Goal: Task Accomplishment & Management: Manage account settings

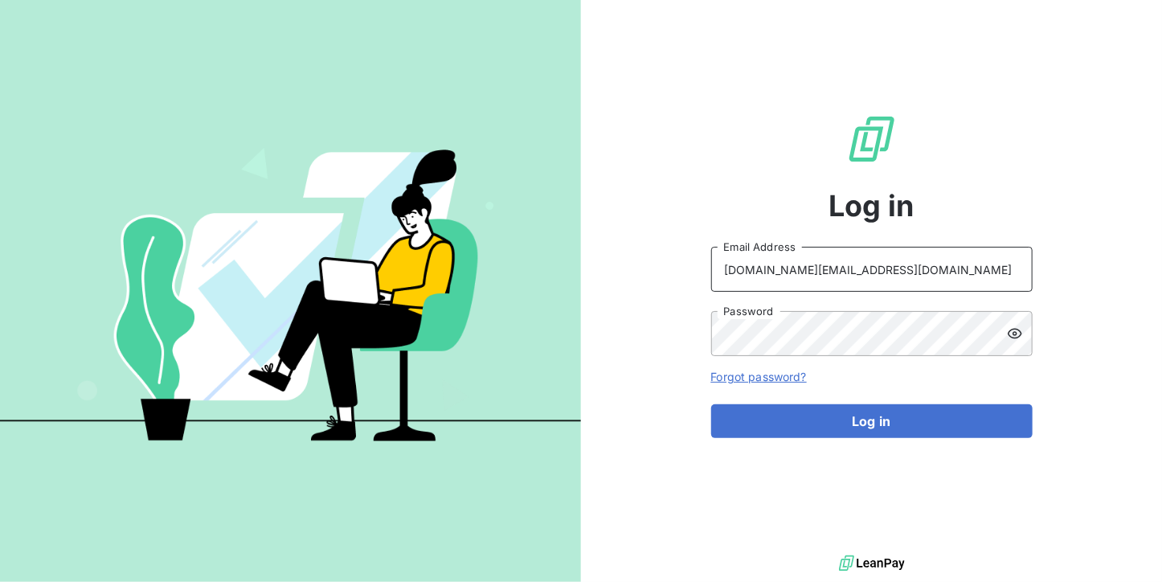
drag, startPoint x: 908, startPoint y: 264, endPoint x: 907, endPoint y: 248, distance: 15.3
click at [907, 250] on input "[DOMAIN_NAME][EMAIL_ADDRESS][DOMAIN_NAME]" at bounding box center [871, 269] width 321 height 45
click at [893, 264] on input "[DOMAIN_NAME][EMAIL_ADDRESS][DOMAIN_NAME]" at bounding box center [871, 269] width 321 height 45
type input "[EMAIL_ADDRESS][DOMAIN_NAME]"
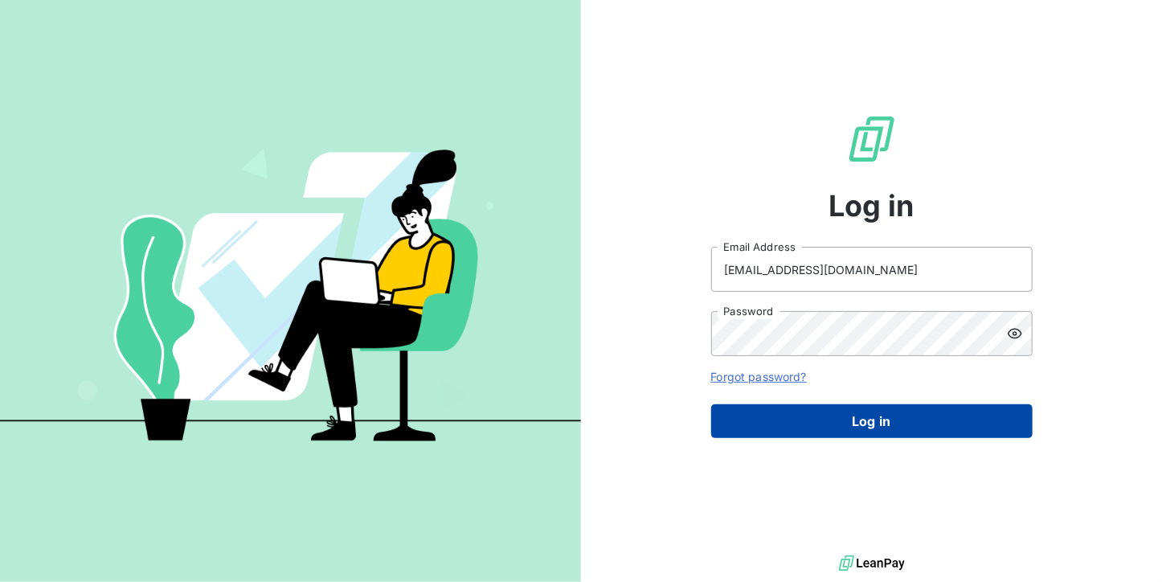
click at [869, 424] on button "Log in" at bounding box center [871, 421] width 321 height 34
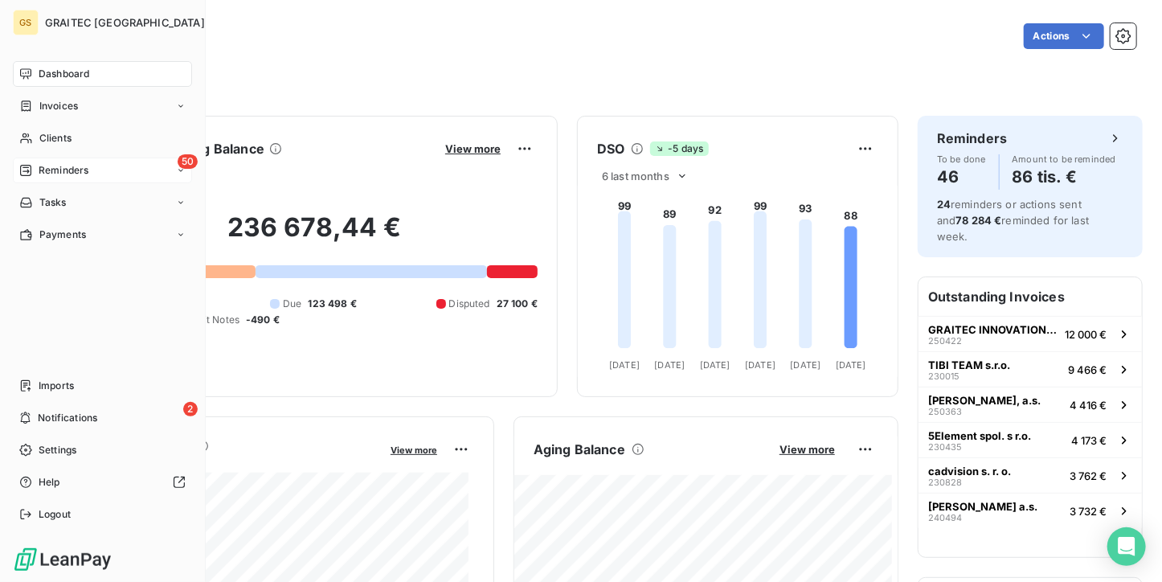
click at [40, 162] on div "50 Reminders" at bounding box center [102, 170] width 179 height 26
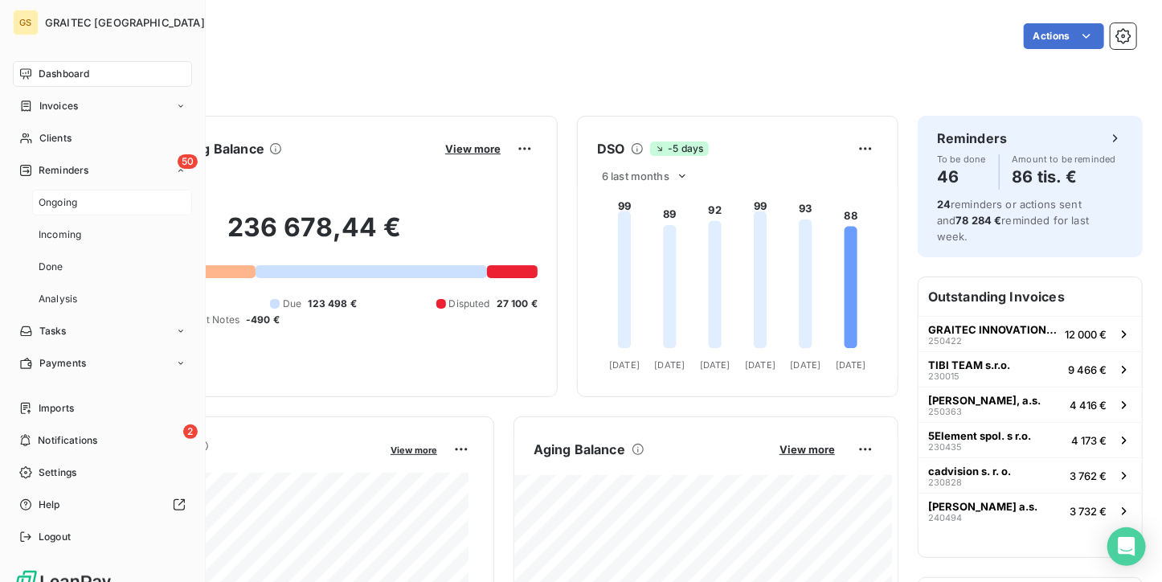
click at [49, 202] on span "Ongoing" at bounding box center [58, 202] width 39 height 14
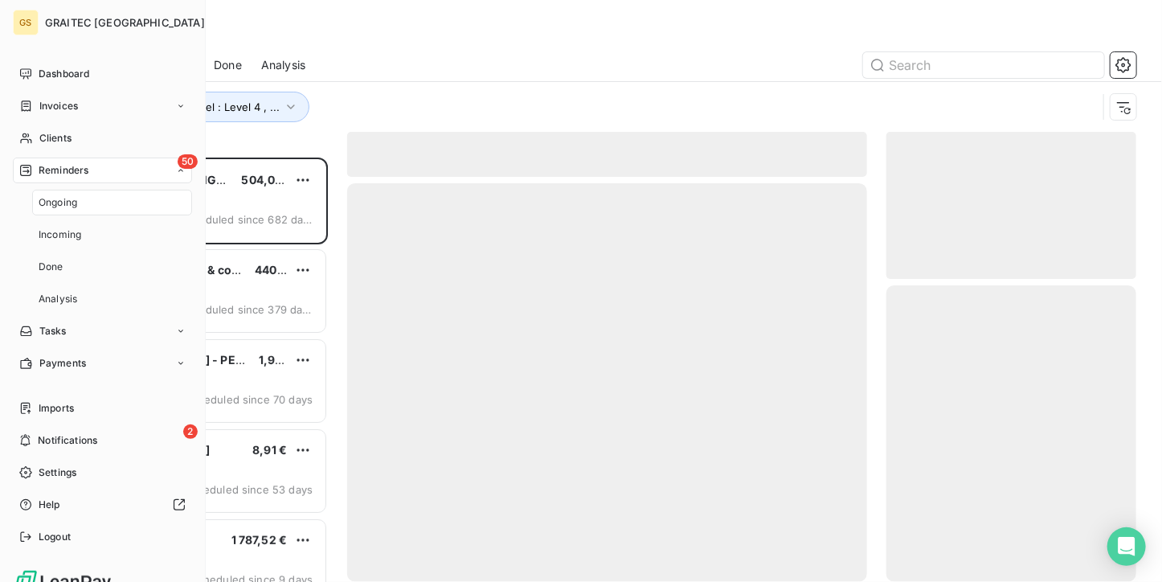
scroll to position [411, 238]
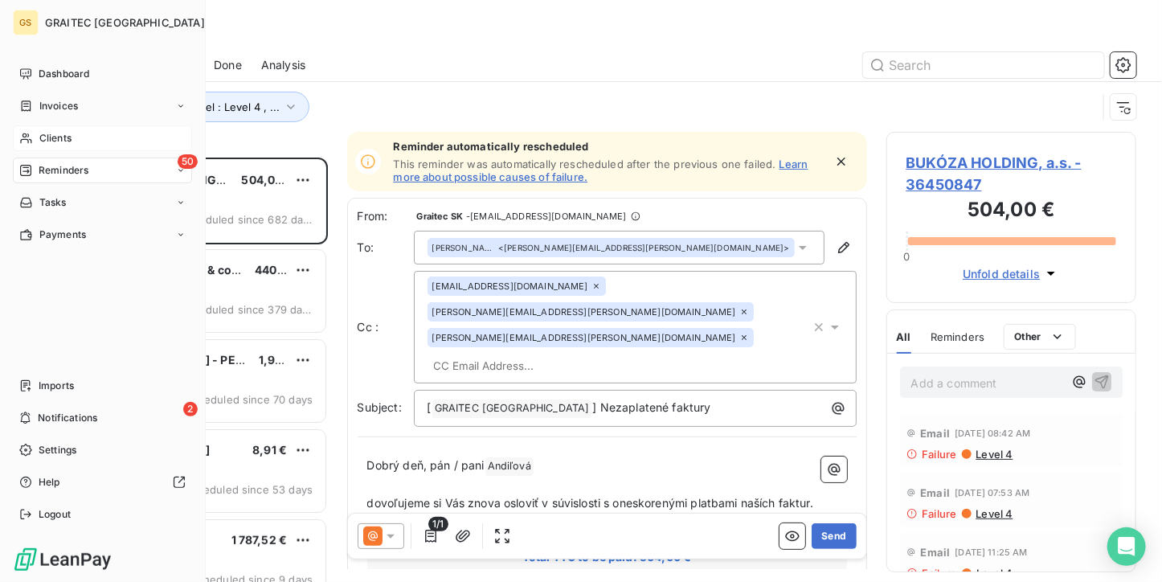
click at [49, 145] on div "Clients" at bounding box center [102, 138] width 179 height 26
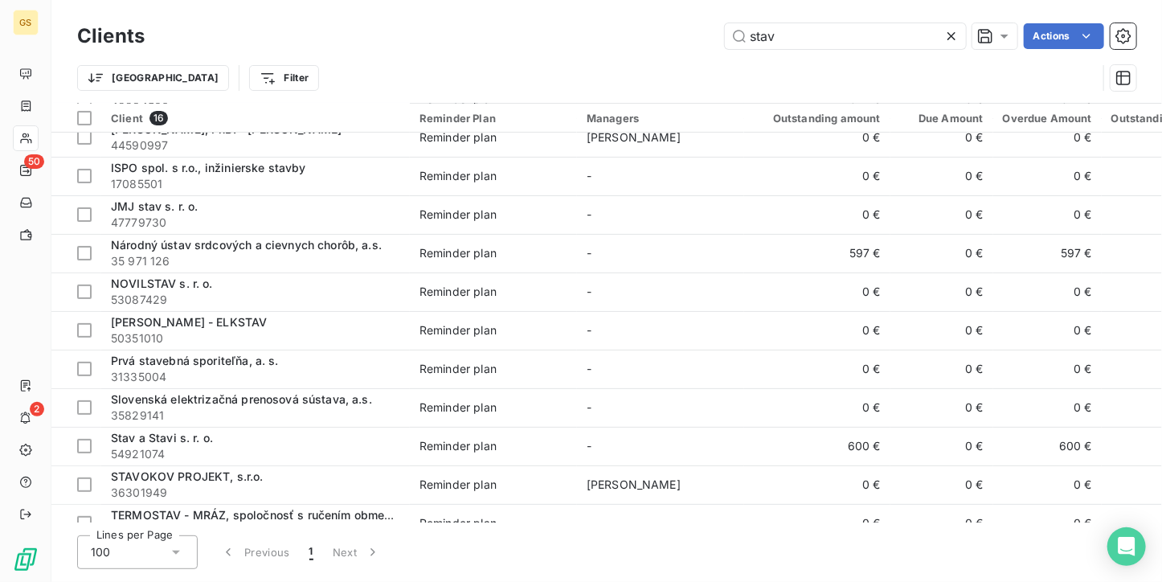
scroll to position [234, 0]
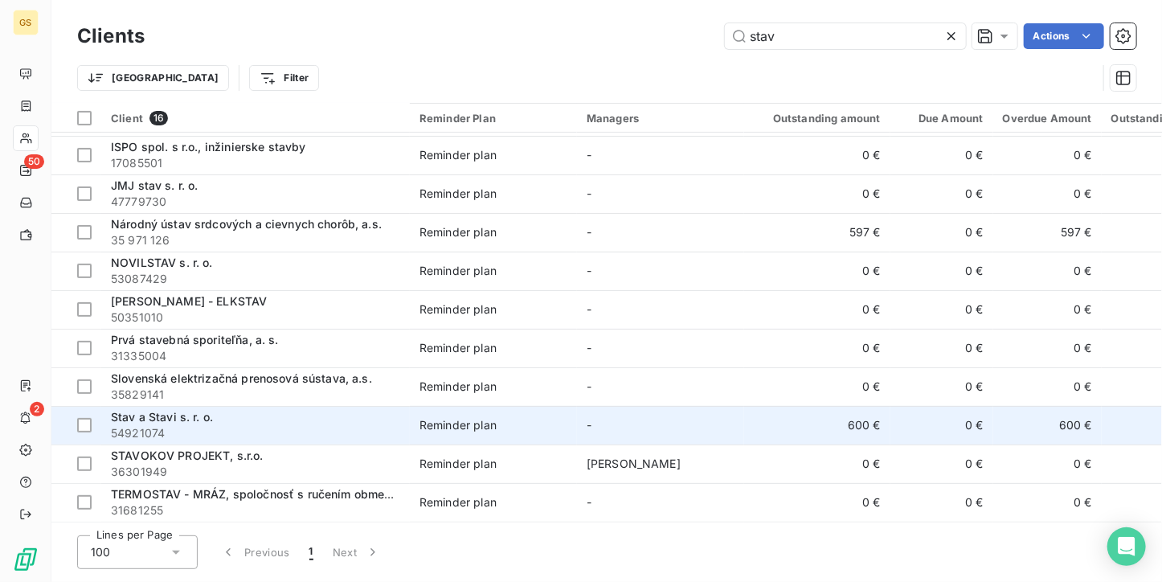
type input "stav"
click at [358, 425] on span "54921074" at bounding box center [255, 433] width 289 height 16
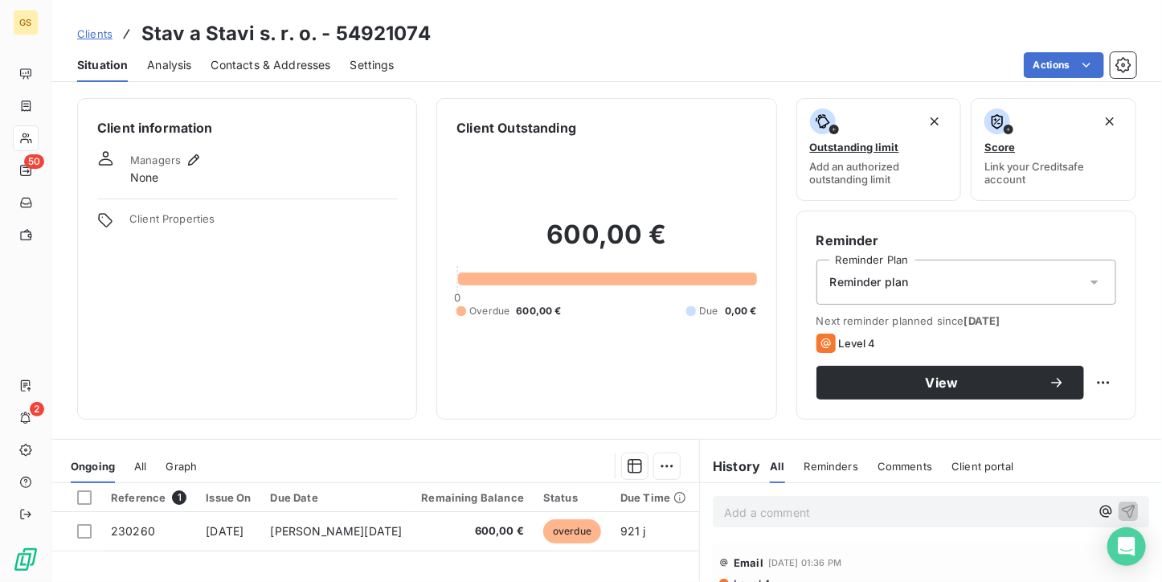
click at [235, 68] on span "Contacts & Addresses" at bounding box center [271, 65] width 120 height 16
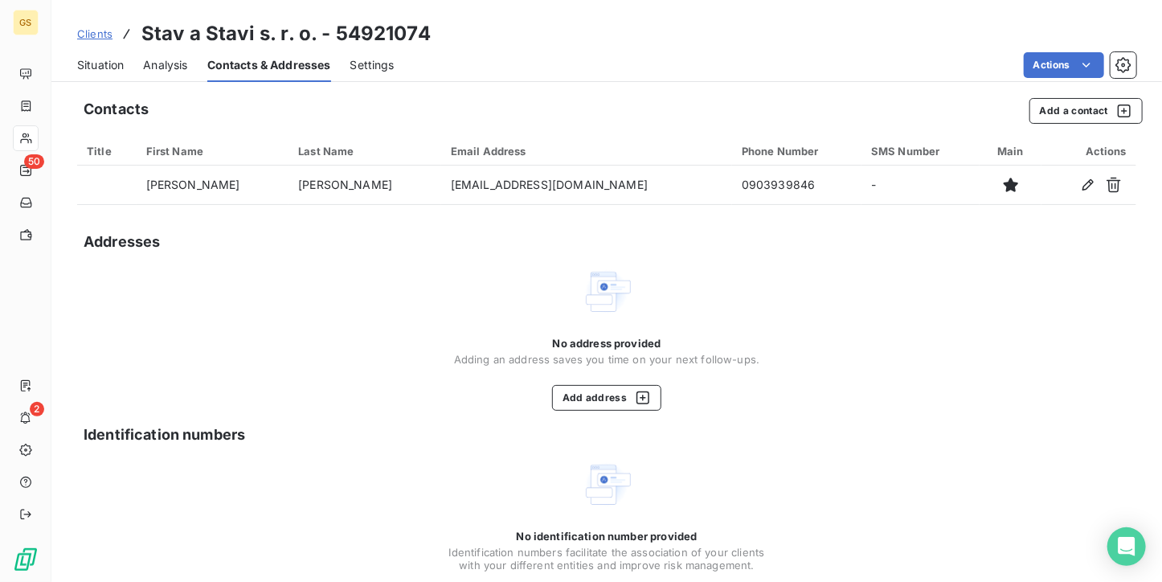
click at [113, 61] on span "Situation" at bounding box center [100, 65] width 47 height 16
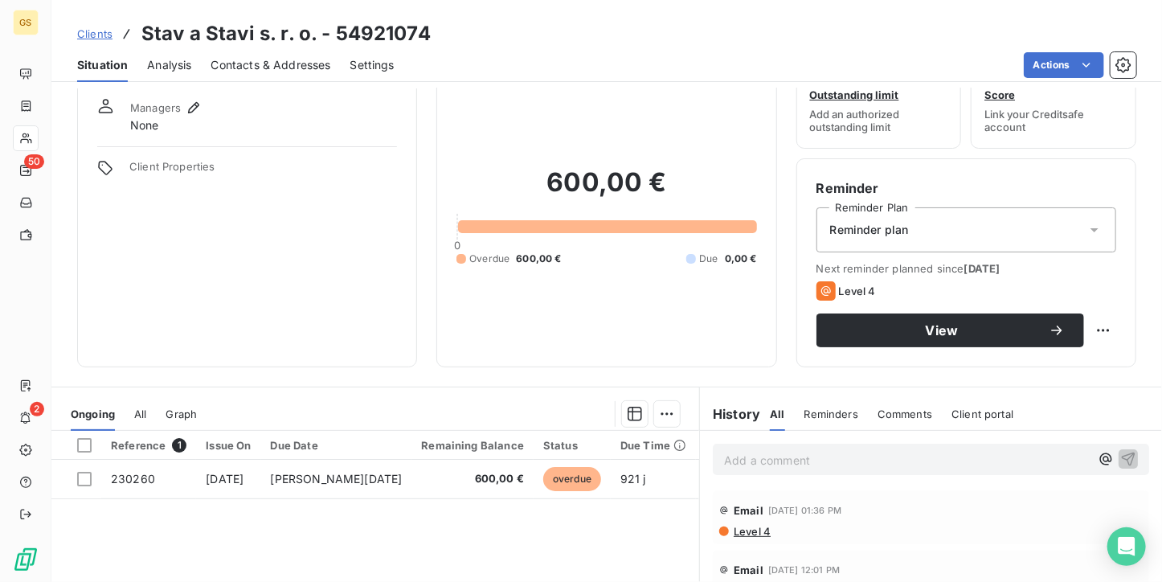
scroll to position [80, 0]
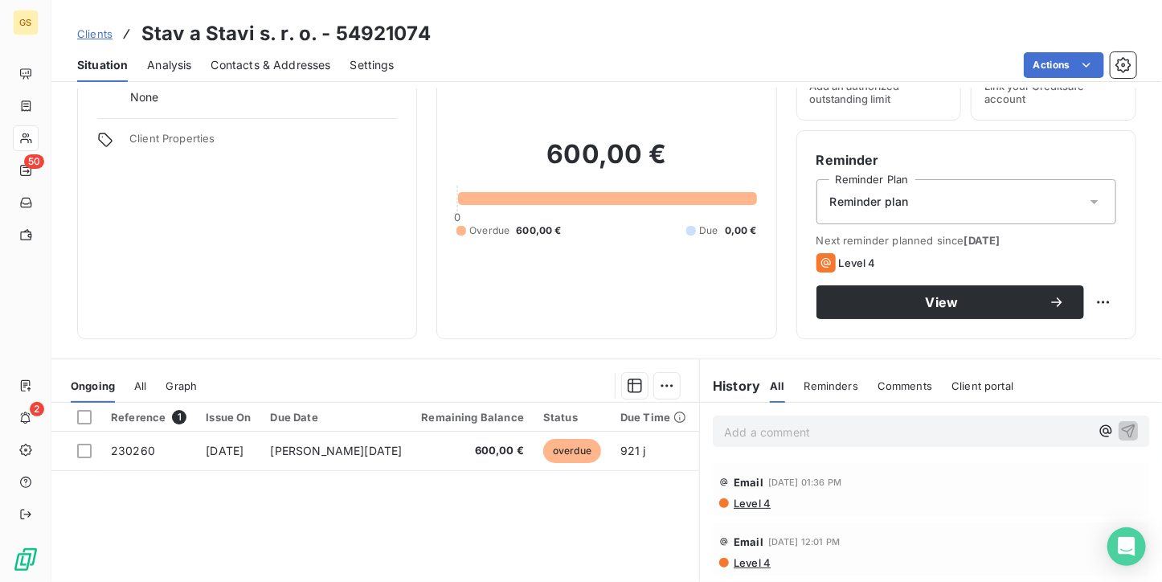
click at [741, 444] on div "Add a comment ﻿" at bounding box center [931, 430] width 436 height 31
click at [742, 437] on p "Add a comment ﻿" at bounding box center [907, 432] width 366 height 20
click at [1122, 424] on icon "button" at bounding box center [1129, 430] width 14 height 14
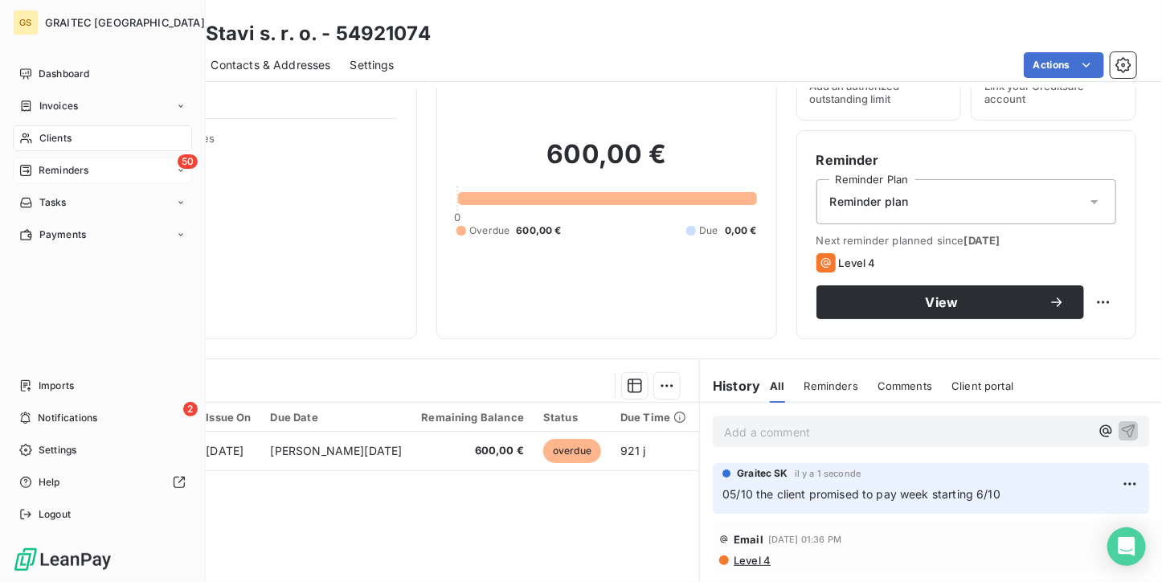
click at [42, 174] on span "Reminders" at bounding box center [64, 170] width 50 height 14
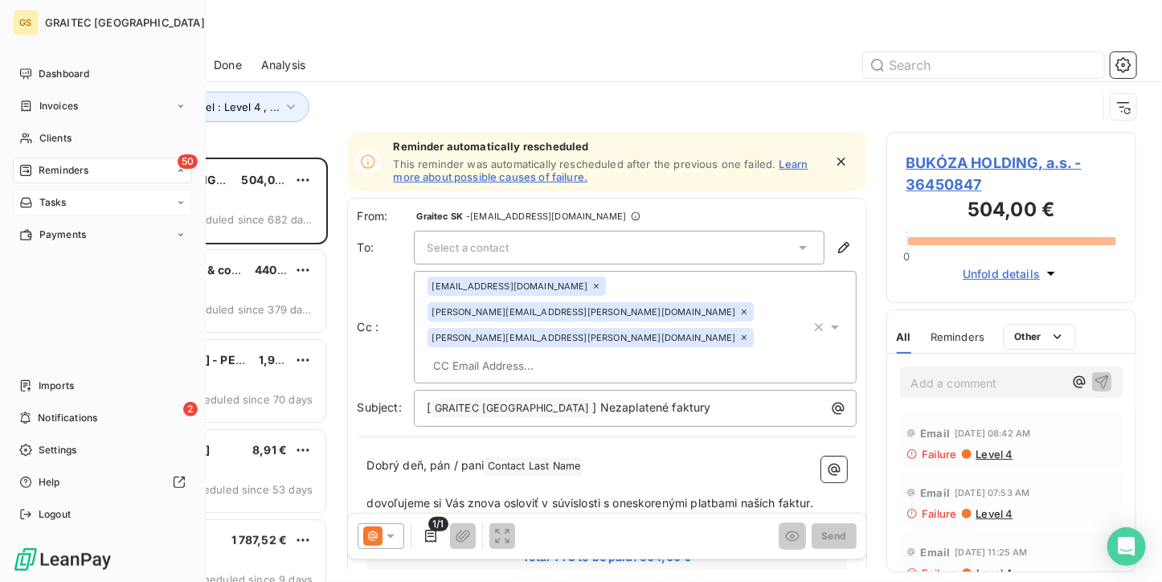
scroll to position [411, 238]
click at [0, 0] on span "Ongoing" at bounding box center [0, 0] width 0 height 0
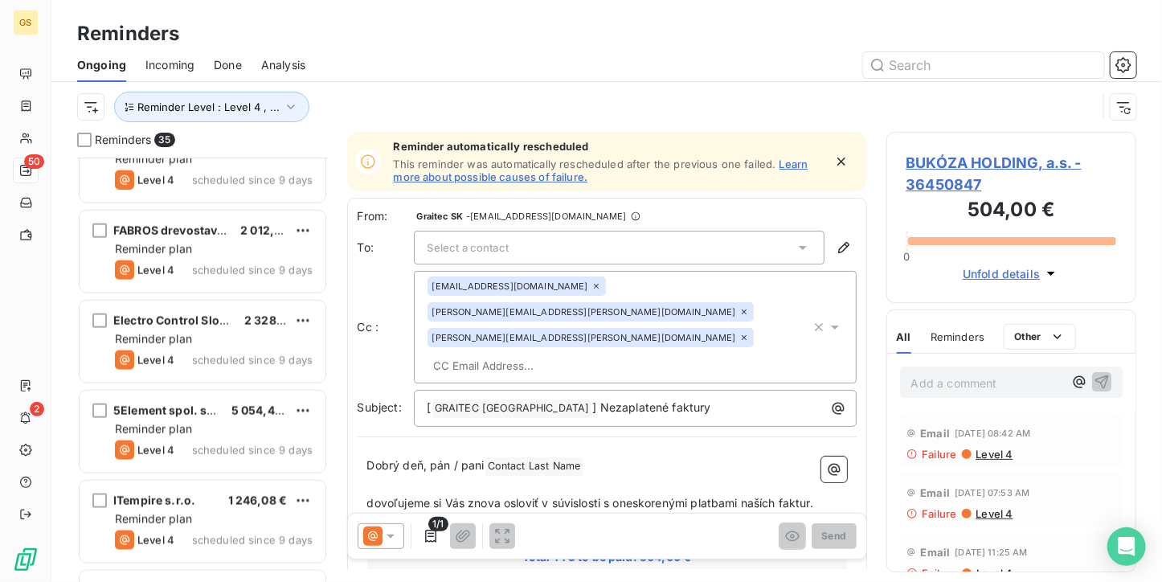
scroll to position [964, 0]
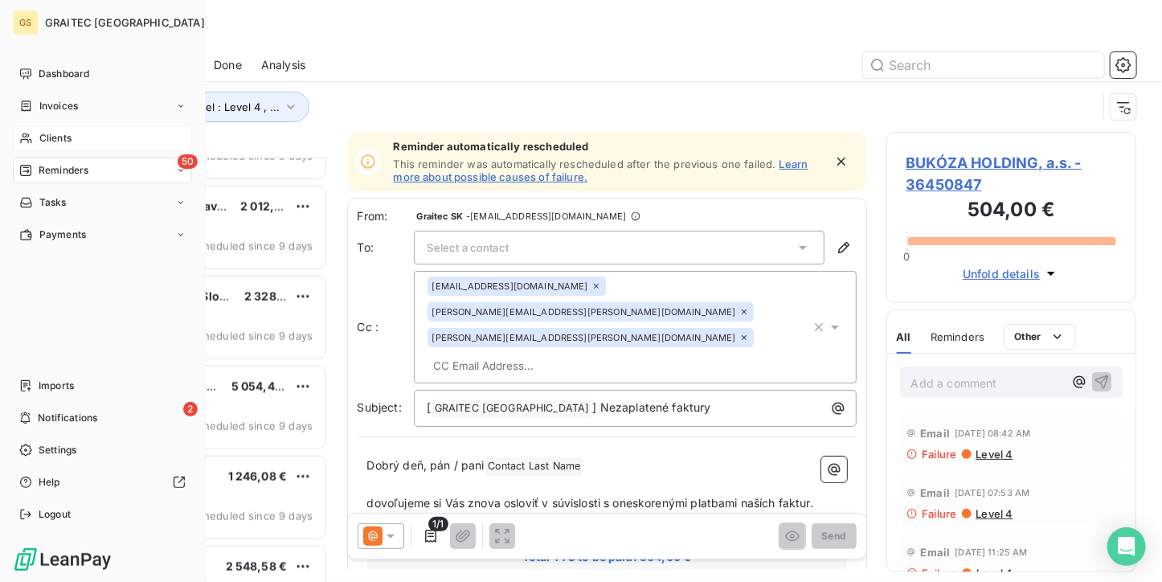
click at [26, 142] on icon at bounding box center [26, 138] width 14 height 13
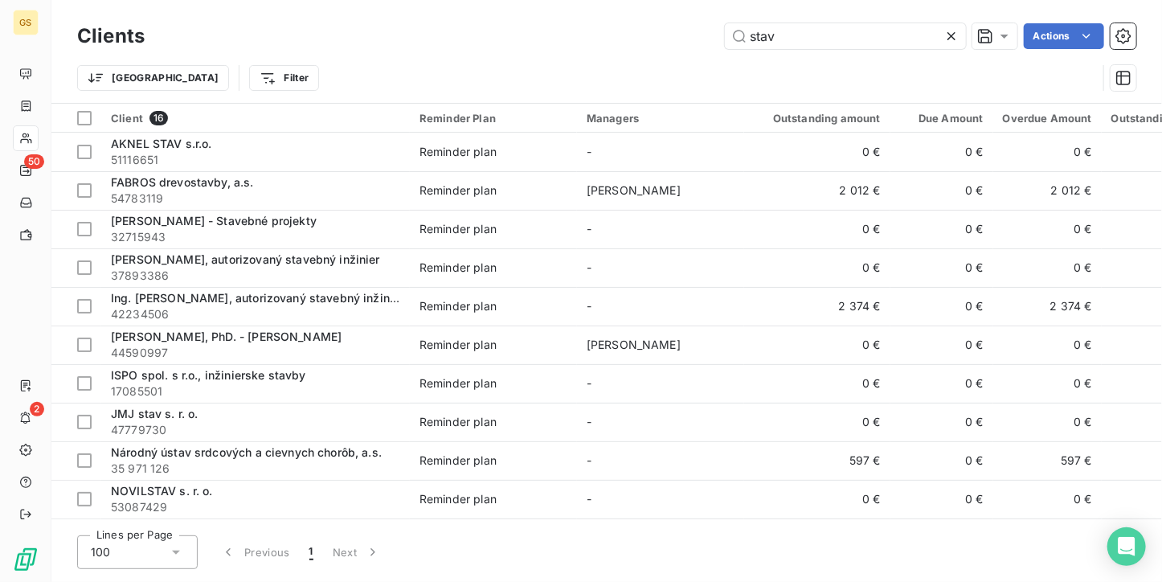
click at [958, 35] on icon at bounding box center [951, 36] width 16 height 16
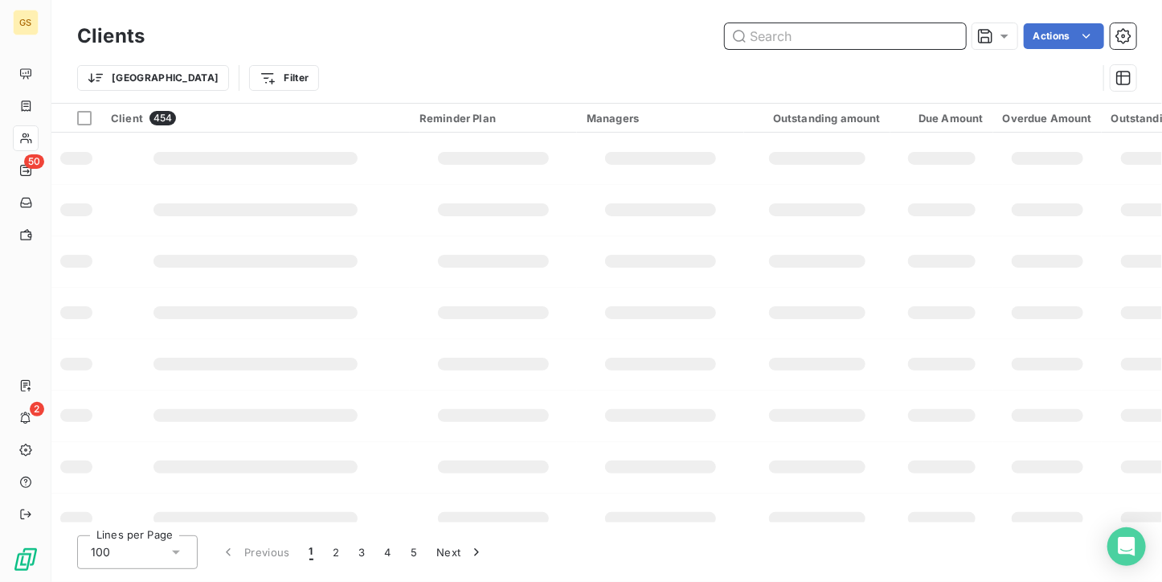
click at [858, 35] on input "text" at bounding box center [845, 36] width 241 height 26
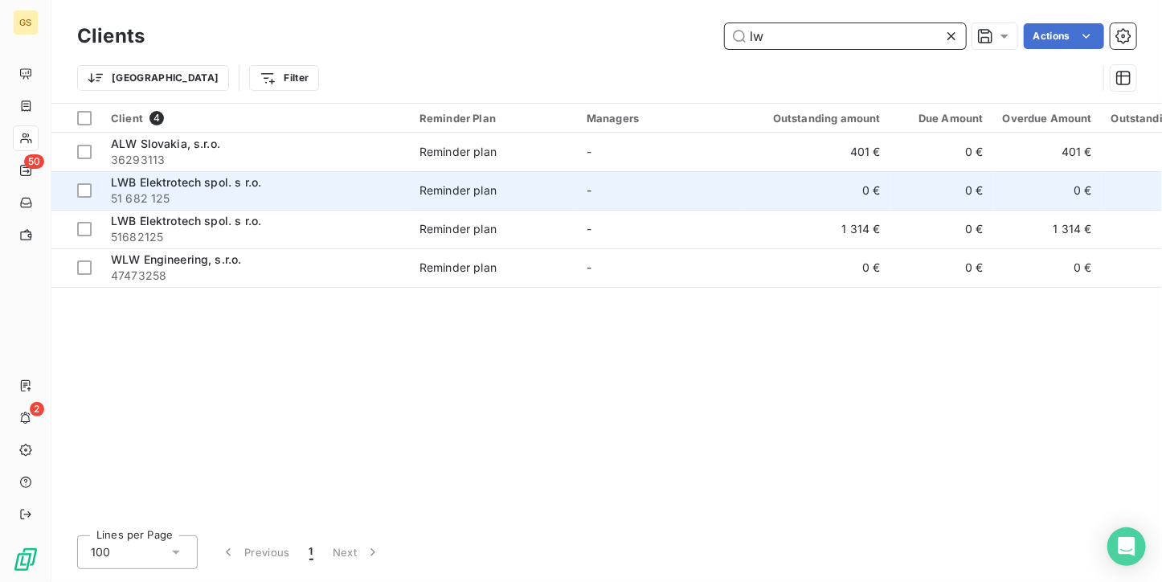
type input "lw"
click at [567, 205] on td "Reminder plan" at bounding box center [493, 190] width 167 height 39
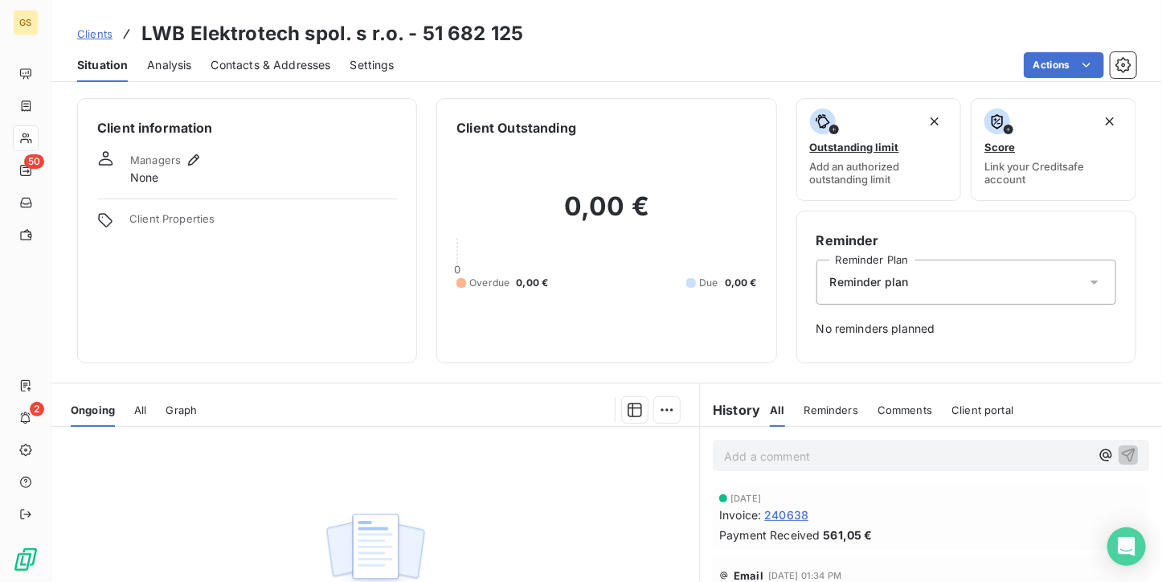
click at [97, 38] on span "Clients" at bounding box center [94, 33] width 35 height 13
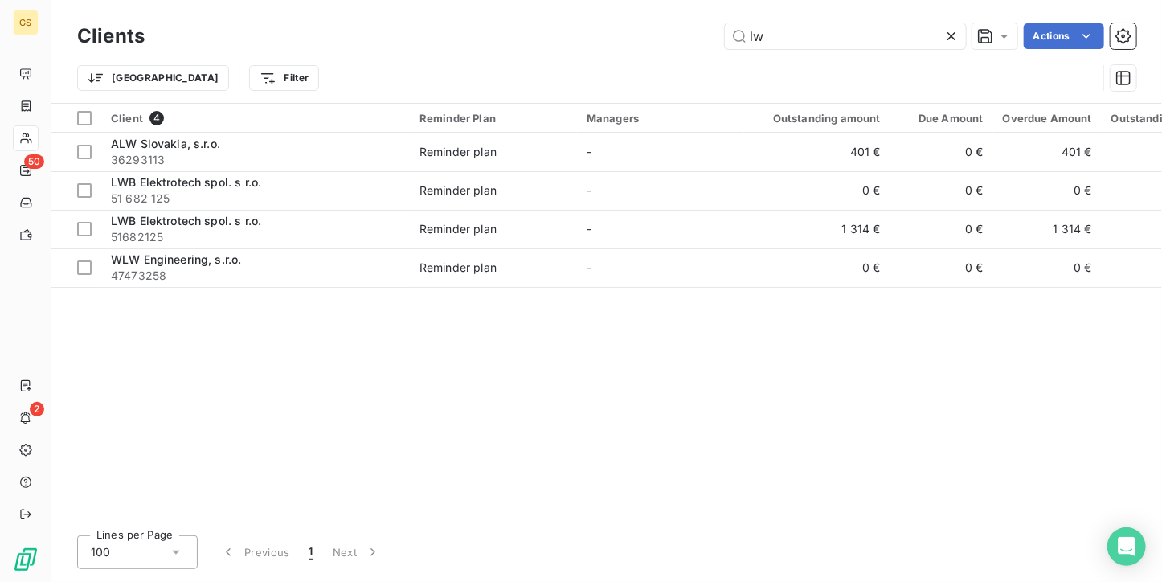
click at [948, 25] on div at bounding box center [954, 36] width 22 height 26
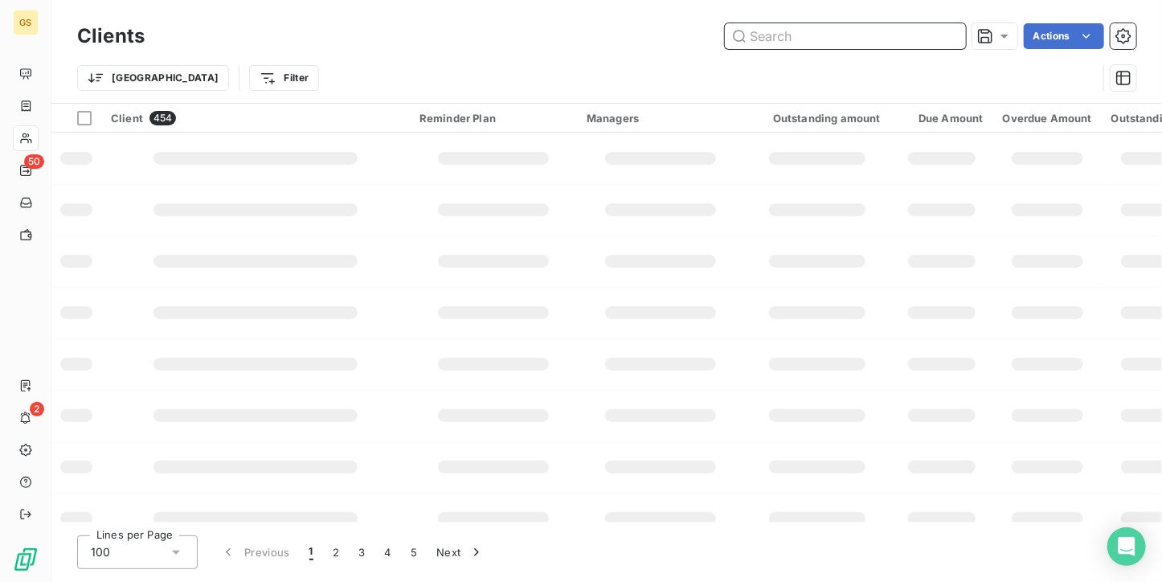
click at [853, 39] on input "text" at bounding box center [845, 36] width 241 height 26
type input "palo"
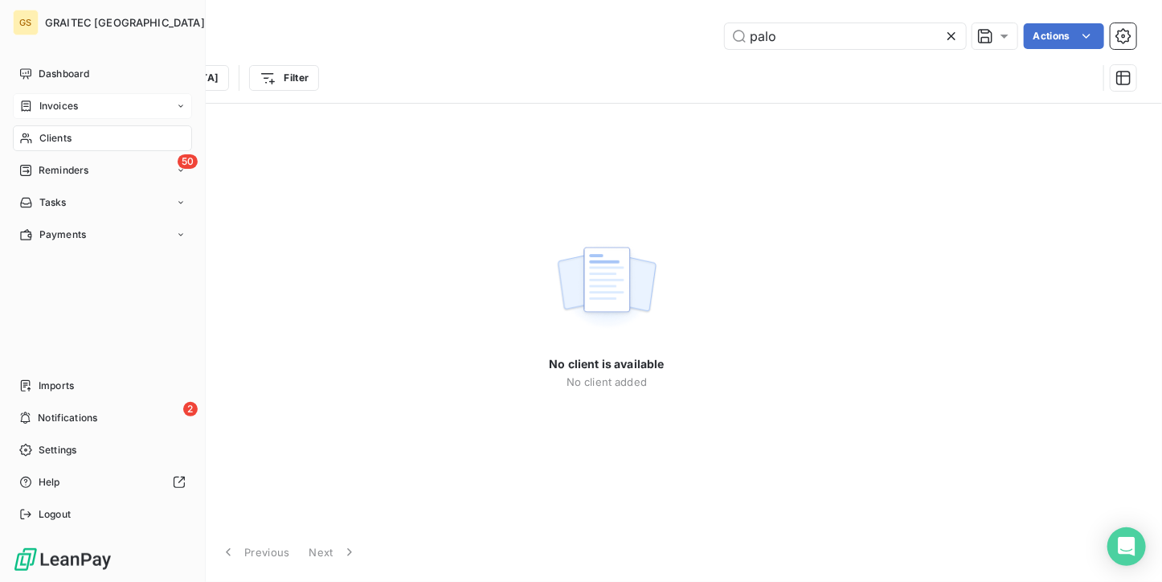
click at [80, 108] on div "Invoices" at bounding box center [102, 106] width 179 height 26
click at [74, 147] on div "Invoices" at bounding box center [112, 138] width 160 height 26
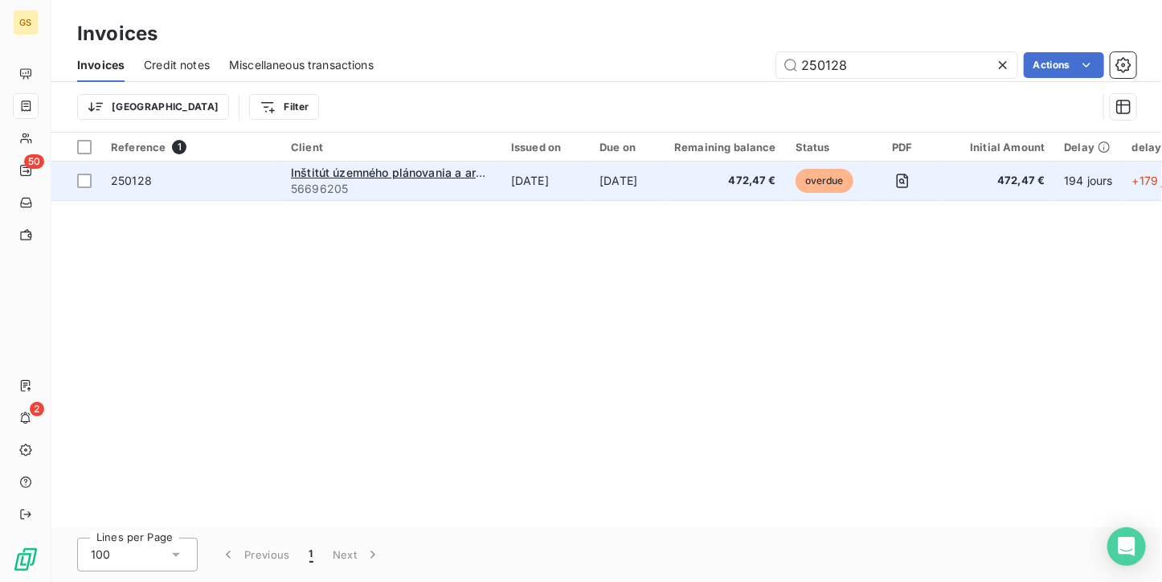
click at [746, 168] on td "472,47 €" at bounding box center [724, 180] width 121 height 39
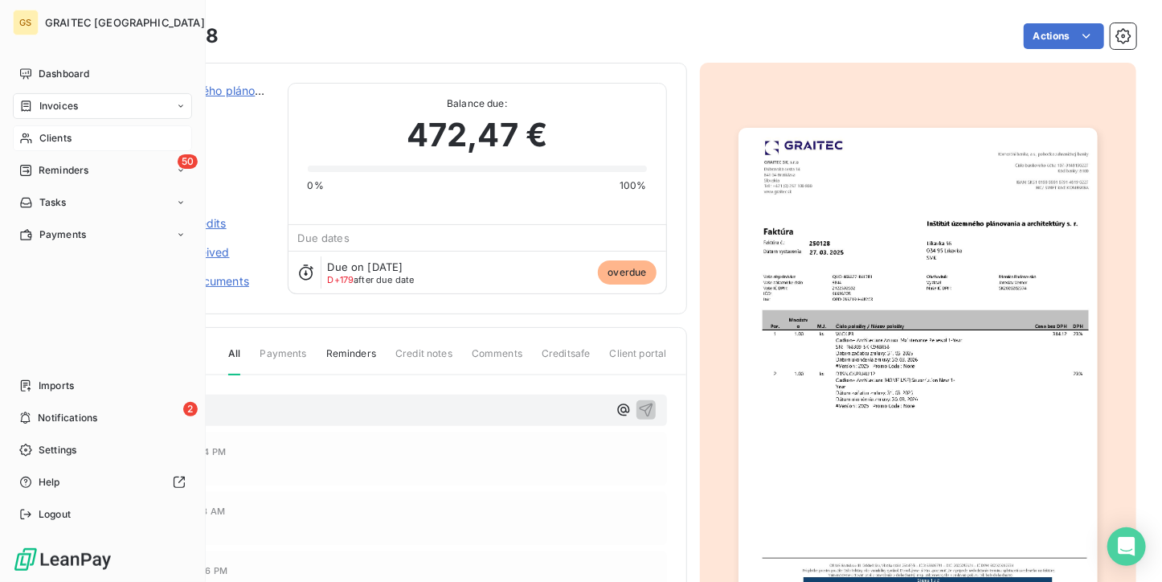
click at [22, 127] on div "Clients" at bounding box center [102, 138] width 179 height 26
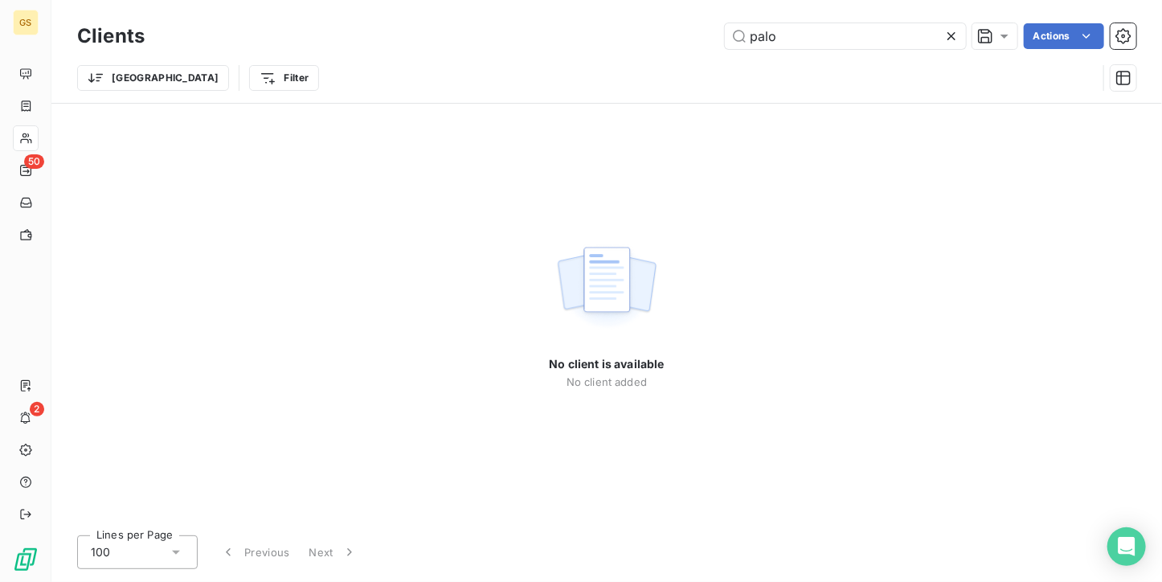
click at [955, 29] on icon at bounding box center [951, 36] width 16 height 16
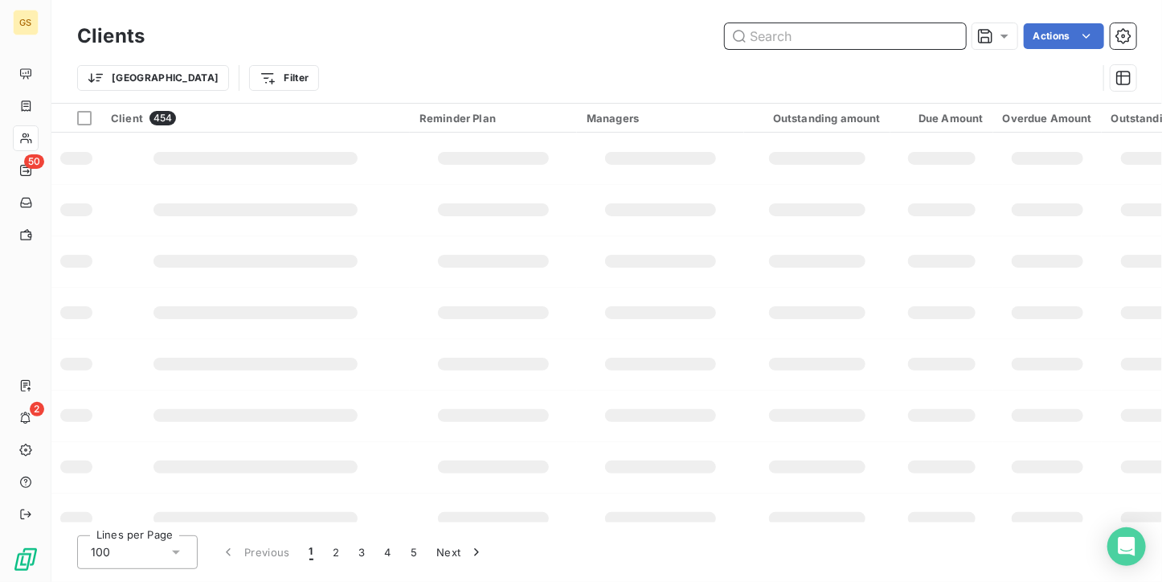
click at [748, 40] on input "text" at bounding box center [845, 36] width 241 height 26
type input "cbre"
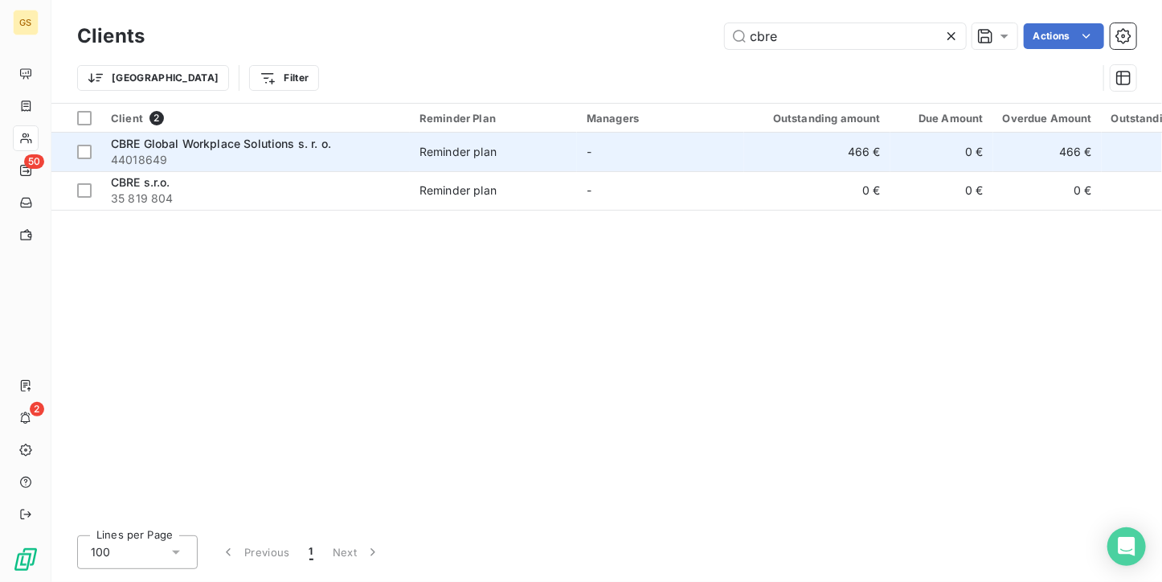
click at [472, 149] on div "Reminder plan" at bounding box center [457, 152] width 77 height 16
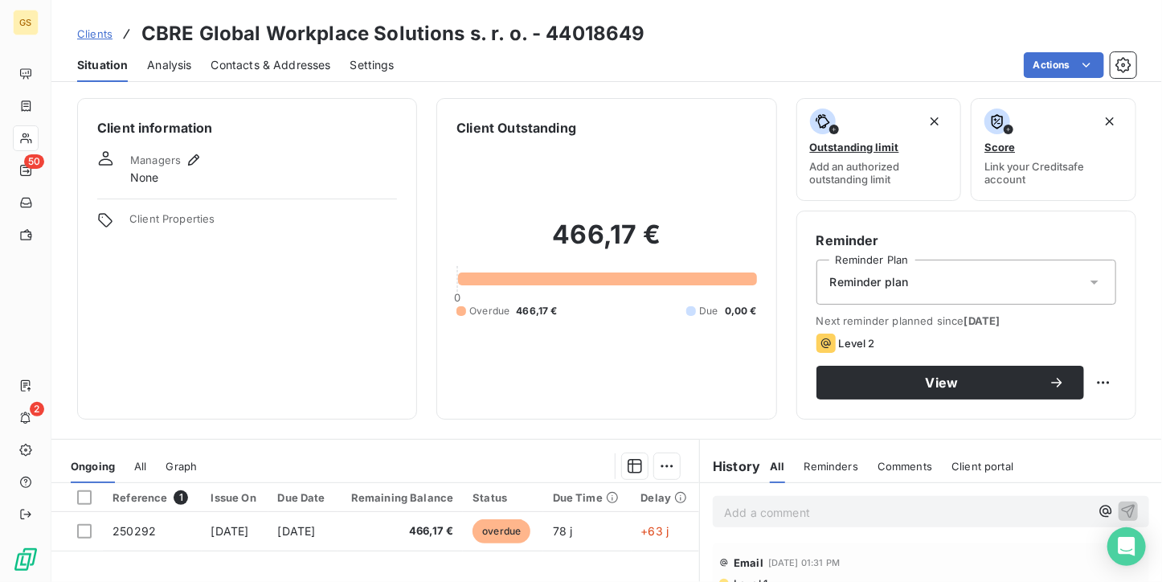
click at [282, 62] on span "Contacts & Addresses" at bounding box center [271, 65] width 120 height 16
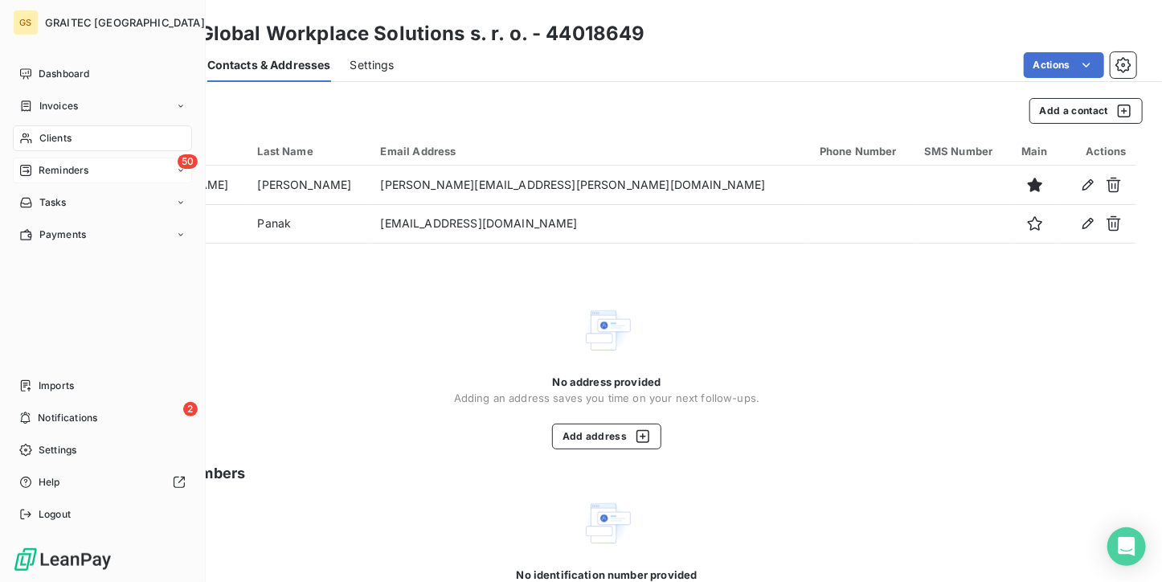
click at [41, 160] on div "50 Reminders" at bounding box center [102, 170] width 179 height 26
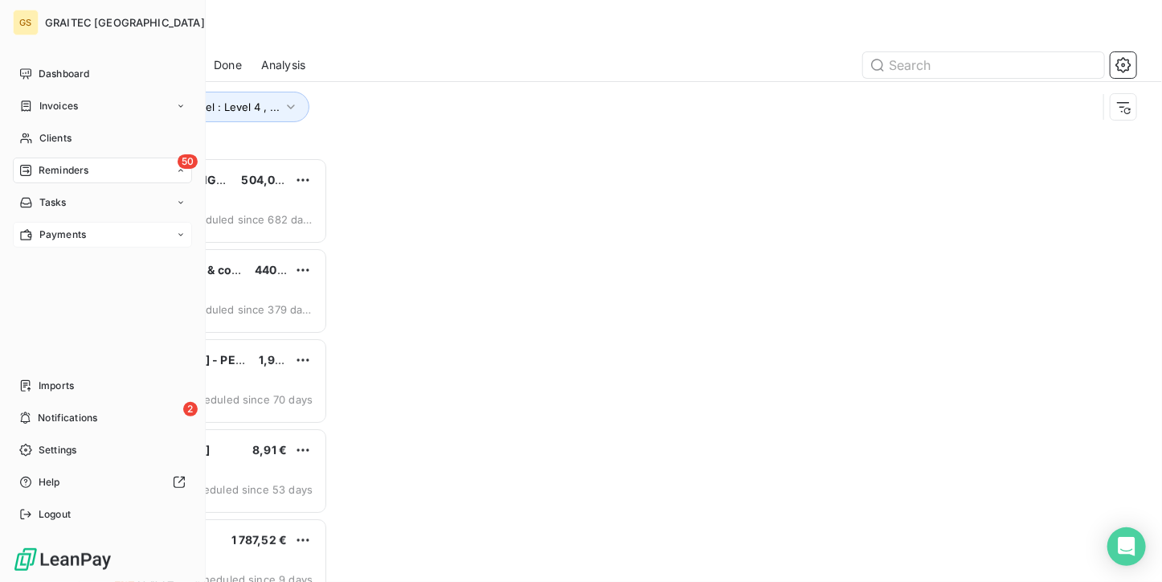
scroll to position [411, 238]
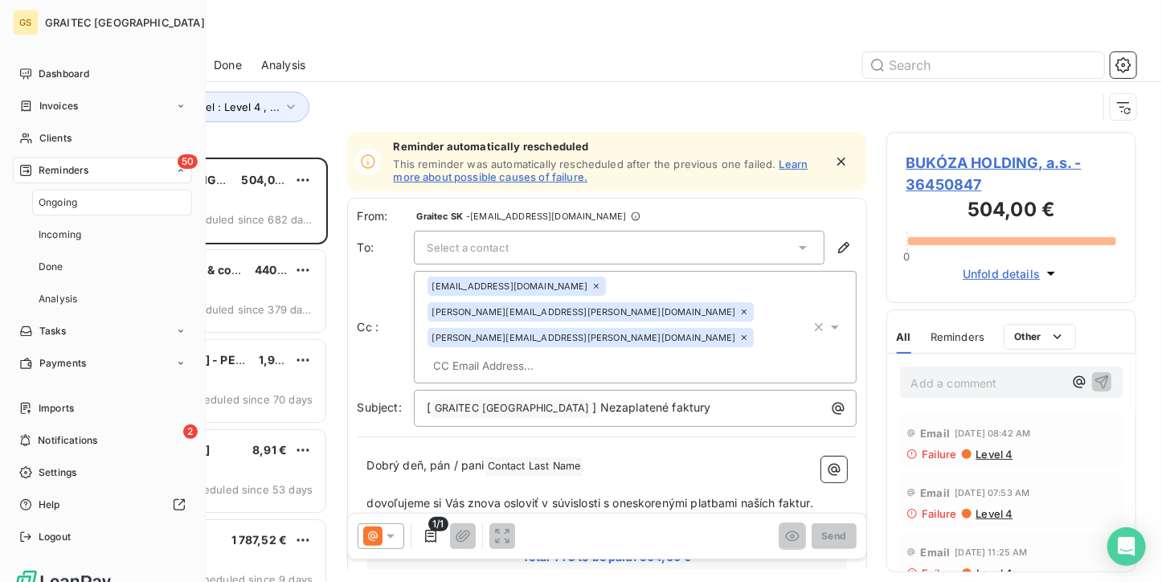
click at [54, 210] on div "Ongoing" at bounding box center [112, 203] width 160 height 26
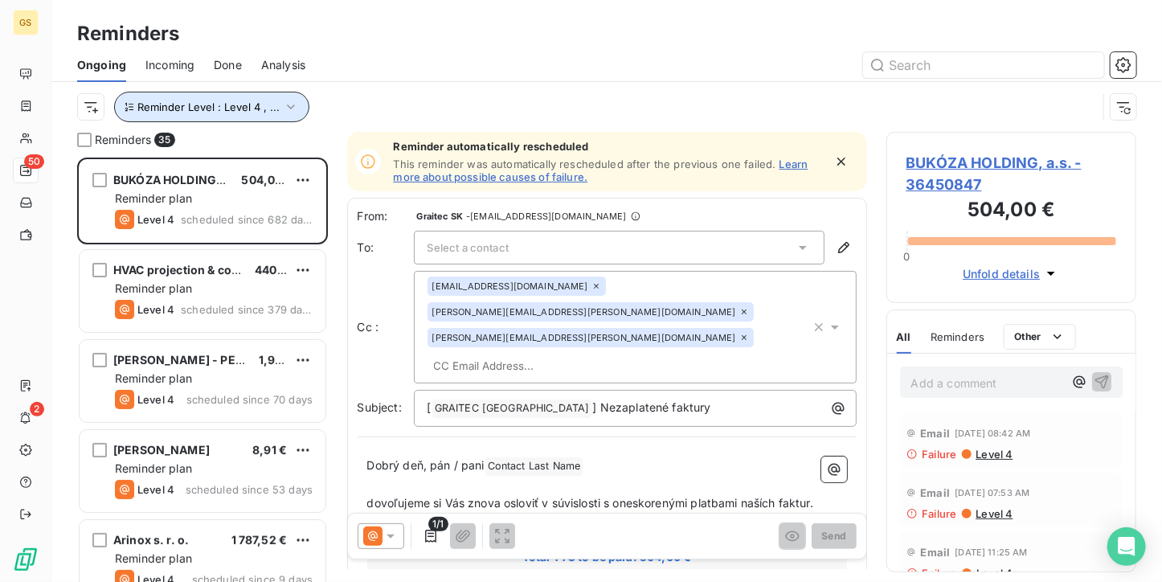
click at [289, 103] on icon "button" at bounding box center [291, 107] width 16 height 16
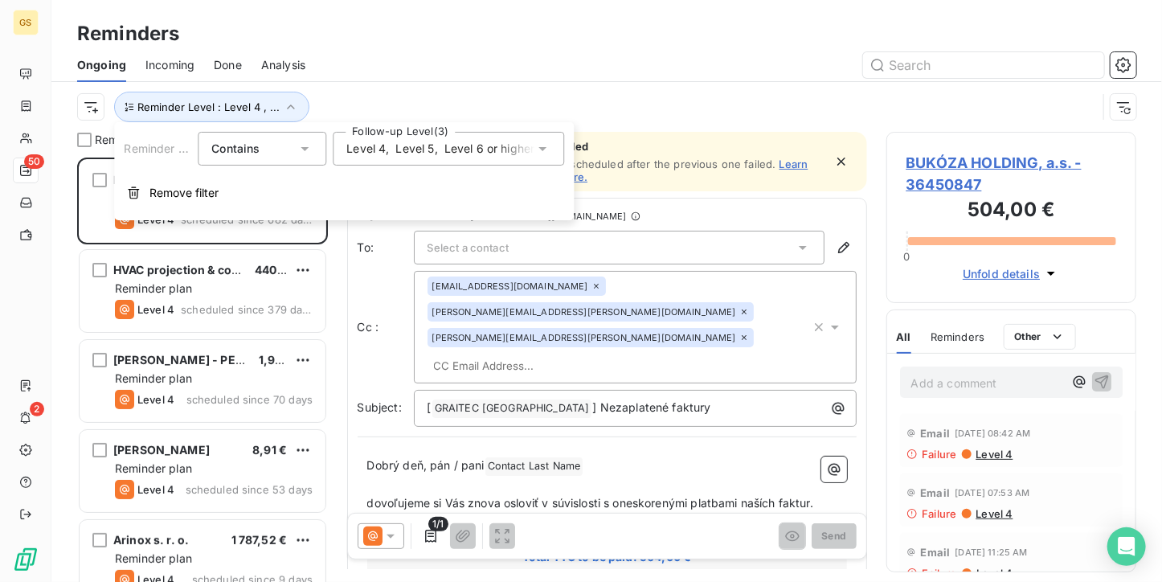
click at [430, 148] on span "Level 5" at bounding box center [415, 149] width 39 height 16
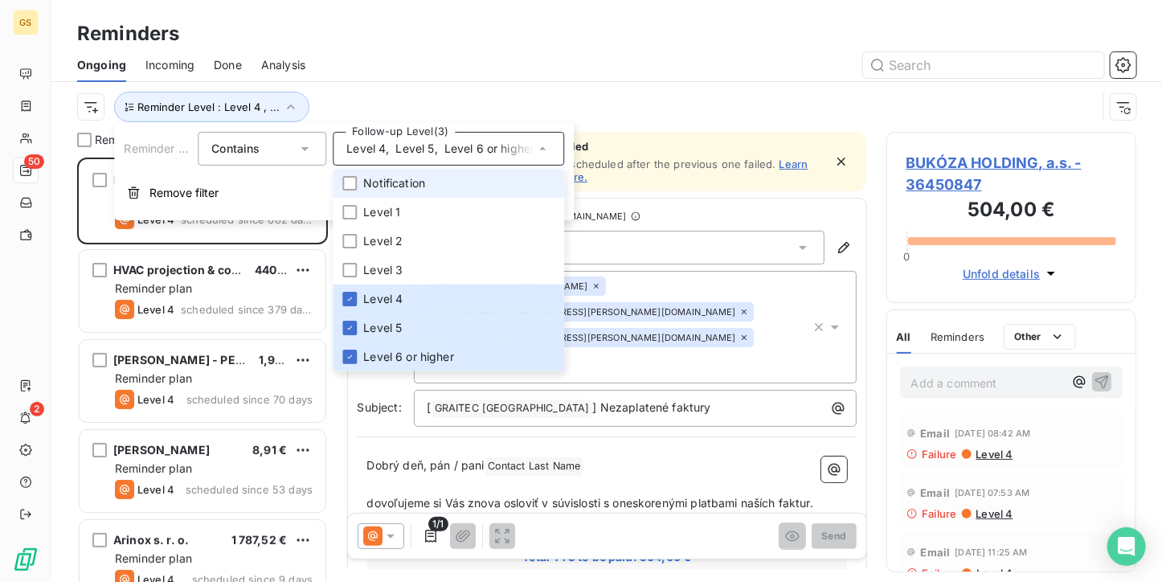
click at [347, 169] on li "Notification" at bounding box center [448, 183] width 231 height 29
click at [349, 179] on icon at bounding box center [350, 183] width 10 height 10
click at [357, 217] on li "Level 1" at bounding box center [448, 212] width 231 height 29
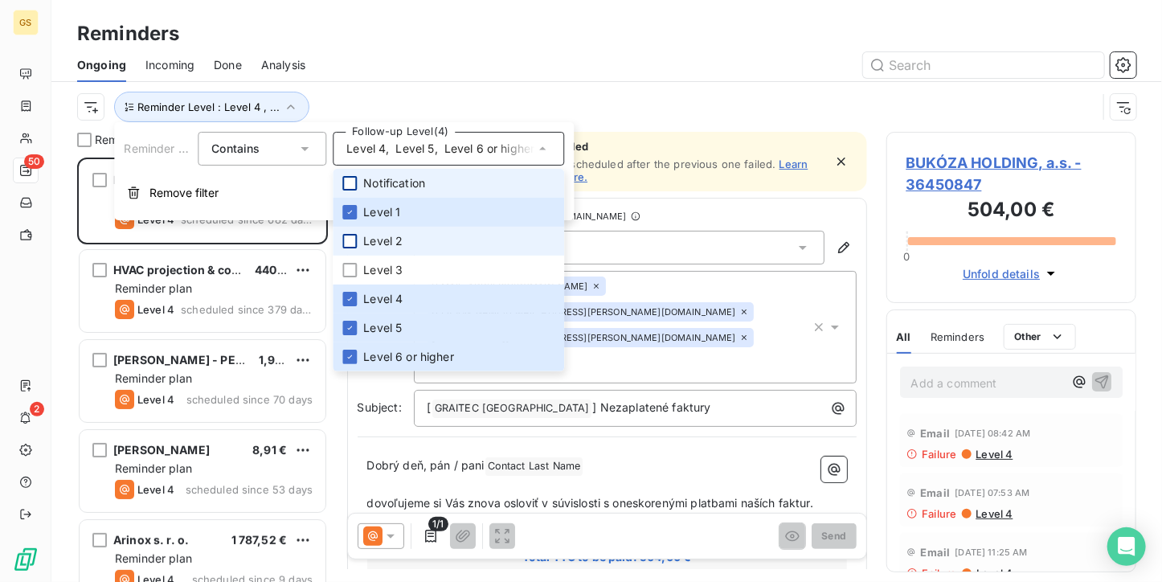
click at [346, 238] on div at bounding box center [349, 241] width 14 height 14
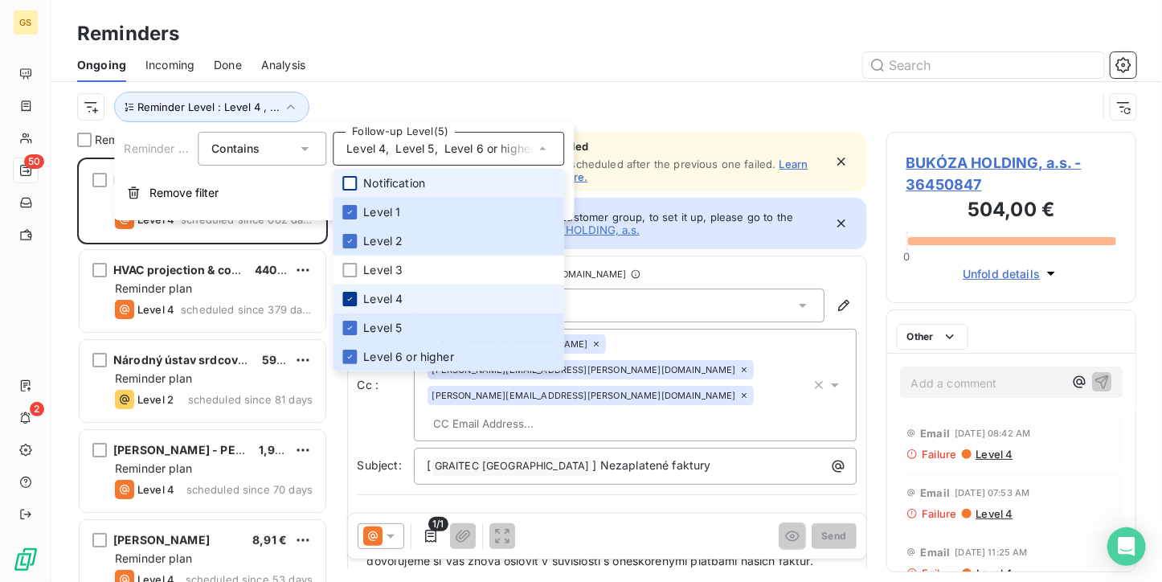
click at [346, 295] on icon at bounding box center [350, 299] width 10 height 10
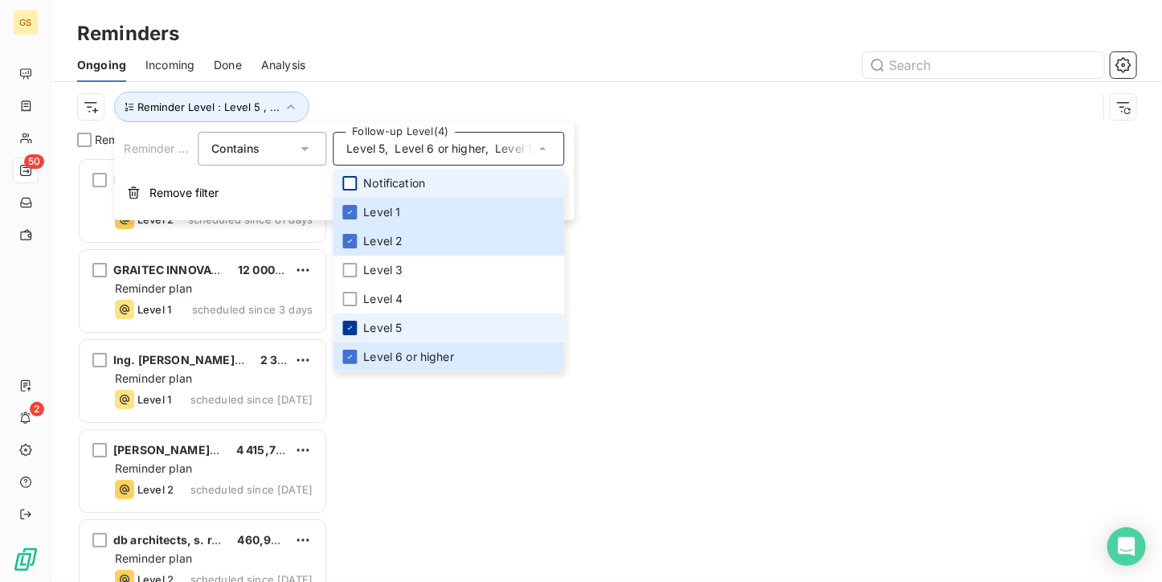
click at [350, 330] on icon at bounding box center [350, 328] width 10 height 10
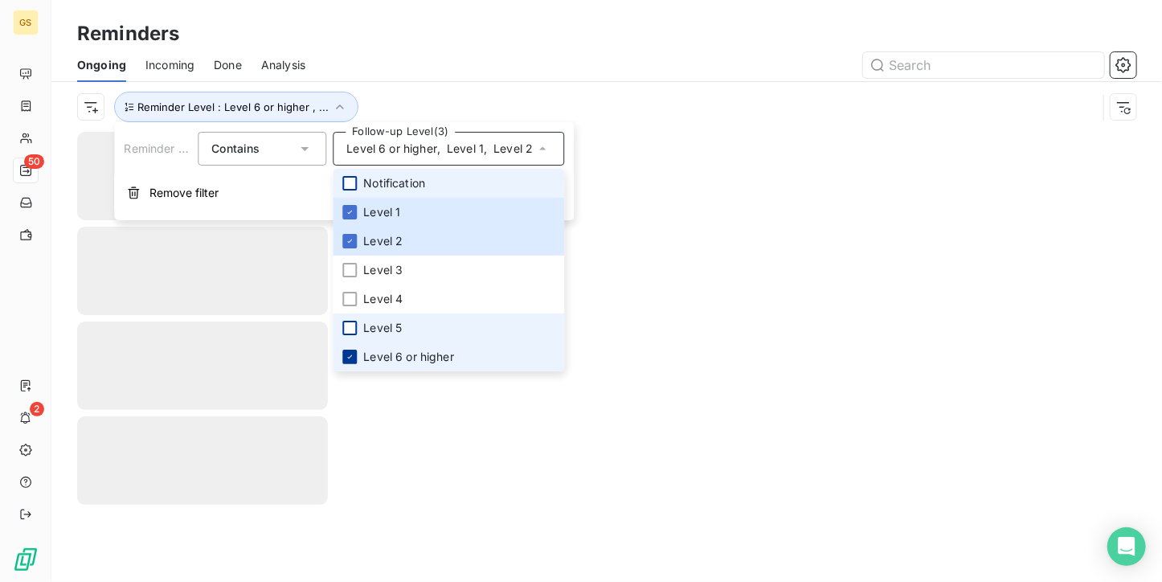
click at [350, 352] on icon at bounding box center [350, 357] width 10 height 10
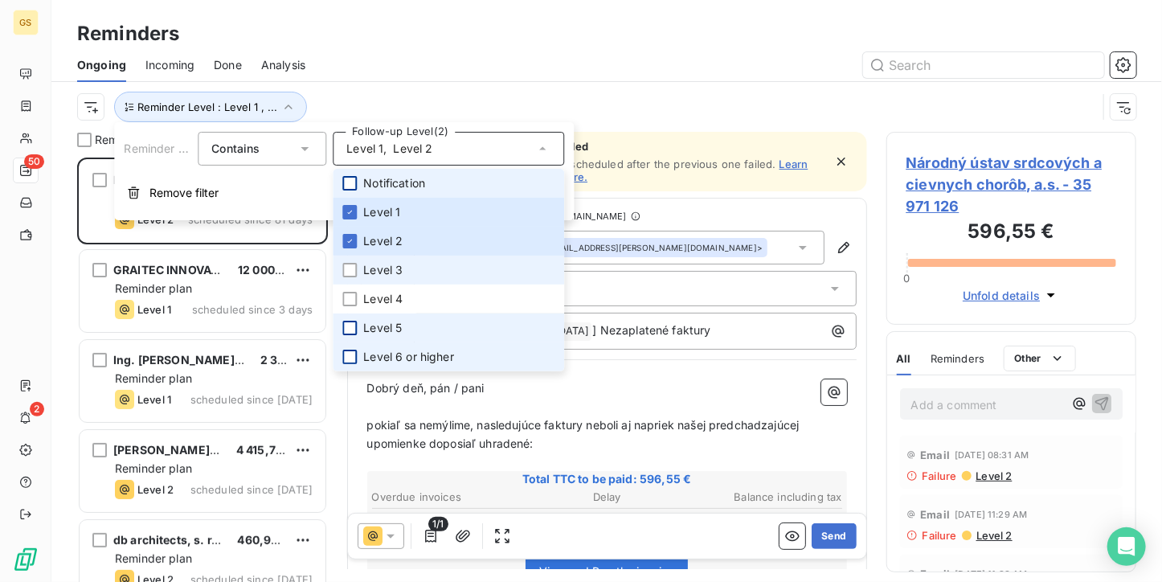
scroll to position [411, 238]
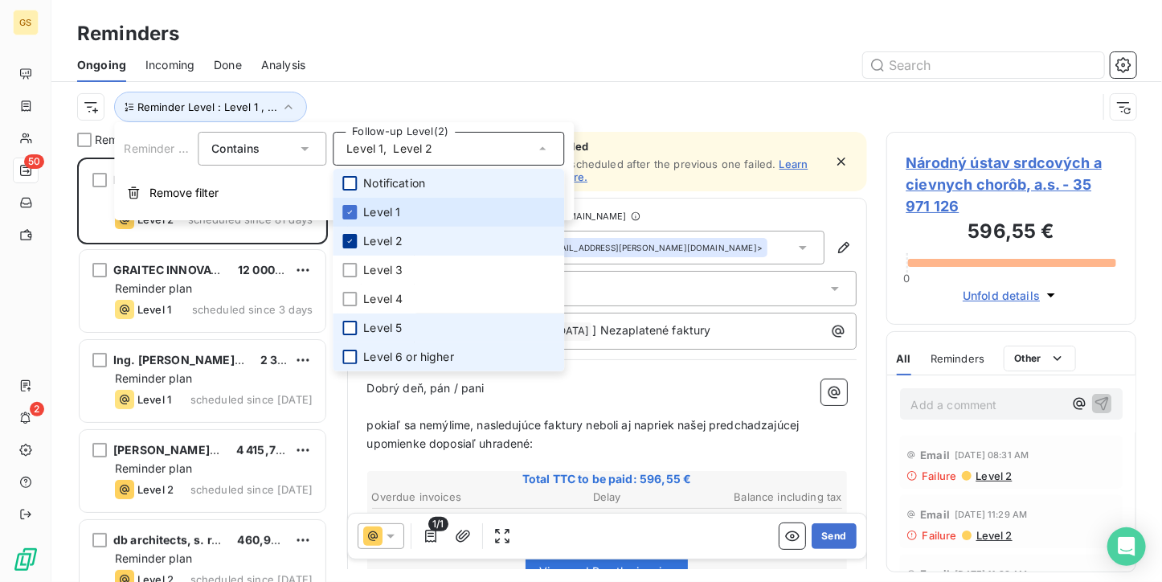
click at [353, 236] on icon at bounding box center [350, 241] width 10 height 10
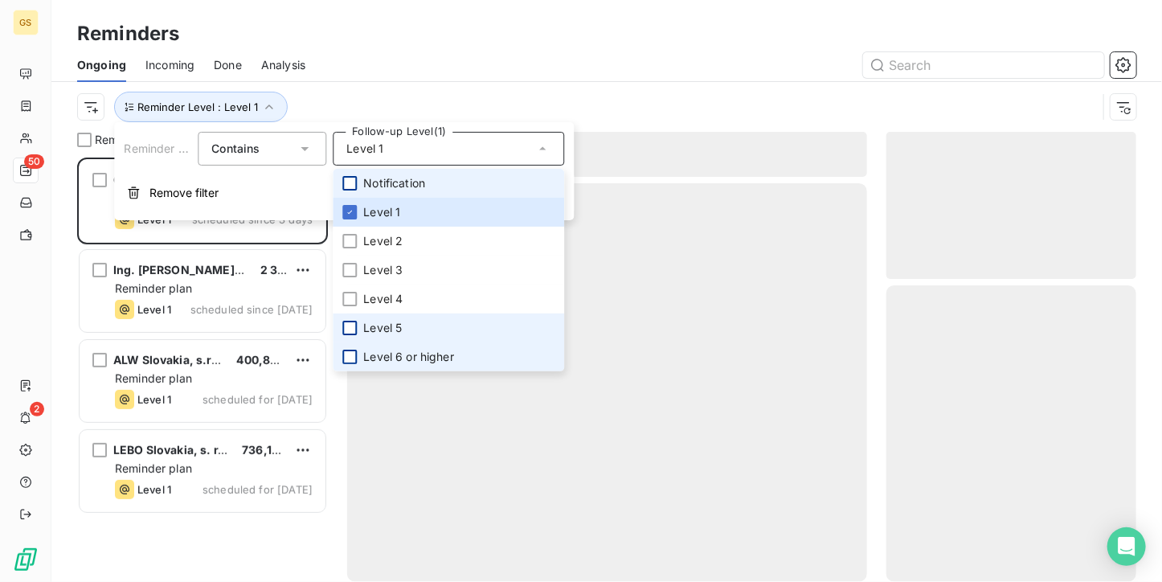
click at [346, 33] on div "Reminders" at bounding box center [606, 33] width 1110 height 29
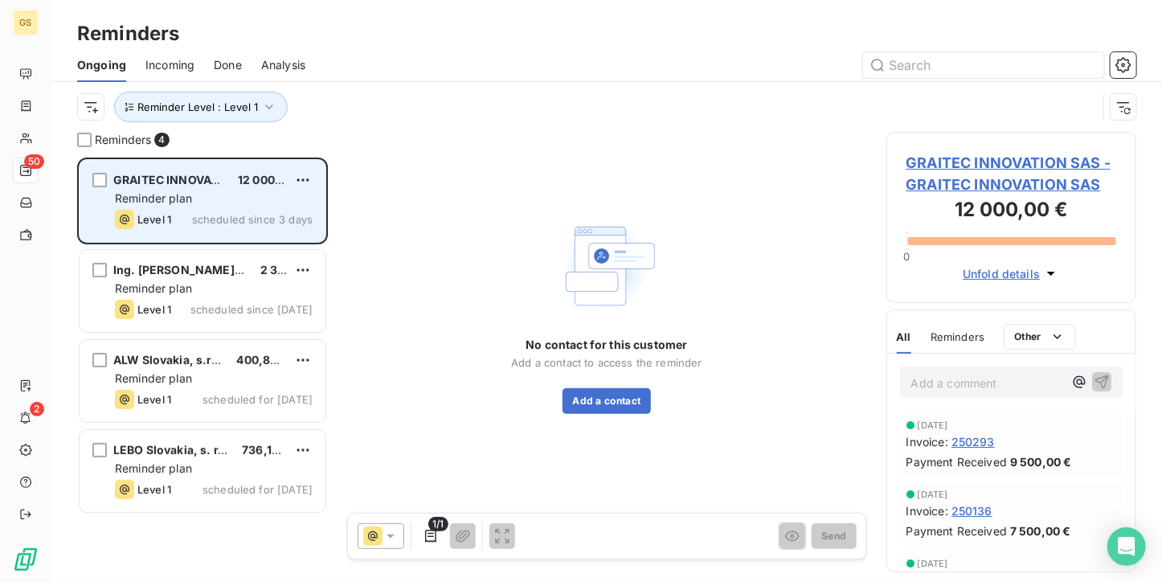
click at [229, 191] on div "Reminder plan" at bounding box center [214, 198] width 198 height 16
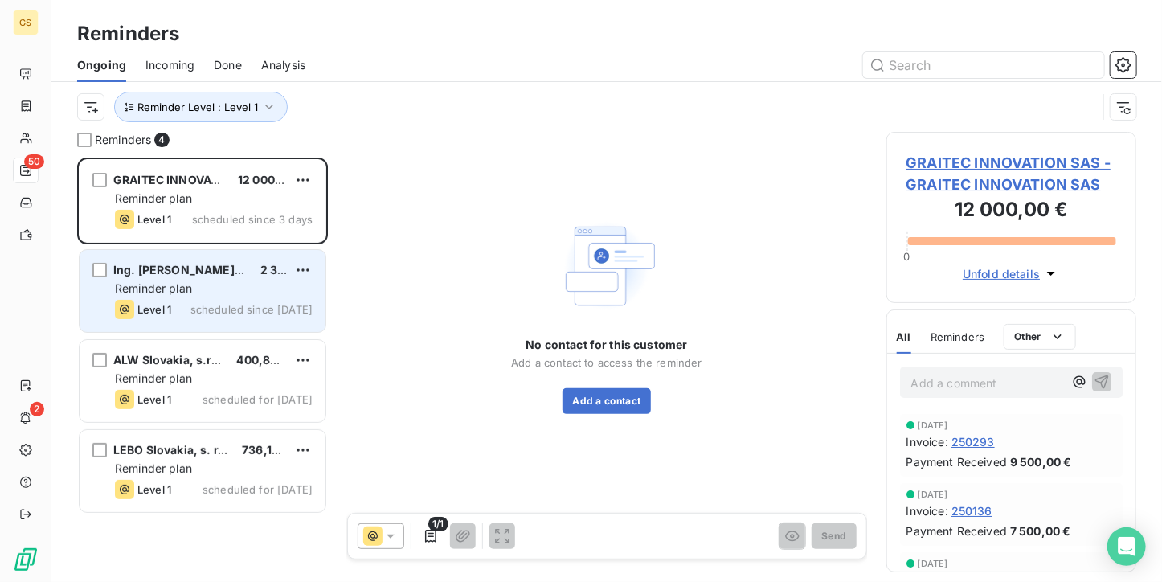
click at [195, 286] on div "Reminder plan" at bounding box center [214, 288] width 198 height 16
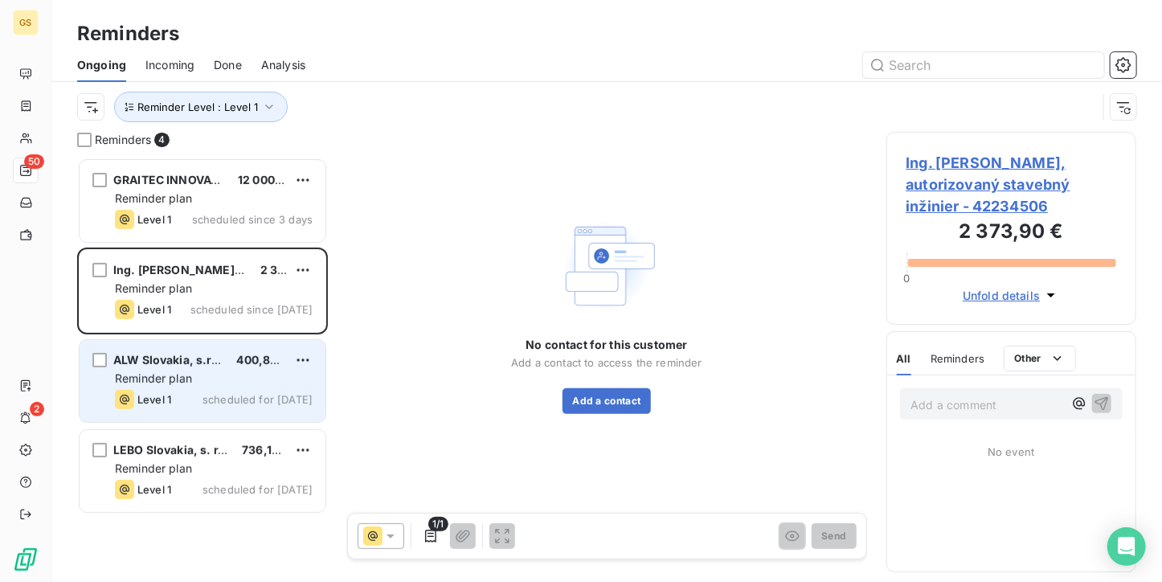
click at [194, 385] on div "Reminder plan" at bounding box center [214, 378] width 198 height 16
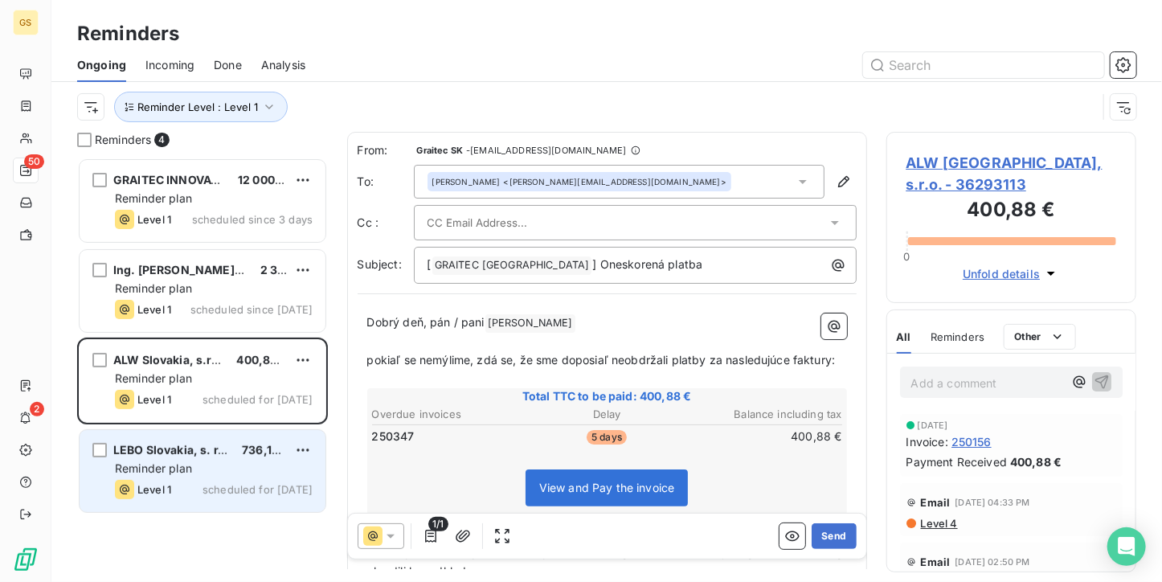
click at [194, 458] on div "LEBO Slovakia, s. r. o. 736,16 € Reminder plan Level 1 scheduled for [DATE]" at bounding box center [203, 471] width 246 height 82
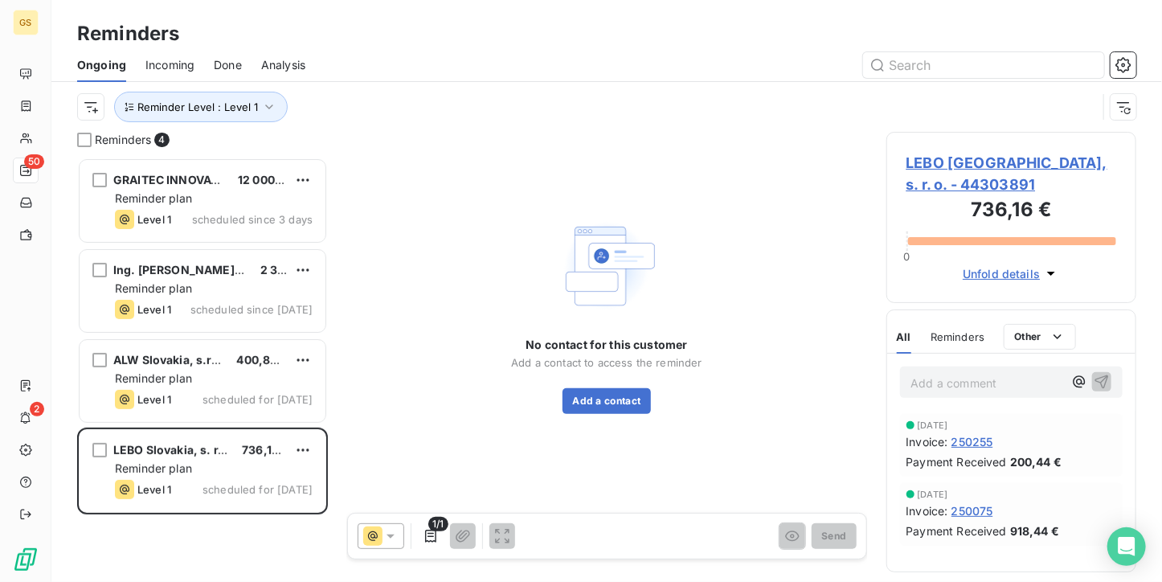
click at [948, 157] on span "LEBO [GEOGRAPHIC_DATA], s. r. o. - 44303891" at bounding box center [1011, 173] width 210 height 43
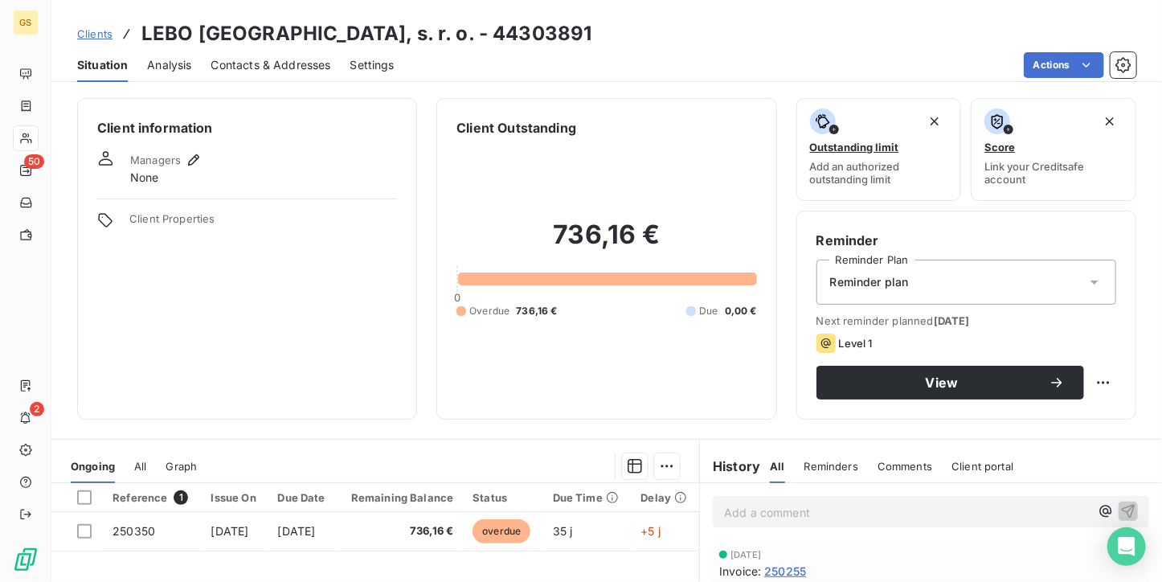
click at [289, 67] on span "Contacts & Addresses" at bounding box center [271, 65] width 120 height 16
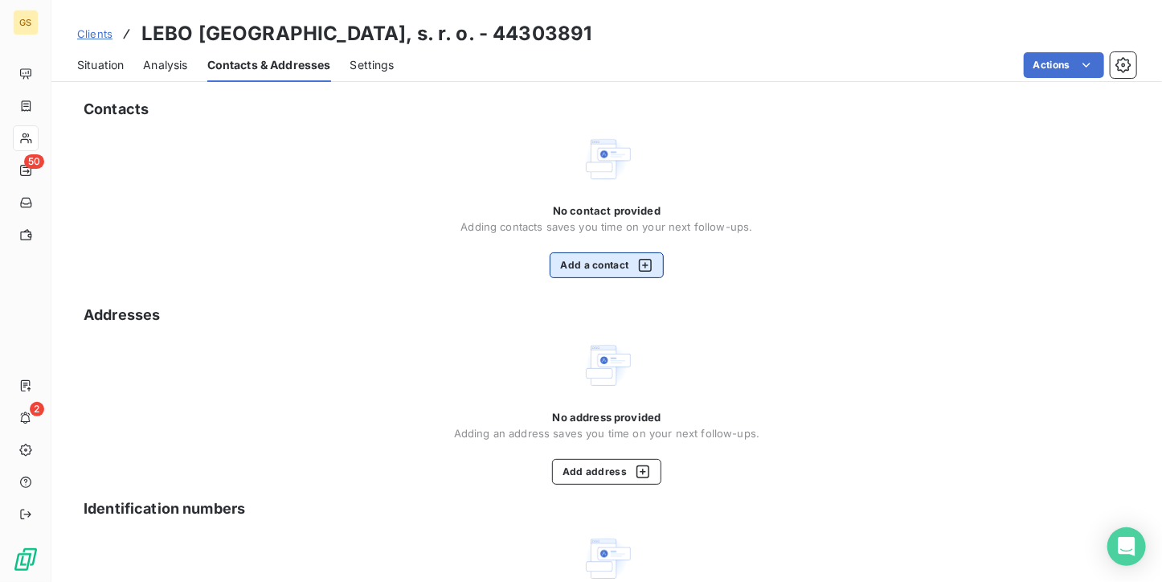
click at [584, 260] on button "Add a contact" at bounding box center [606, 265] width 113 height 26
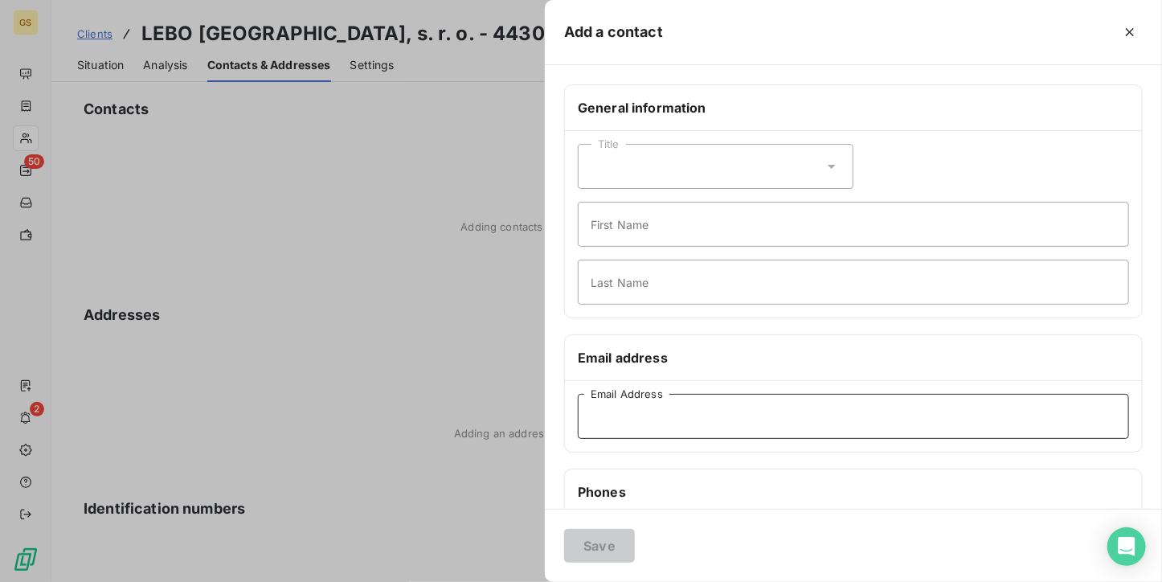
click at [611, 420] on input "Email Address" at bounding box center [853, 416] width 551 height 45
paste input "[PERSON_NAME][EMAIL_ADDRESS][DOMAIN_NAME]"
type input "[PERSON_NAME][EMAIL_ADDRESS][DOMAIN_NAME]"
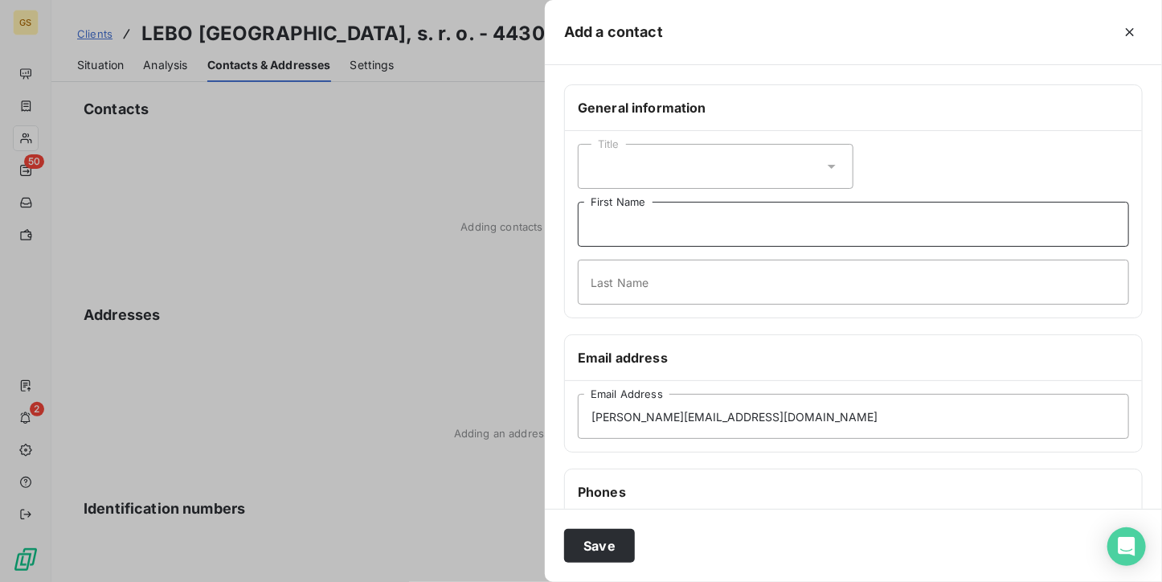
click at [626, 236] on input "First Name" at bounding box center [853, 224] width 551 height 45
type input "[PERSON_NAME]"
click at [678, 282] on input "Last Name" at bounding box center [853, 282] width 551 height 45
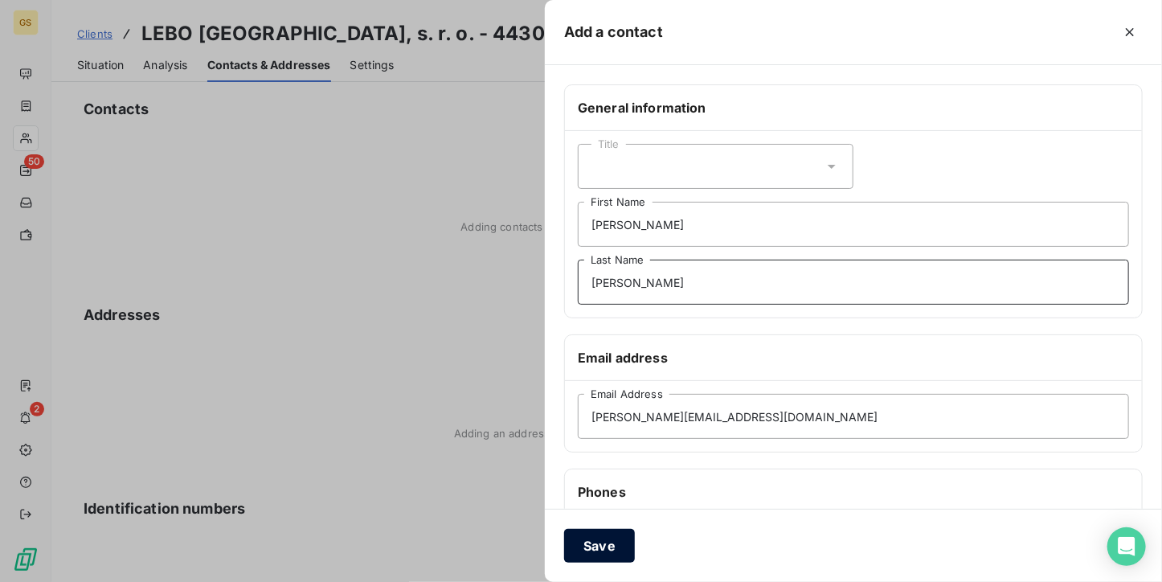
type input "[PERSON_NAME]"
click at [588, 547] on button "Save" at bounding box center [599, 546] width 71 height 34
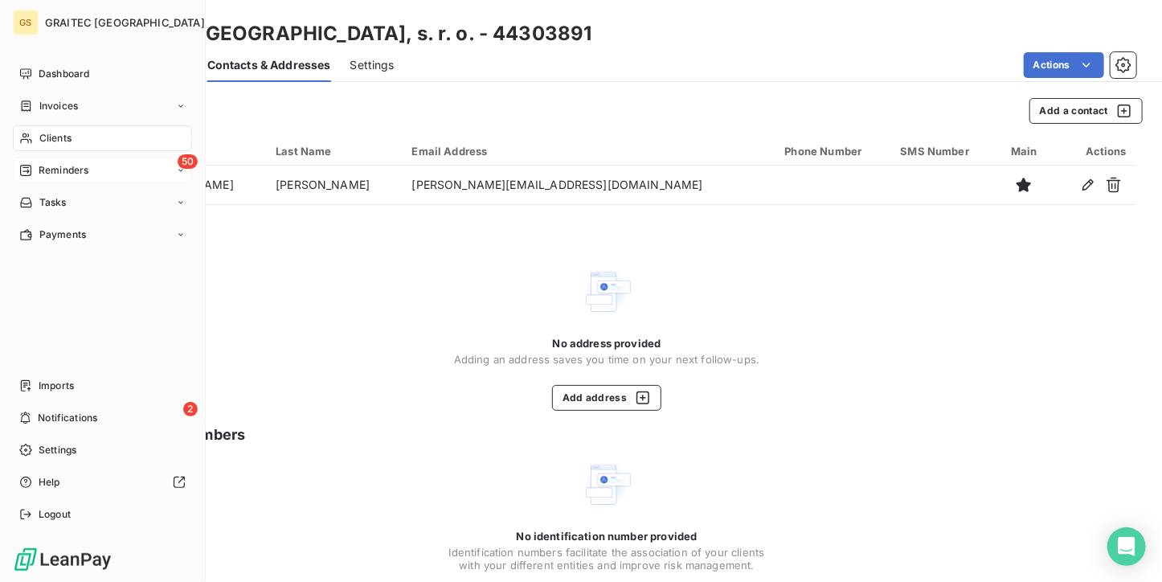
click at [39, 165] on span "Reminders" at bounding box center [64, 170] width 50 height 14
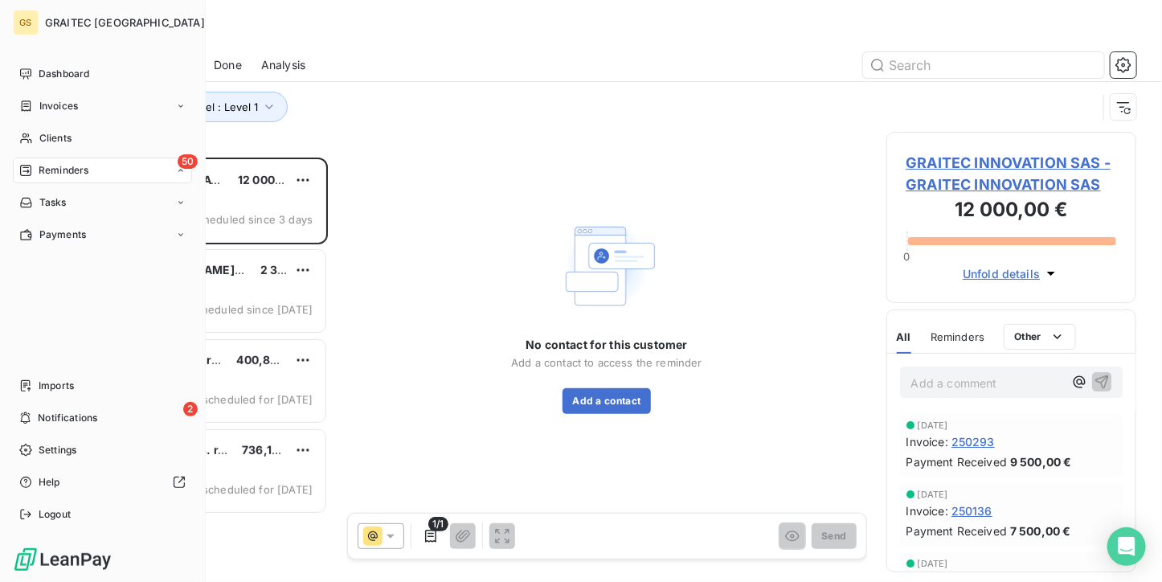
scroll to position [411, 238]
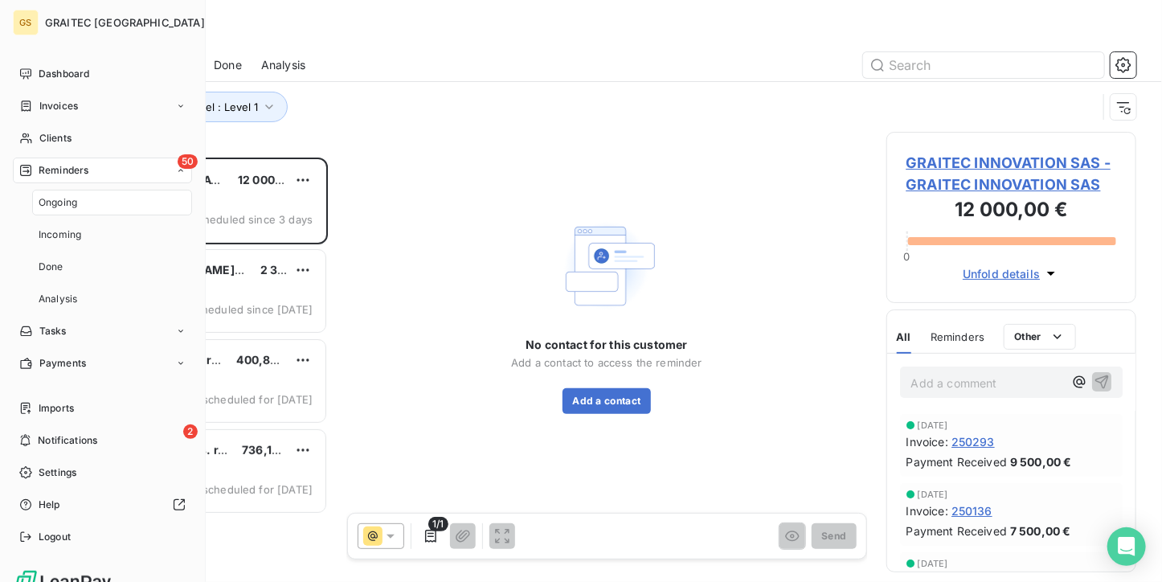
click at [63, 202] on span "Ongoing" at bounding box center [58, 202] width 39 height 14
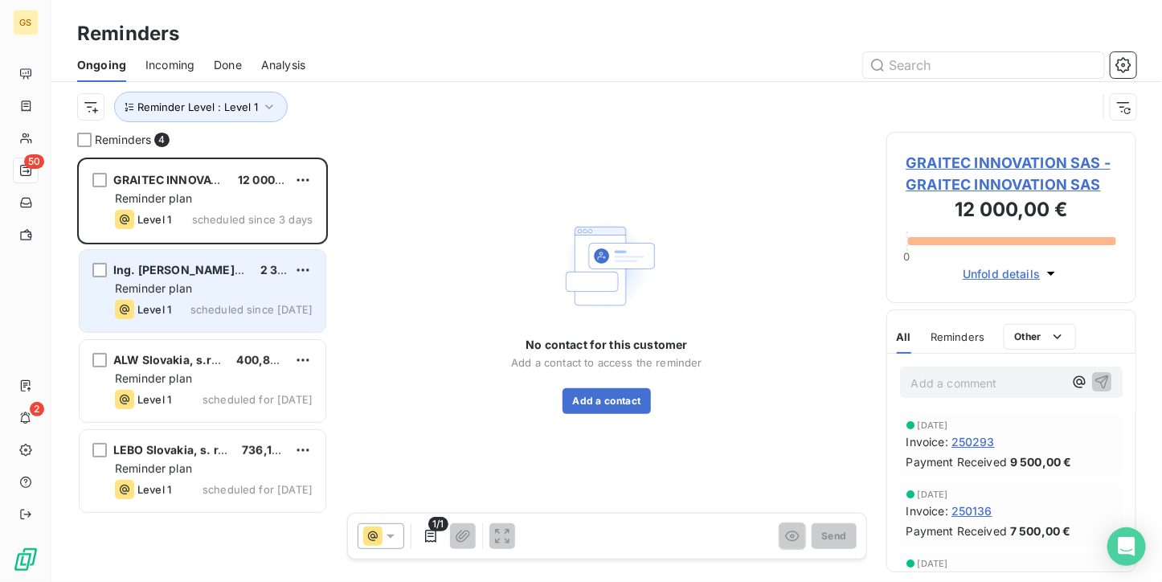
click at [243, 292] on div "Reminder plan" at bounding box center [214, 288] width 198 height 16
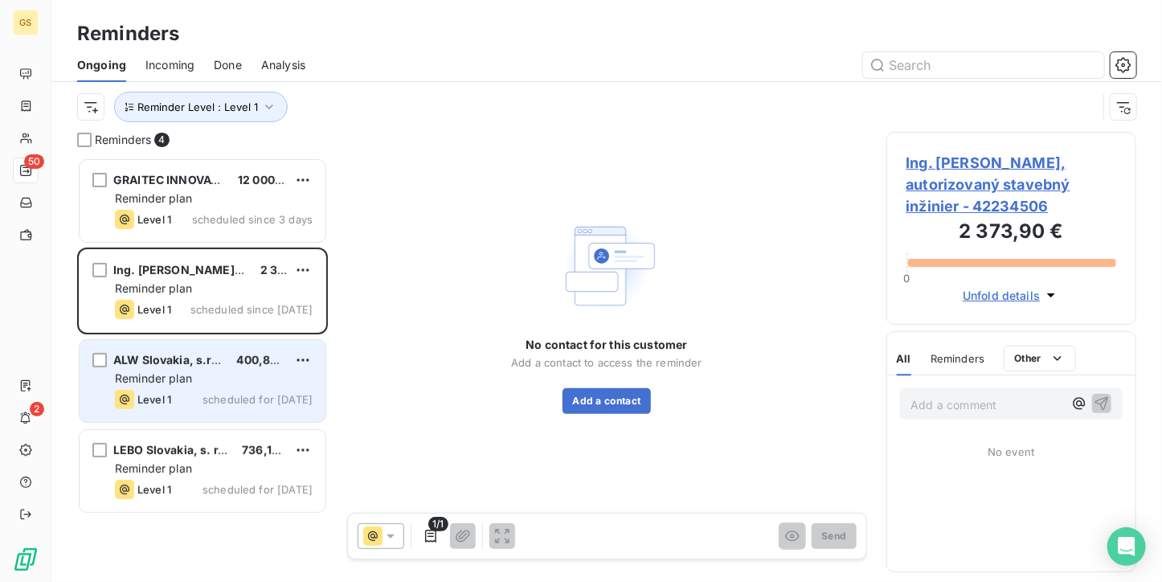
click at [219, 363] on span "ALW Slovakia, s.r.o." at bounding box center [169, 360] width 113 height 14
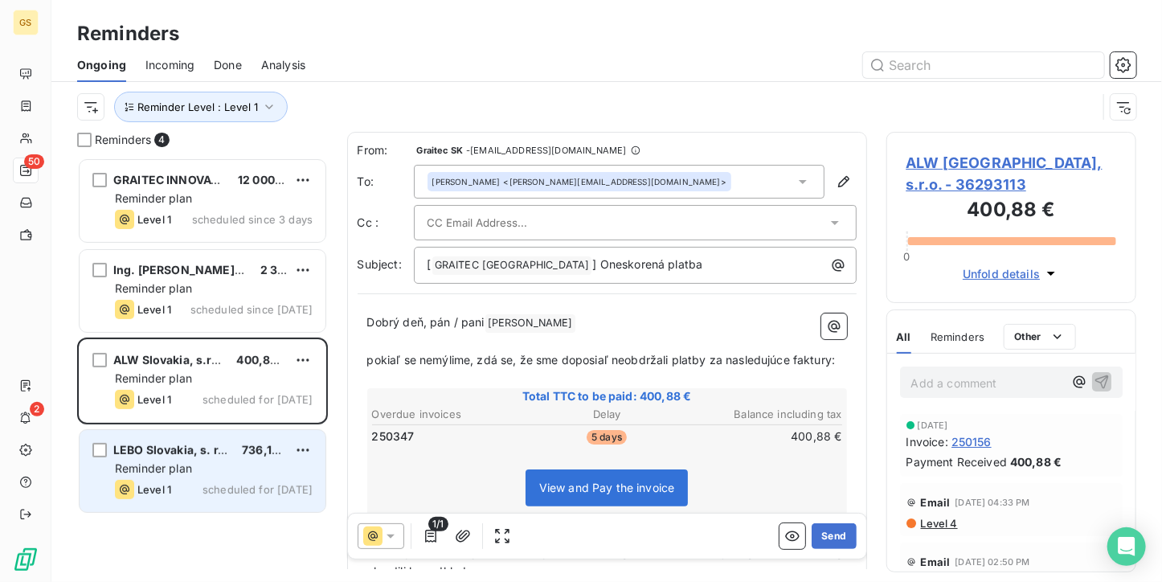
click at [185, 466] on span "Reminder plan" at bounding box center [153, 468] width 77 height 14
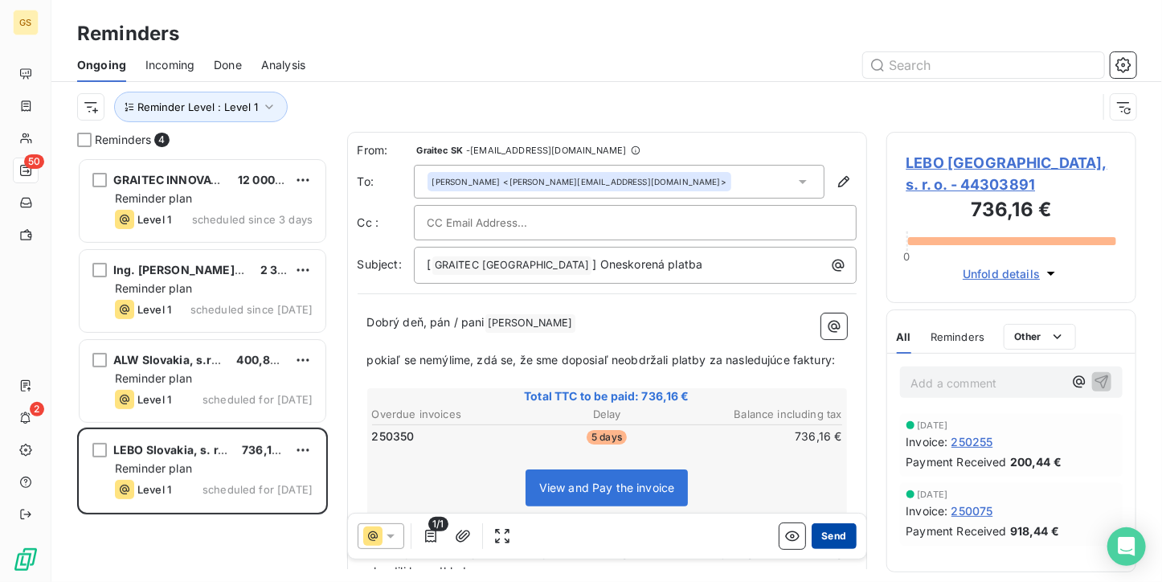
click at [811, 536] on button "Send" at bounding box center [833, 536] width 44 height 26
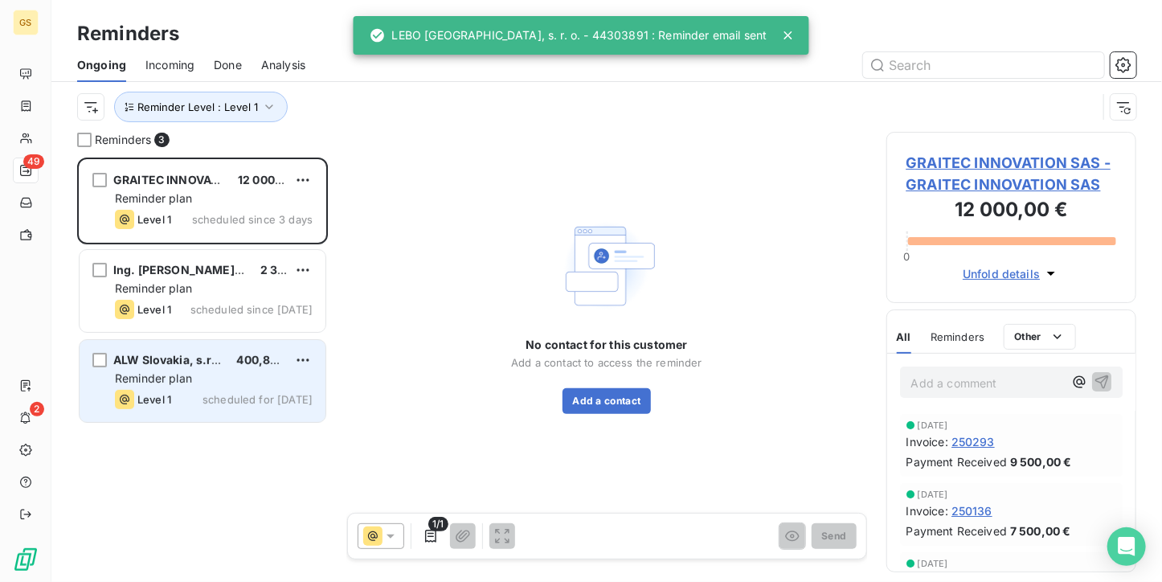
click at [276, 404] on span "scheduled for [DATE]" at bounding box center [257, 399] width 110 height 13
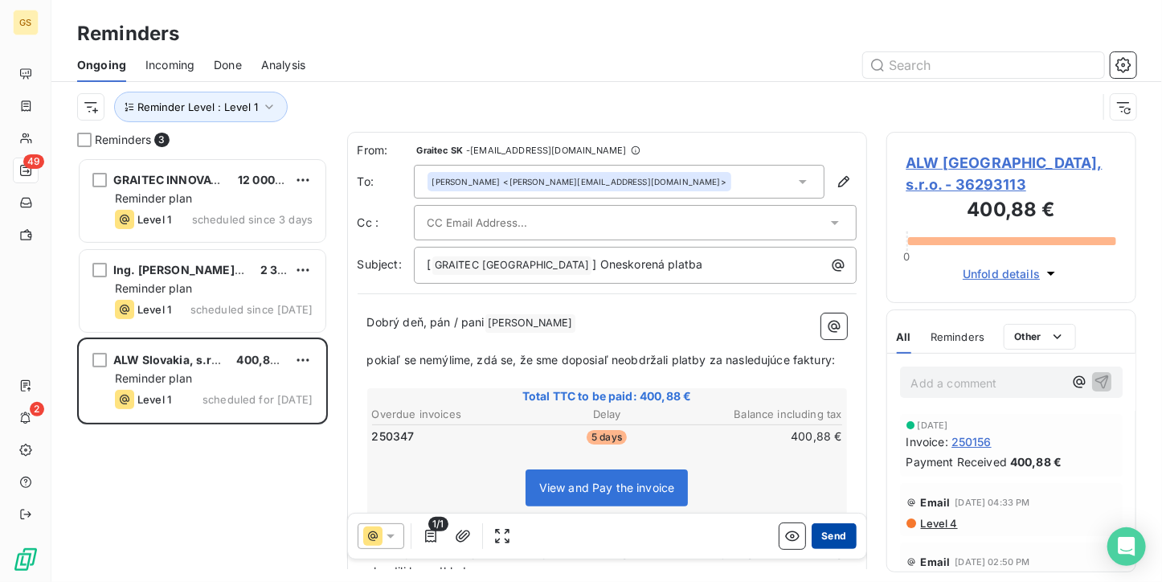
click at [811, 525] on button "Send" at bounding box center [833, 536] width 44 height 26
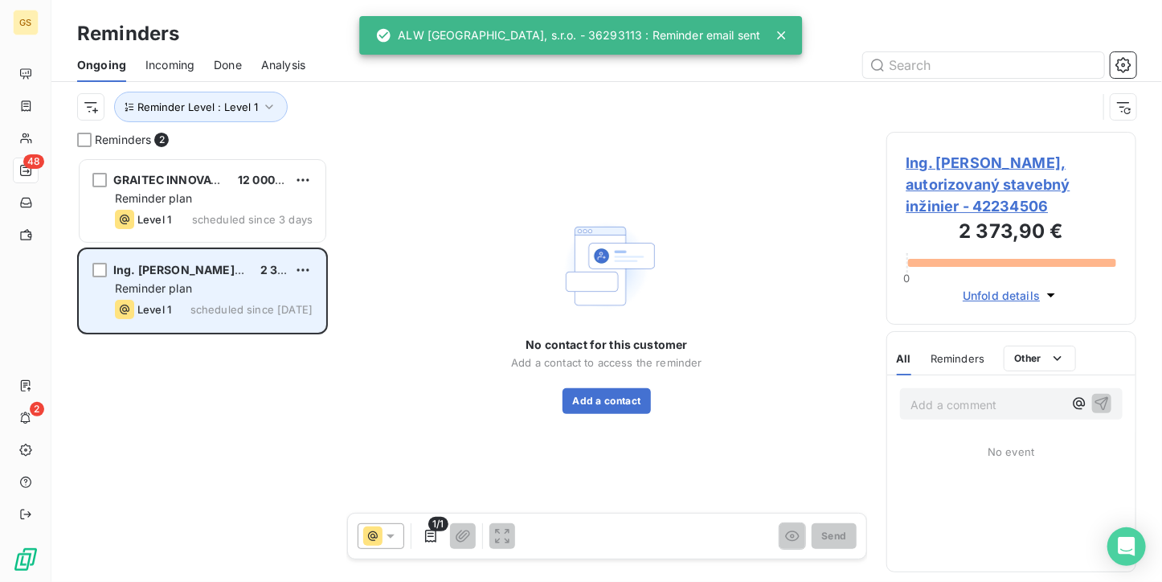
click at [243, 294] on div "Reminder plan" at bounding box center [214, 288] width 198 height 16
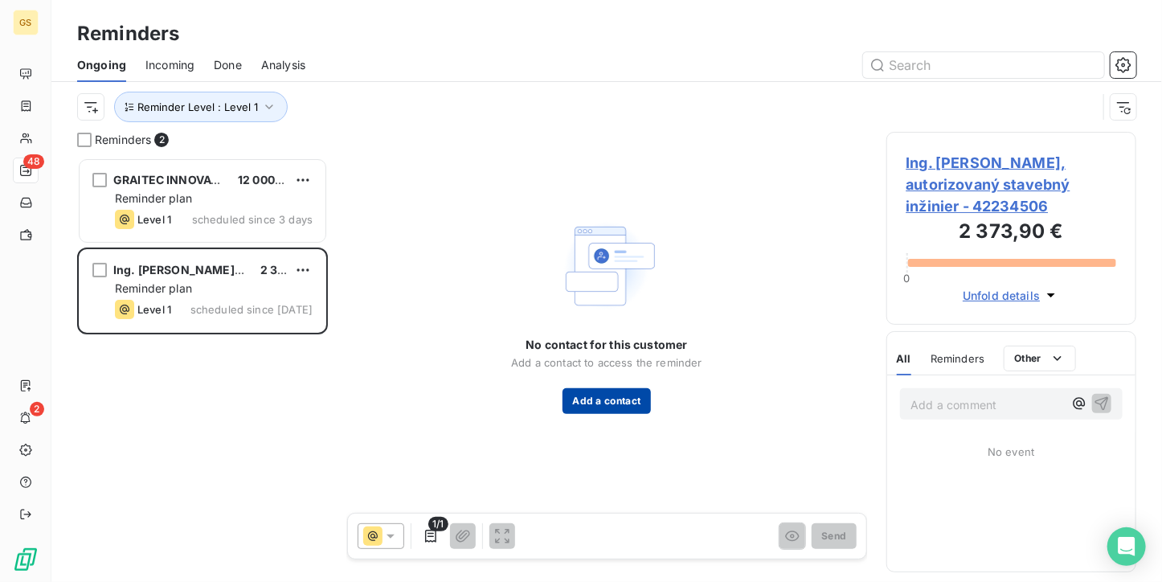
click at [599, 407] on button "Add a contact" at bounding box center [606, 401] width 88 height 26
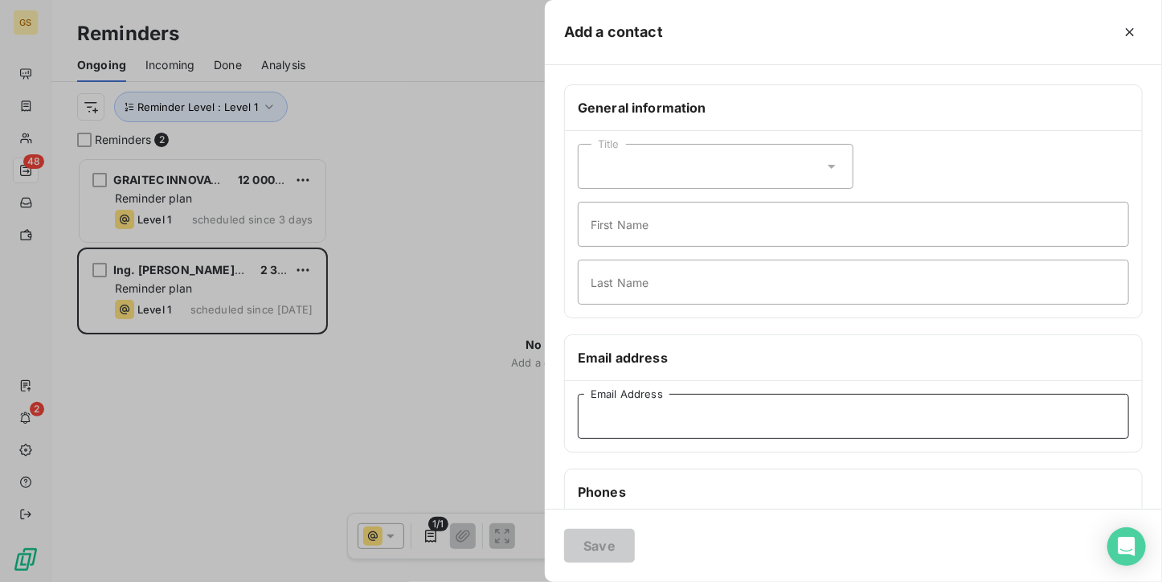
click at [758, 423] on input "Email Address" at bounding box center [853, 416] width 551 height 45
paste input "[PERSON_NAME][EMAIL_ADDRESS][DOMAIN_NAME]"
type input "[PERSON_NAME][EMAIL_ADDRESS][DOMAIN_NAME]"
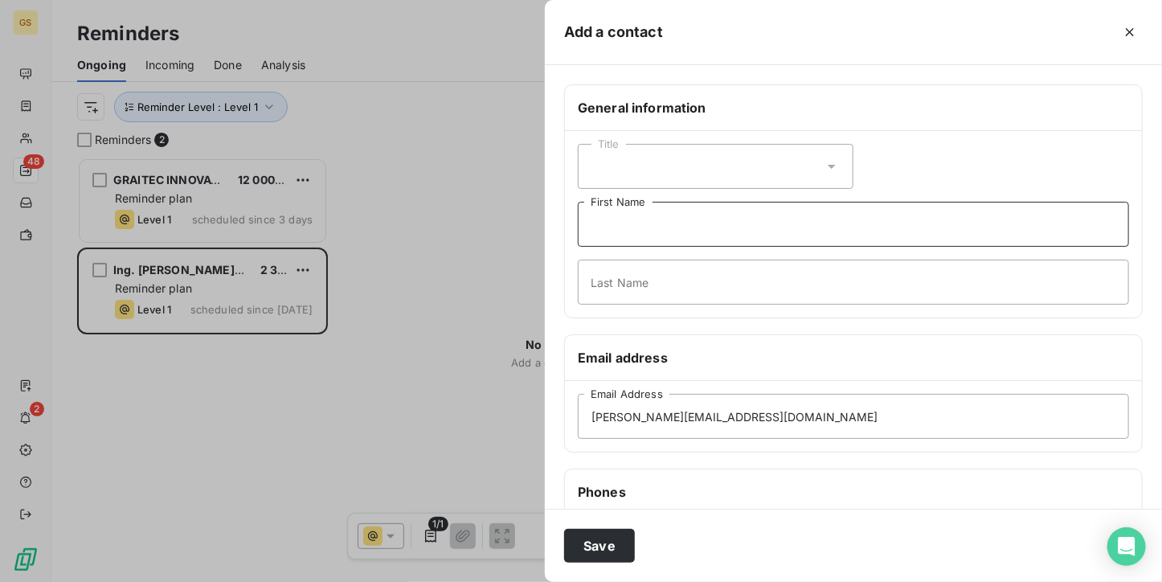
click at [673, 233] on input "First Name" at bounding box center [853, 224] width 551 height 45
type input "[PERSON_NAME]"
click at [683, 291] on input "Last Name" at bounding box center [853, 282] width 551 height 45
type input "Komora"
click at [601, 540] on button "Save" at bounding box center [599, 546] width 71 height 34
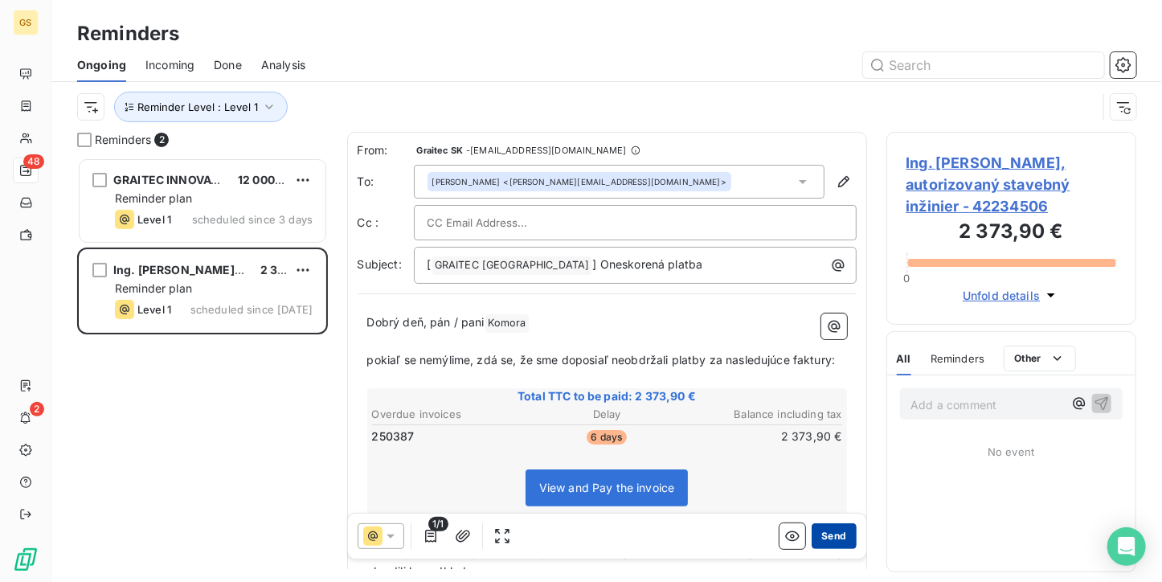
click at [835, 533] on button "Send" at bounding box center [833, 536] width 44 height 26
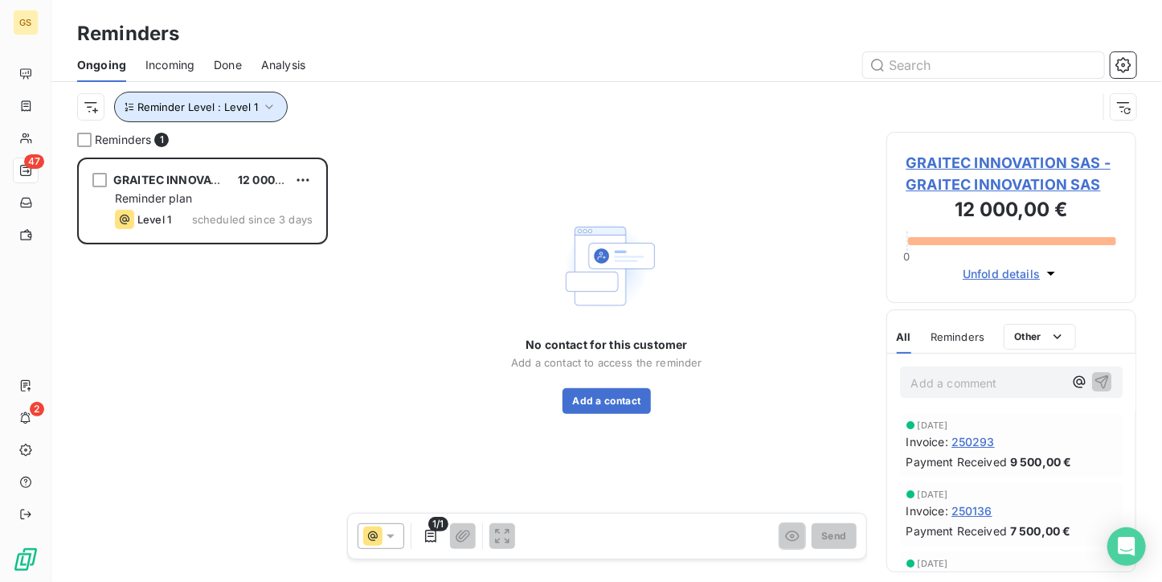
click at [270, 112] on icon "button" at bounding box center [269, 107] width 16 height 16
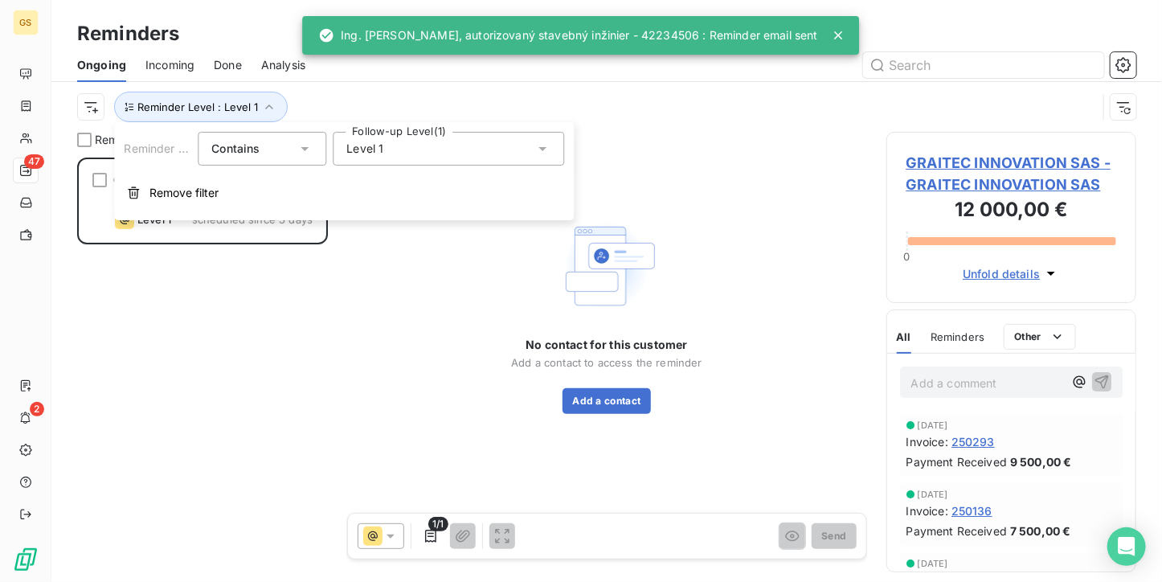
click at [381, 154] on span "Level 1" at bounding box center [364, 149] width 37 height 16
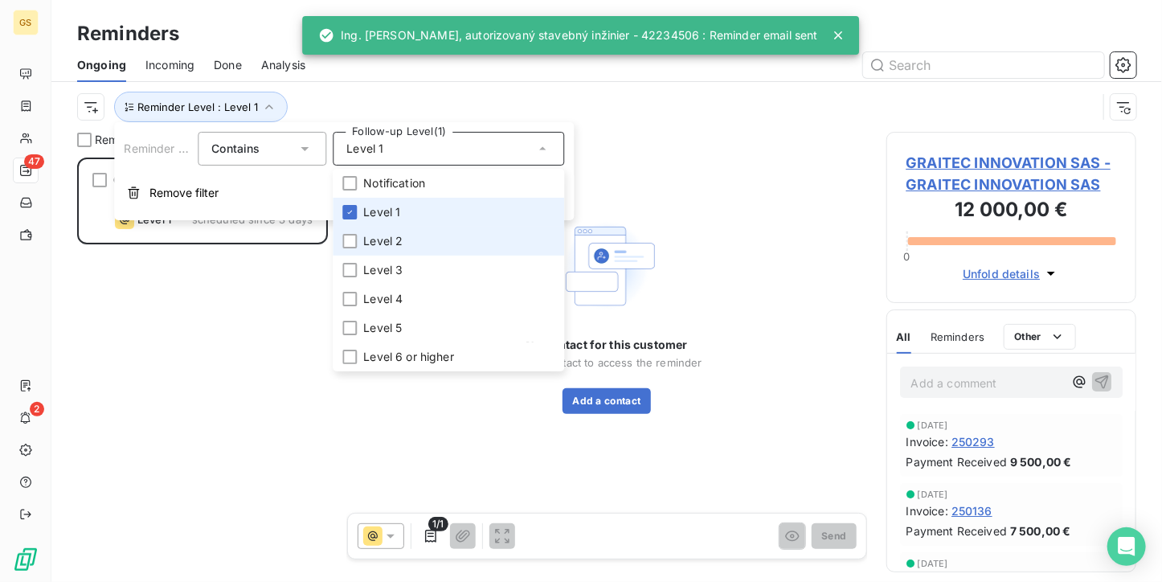
click at [392, 219] on span "Level 1" at bounding box center [381, 212] width 37 height 16
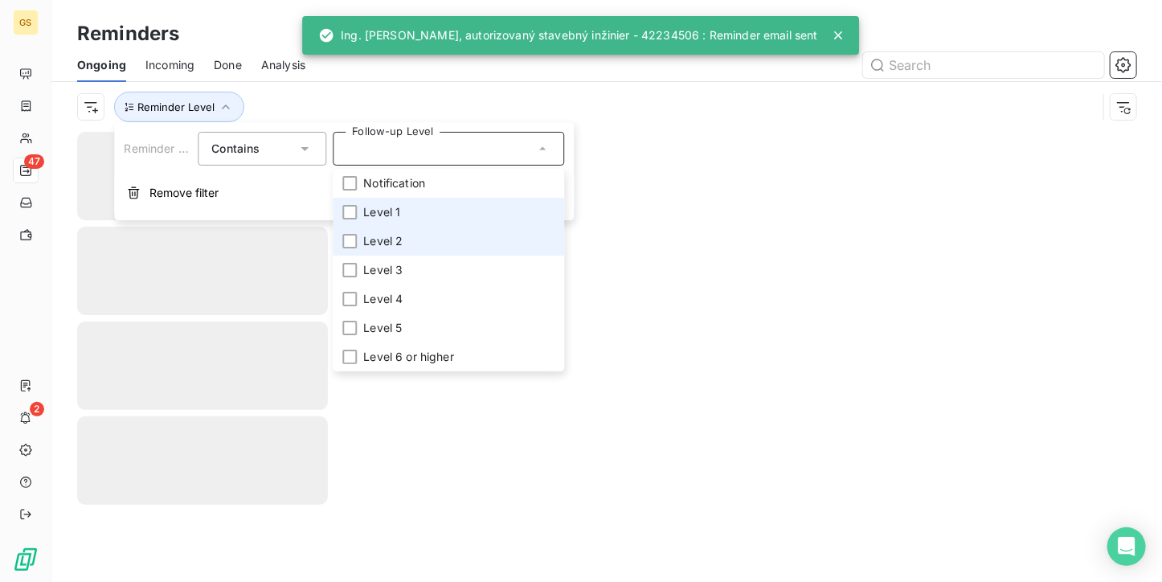
click at [382, 239] on span "Level 2" at bounding box center [382, 241] width 39 height 16
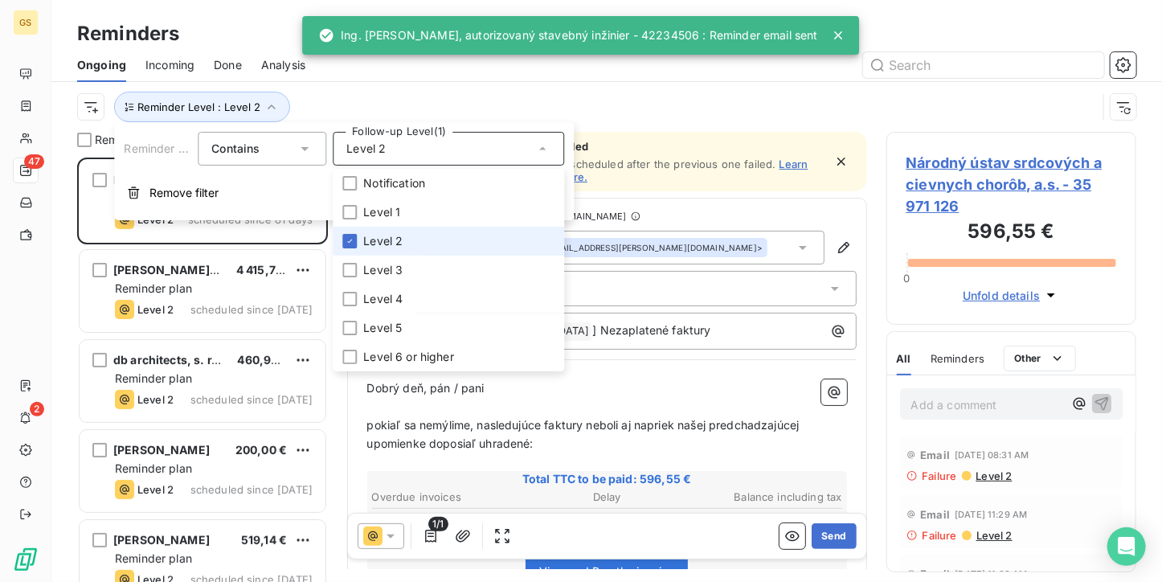
scroll to position [411, 238]
click at [398, 89] on div "Reminder Level : Level 2" at bounding box center [606, 107] width 1059 height 50
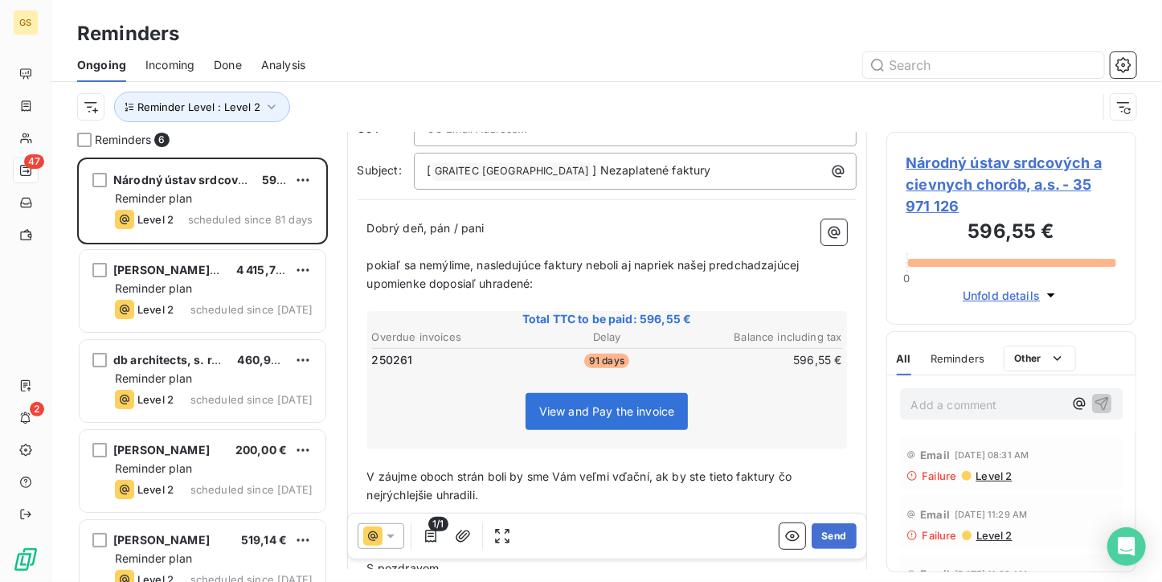
scroll to position [269, 0]
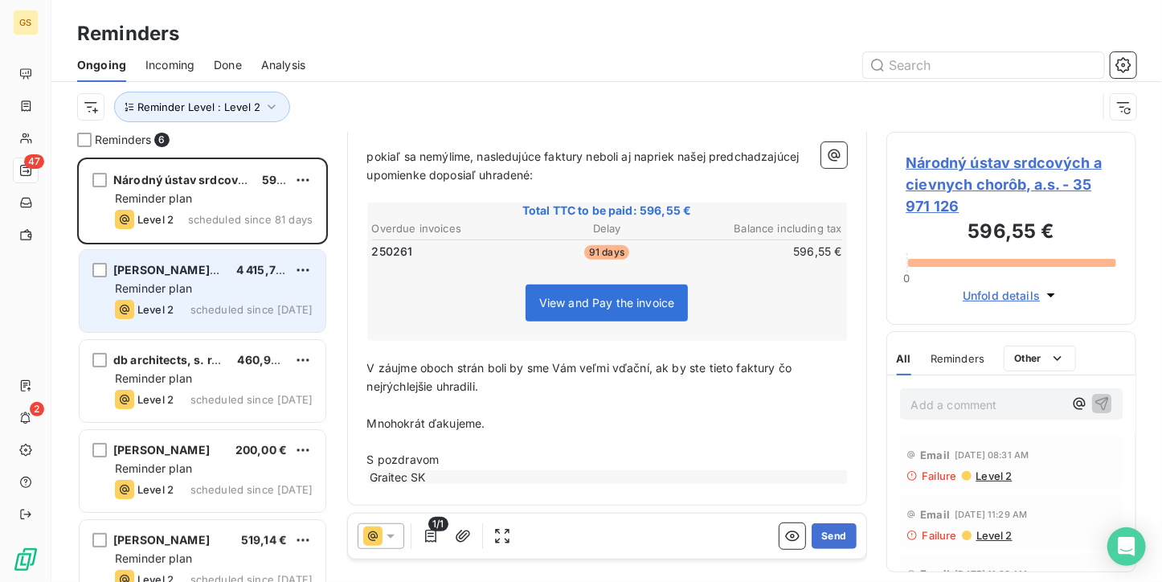
click at [273, 295] on div "Reminder plan" at bounding box center [214, 288] width 198 height 16
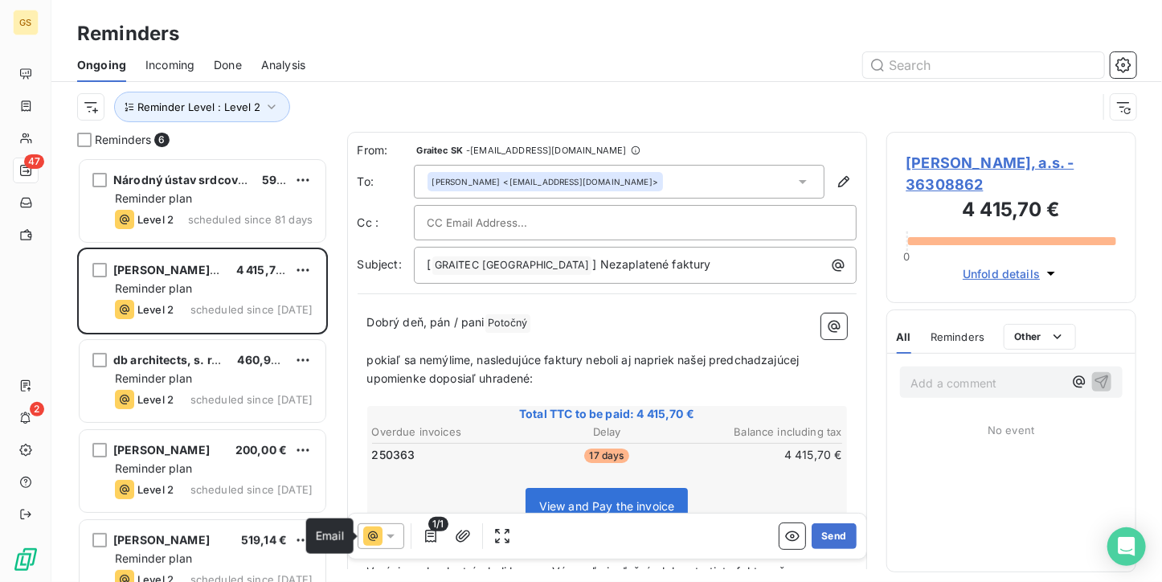
click at [370, 529] on icon at bounding box center [372, 535] width 19 height 19
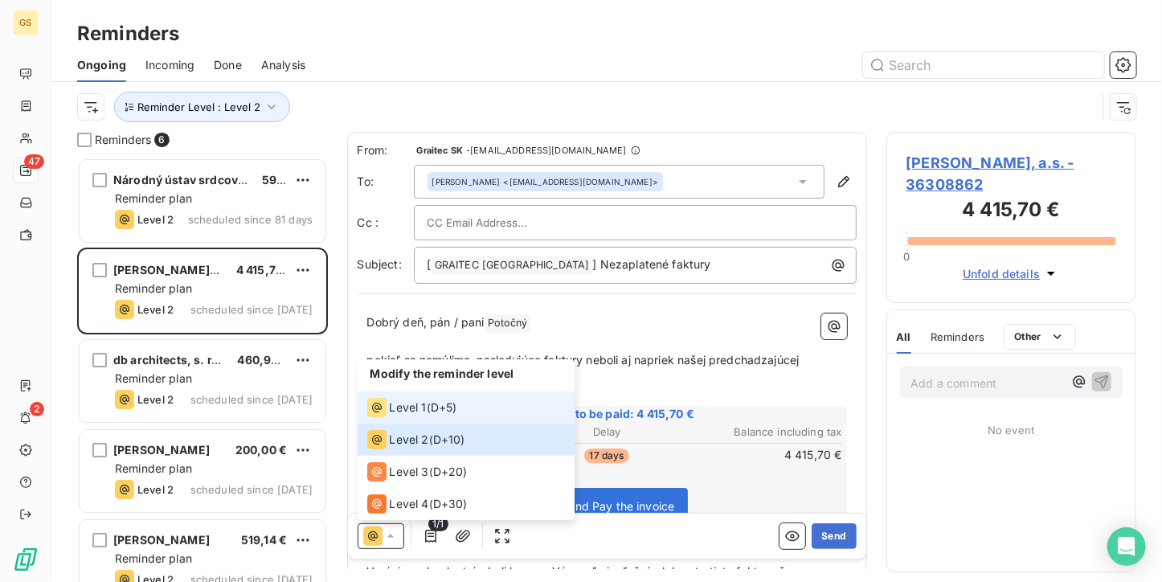
click at [427, 415] on div "Level 1 ( D+5 )" at bounding box center [412, 407] width 90 height 19
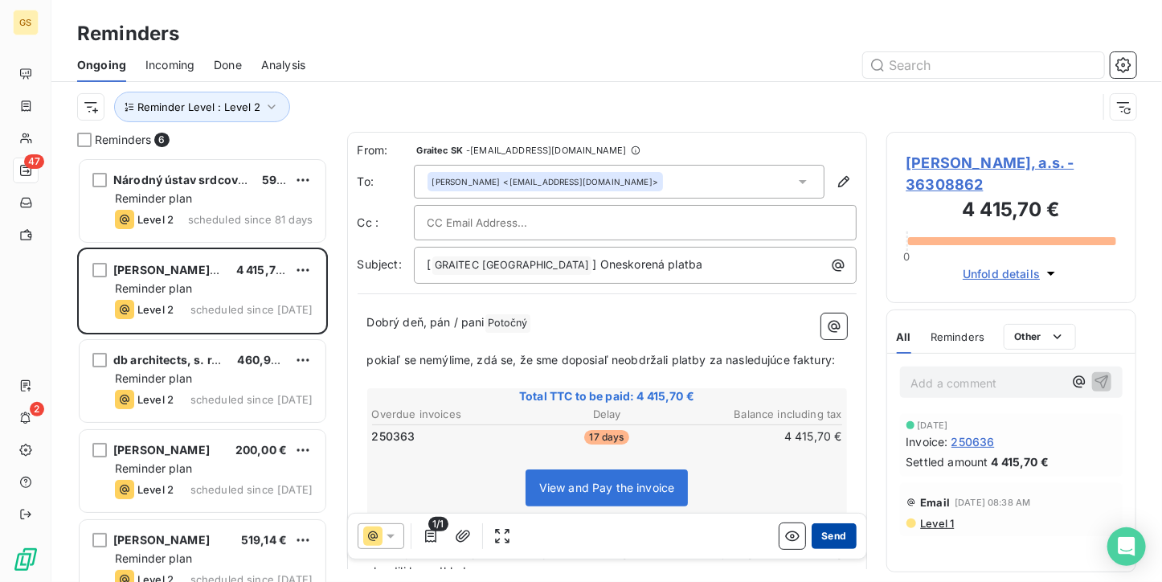
click at [813, 533] on button "Send" at bounding box center [833, 536] width 44 height 26
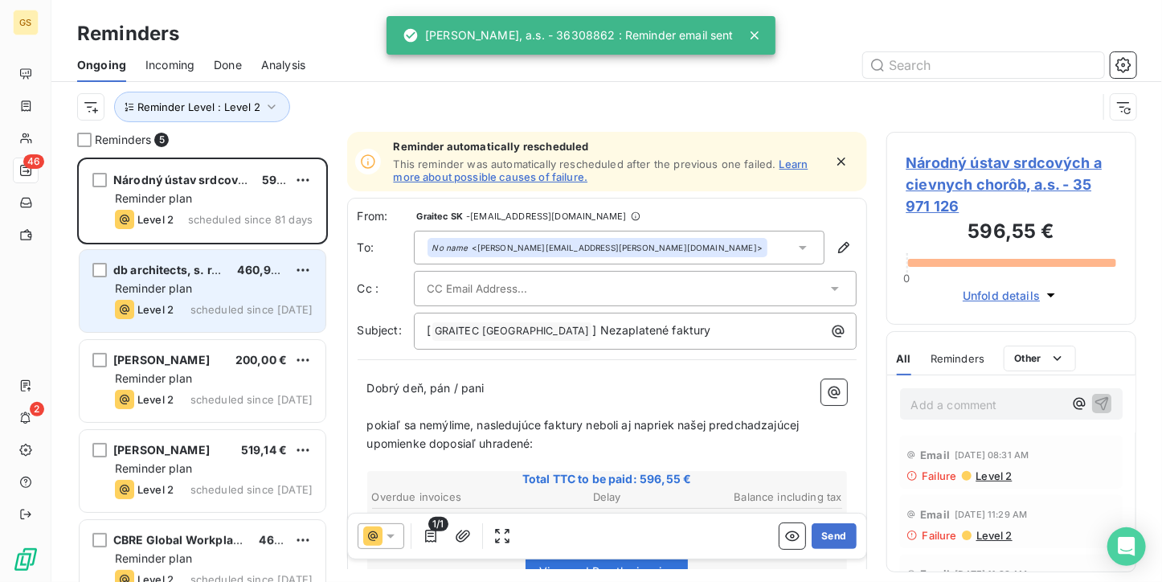
click at [183, 283] on span "Reminder plan" at bounding box center [153, 288] width 77 height 14
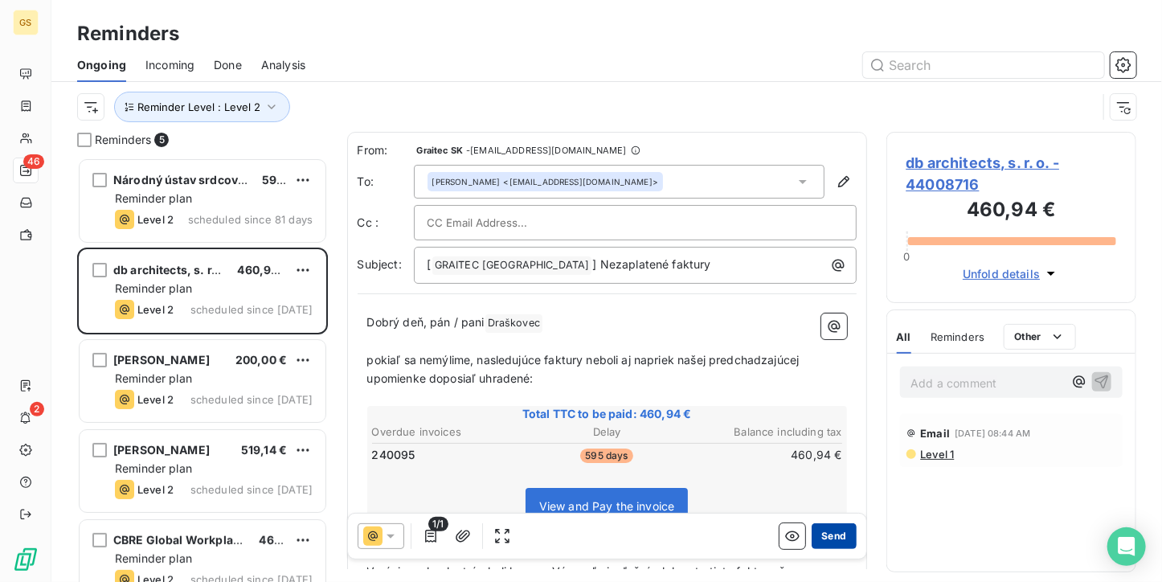
click at [820, 533] on button "Send" at bounding box center [833, 536] width 44 height 26
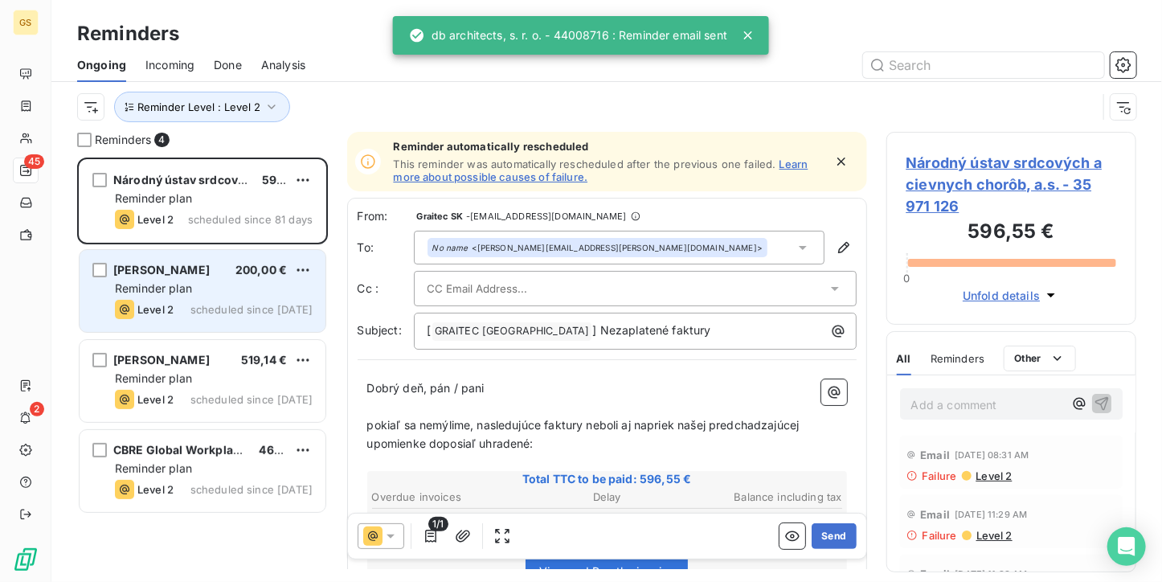
click at [239, 289] on div "Reminder plan" at bounding box center [214, 288] width 198 height 16
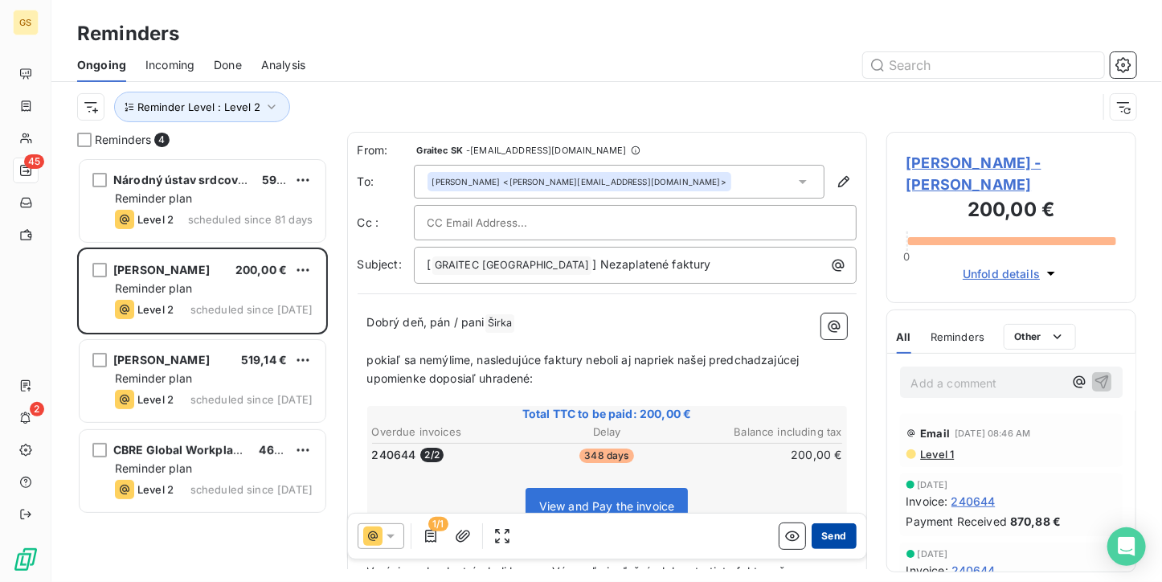
click at [820, 537] on button "Send" at bounding box center [833, 536] width 44 height 26
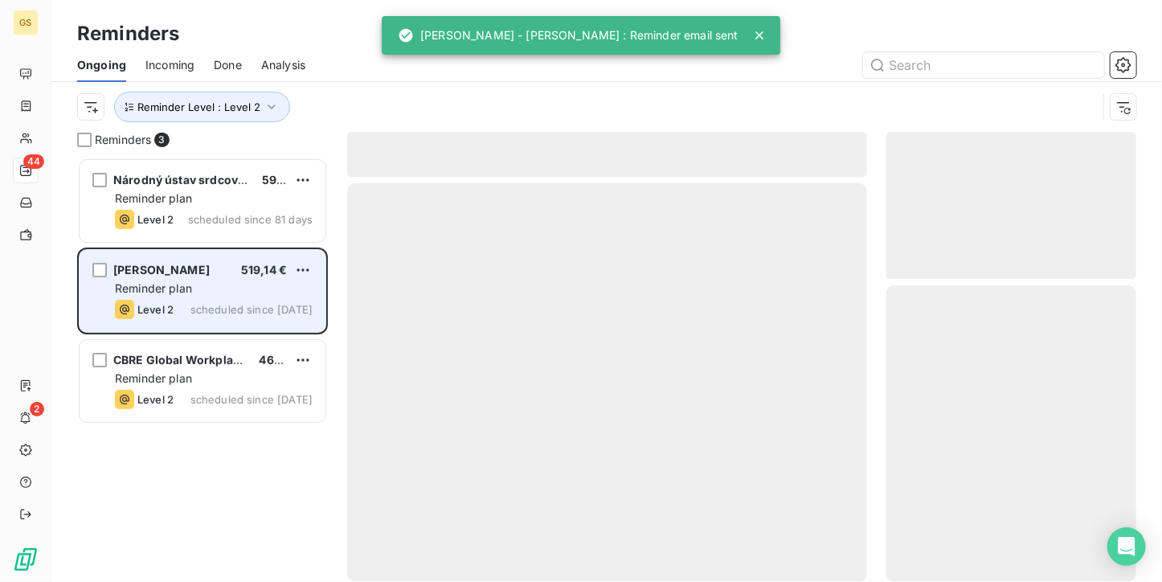
click at [174, 263] on span "[PERSON_NAME]" at bounding box center [161, 270] width 96 height 14
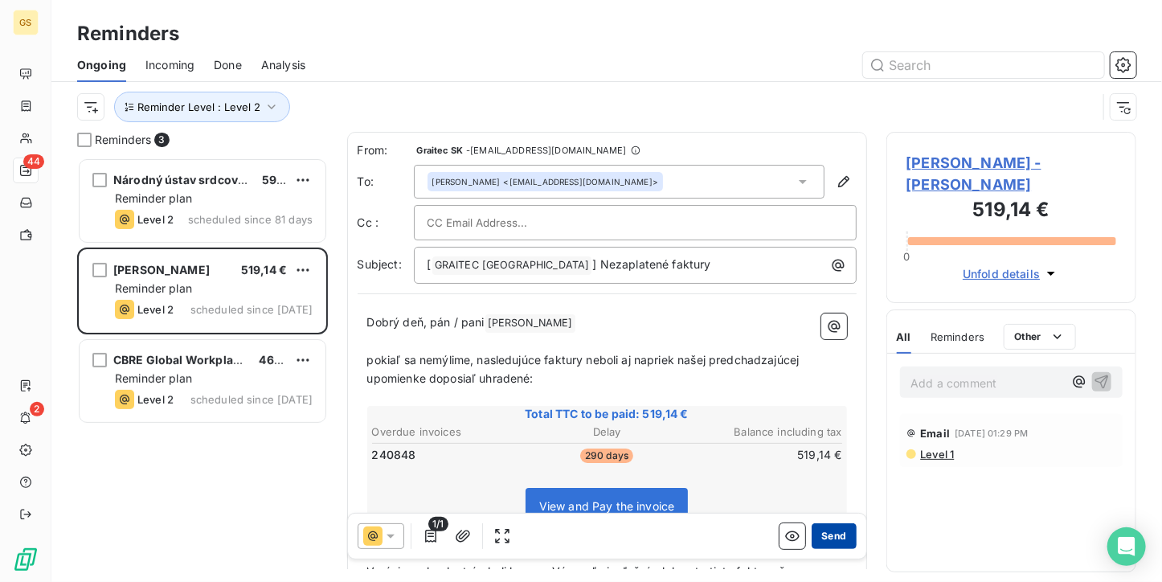
click at [836, 536] on button "Send" at bounding box center [833, 536] width 44 height 26
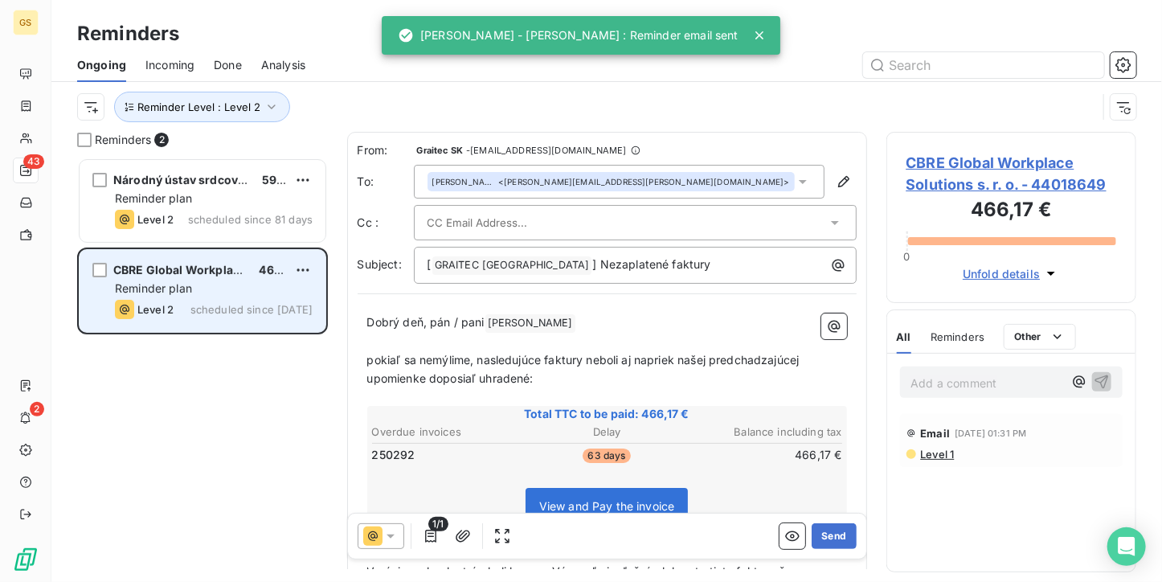
click at [289, 306] on span "scheduled since [DATE]" at bounding box center [251, 309] width 122 height 13
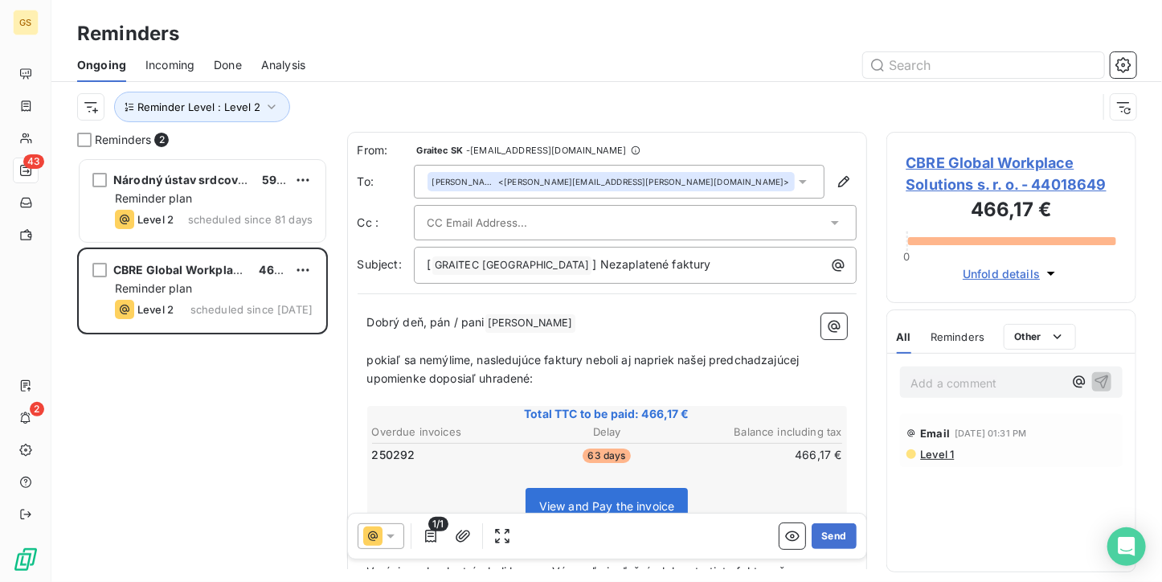
click at [654, 182] on div "[PERSON_NAME] <[PERSON_NAME][EMAIL_ADDRESS][PERSON_NAME][DOMAIN_NAME]>" at bounding box center [619, 182] width 411 height 34
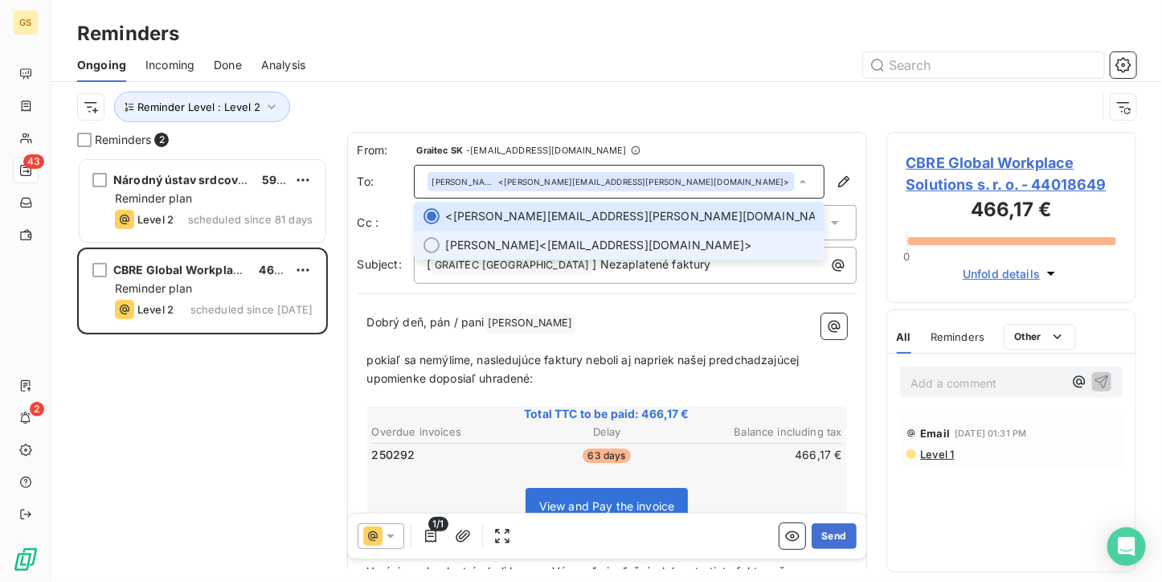
click at [556, 243] on span "[PERSON_NAME] <[EMAIL_ADDRESS][DOMAIN_NAME]>" at bounding box center [630, 245] width 369 height 16
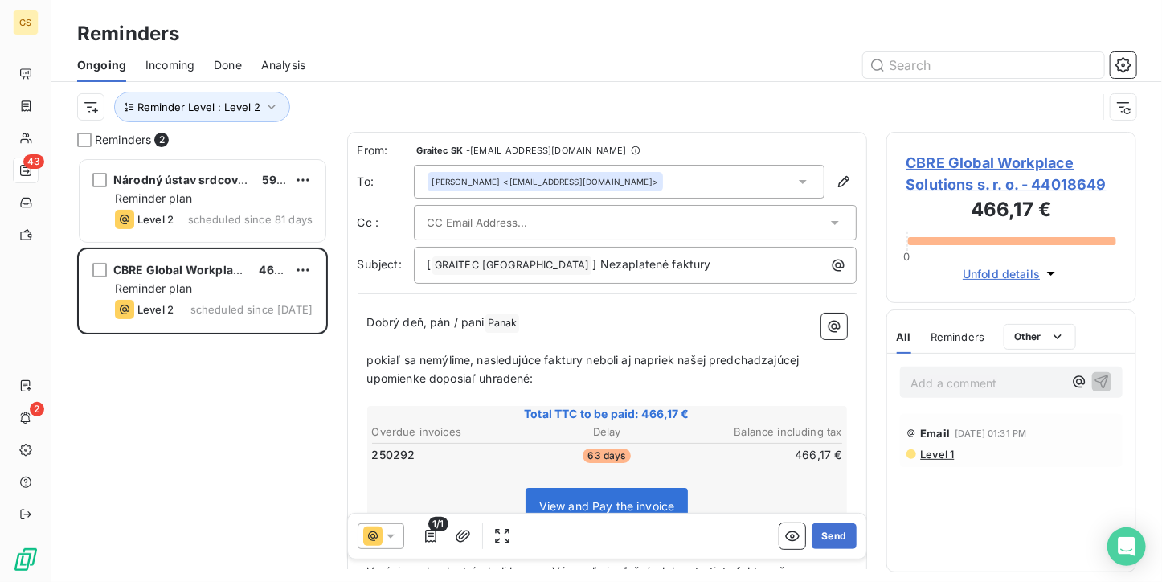
click at [654, 215] on div at bounding box center [626, 222] width 399 height 24
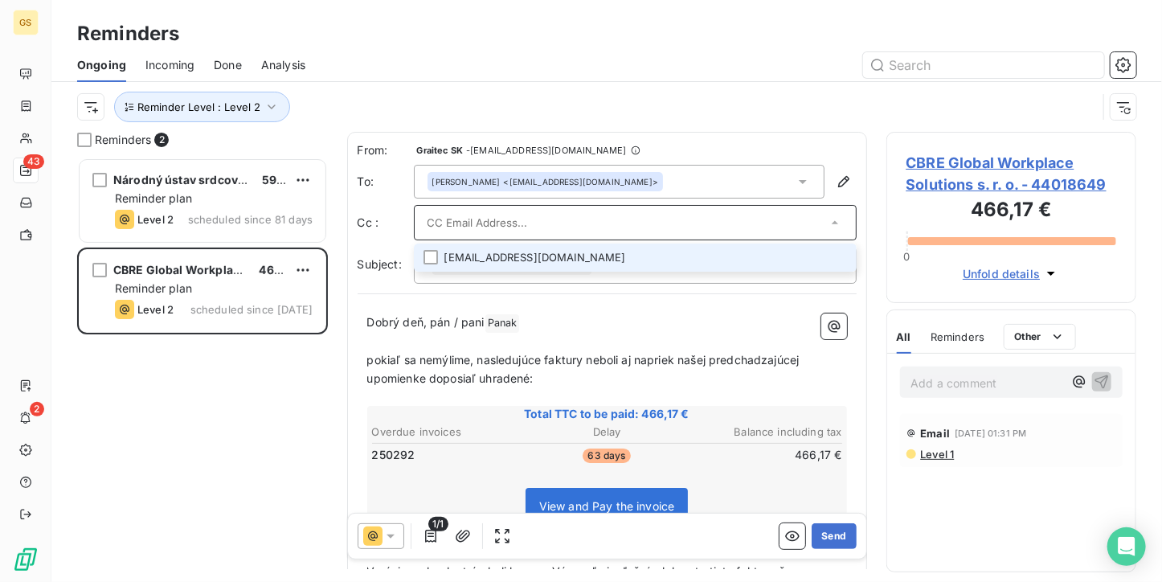
click at [537, 260] on li "[EMAIL_ADDRESS][DOMAIN_NAME]" at bounding box center [635, 257] width 443 height 28
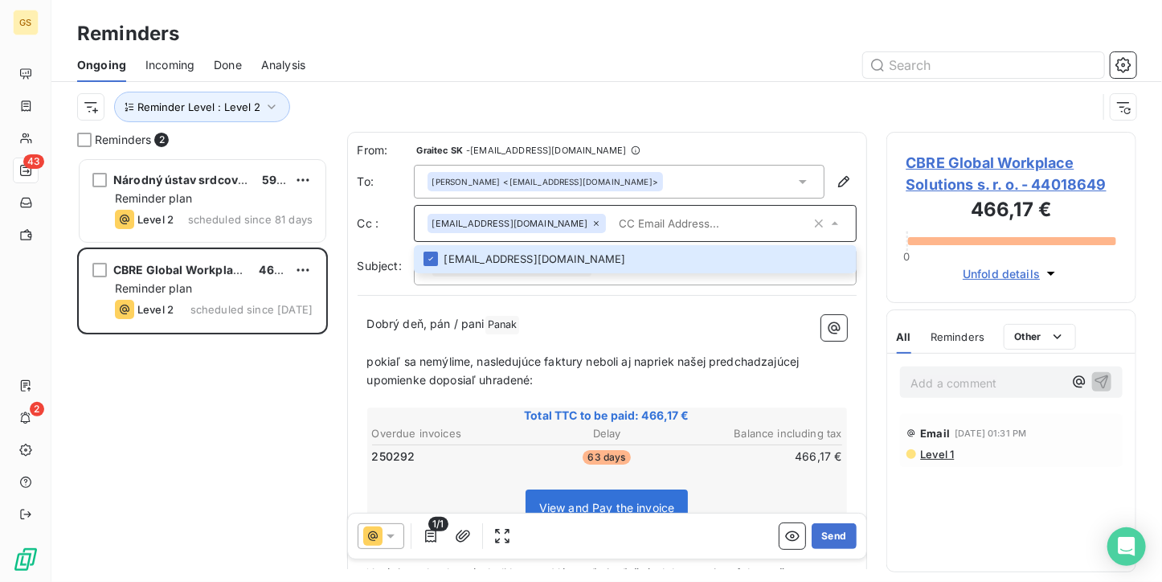
click at [550, 223] on div "[EMAIL_ADDRESS][DOMAIN_NAME]" at bounding box center [516, 223] width 178 height 19
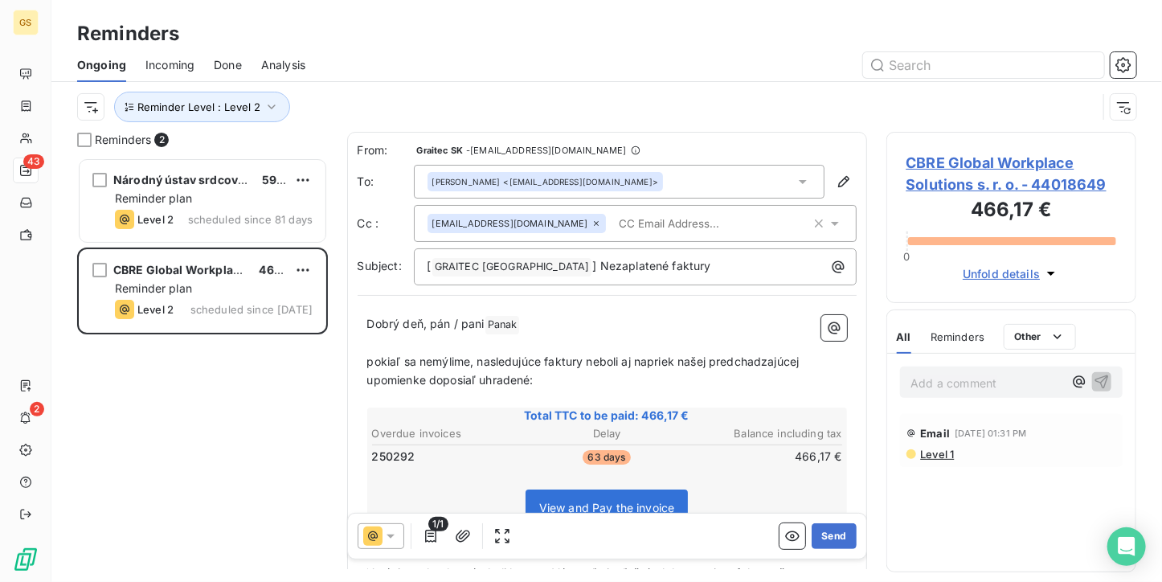
click at [591, 221] on icon at bounding box center [596, 224] width 10 height 10
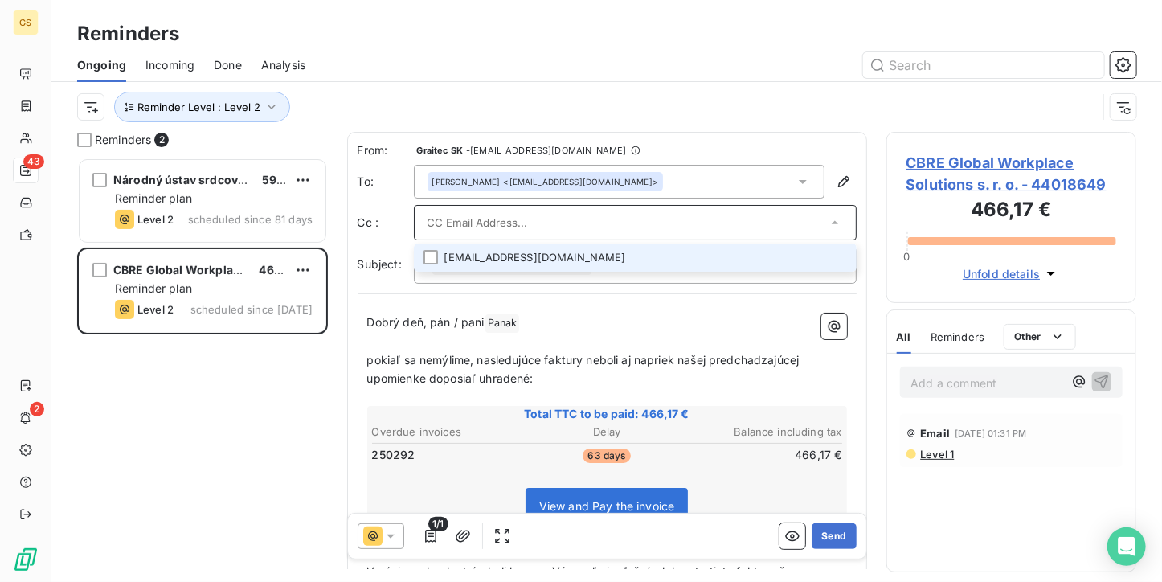
click at [604, 184] on div "[PERSON_NAME] <[EMAIL_ADDRESS][DOMAIN_NAME]>" at bounding box center [619, 182] width 411 height 34
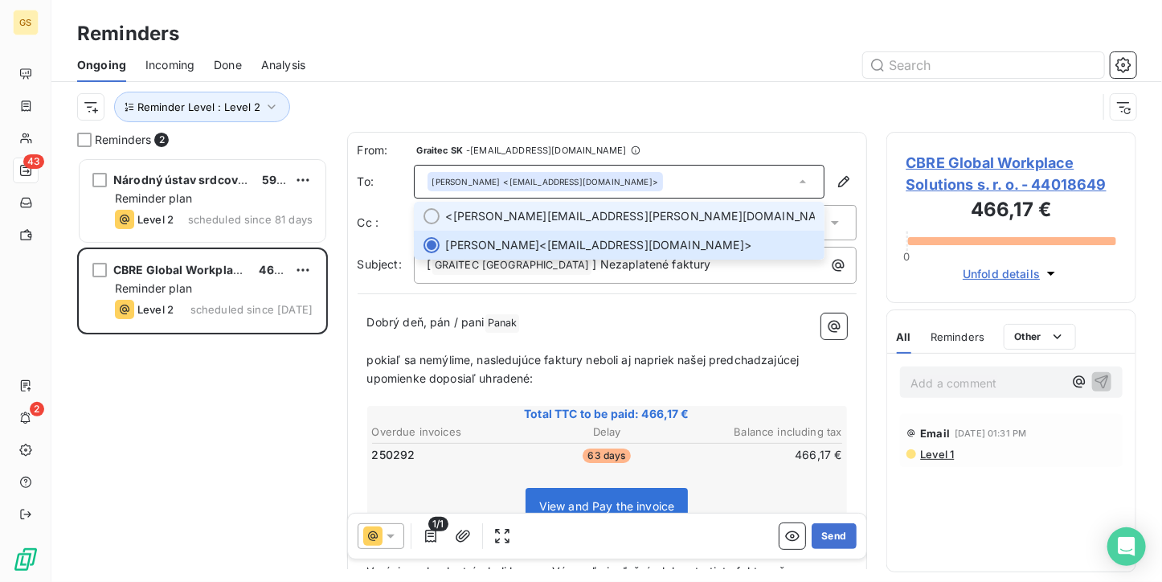
click at [578, 214] on span "[PERSON_NAME] <[PERSON_NAME][EMAIL_ADDRESS][PERSON_NAME][DOMAIN_NAME]>" at bounding box center [630, 216] width 369 height 16
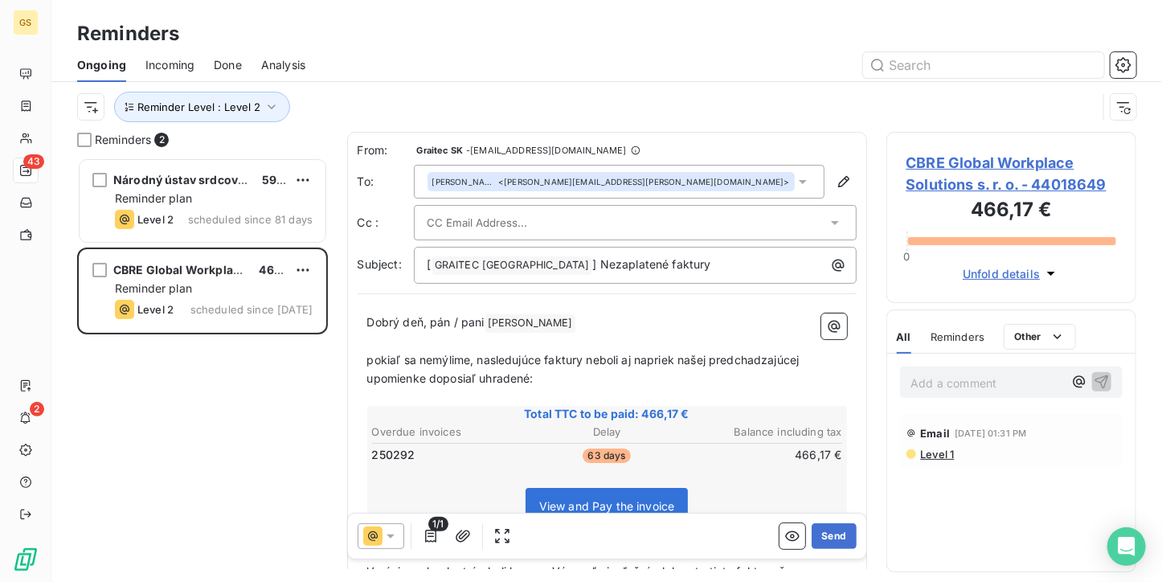
click at [571, 224] on div at bounding box center [626, 222] width 399 height 24
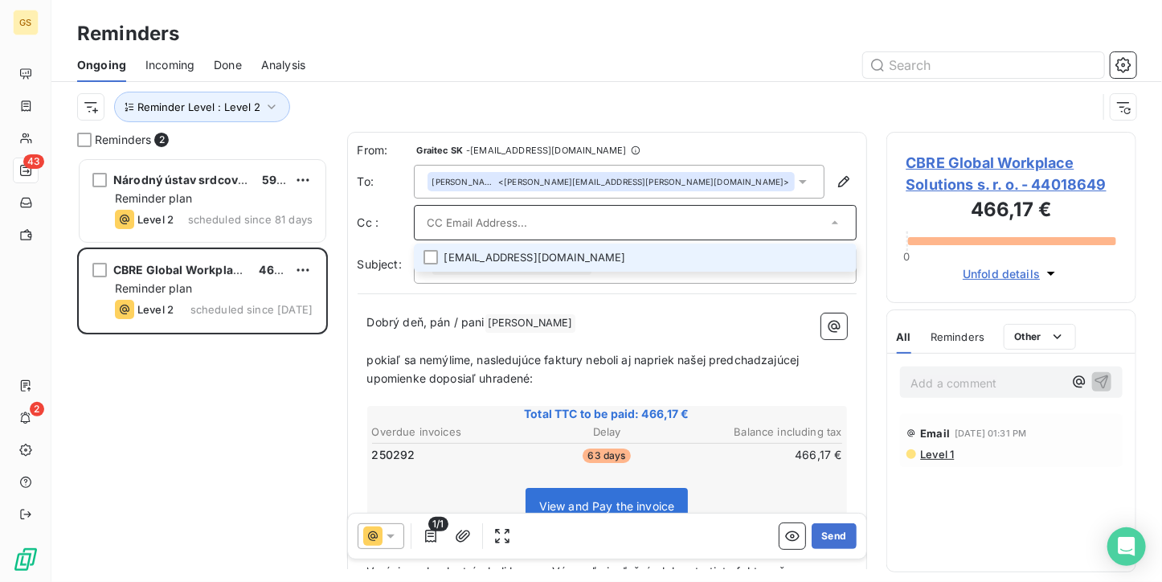
click at [546, 269] on li "[EMAIL_ADDRESS][DOMAIN_NAME]" at bounding box center [635, 257] width 443 height 28
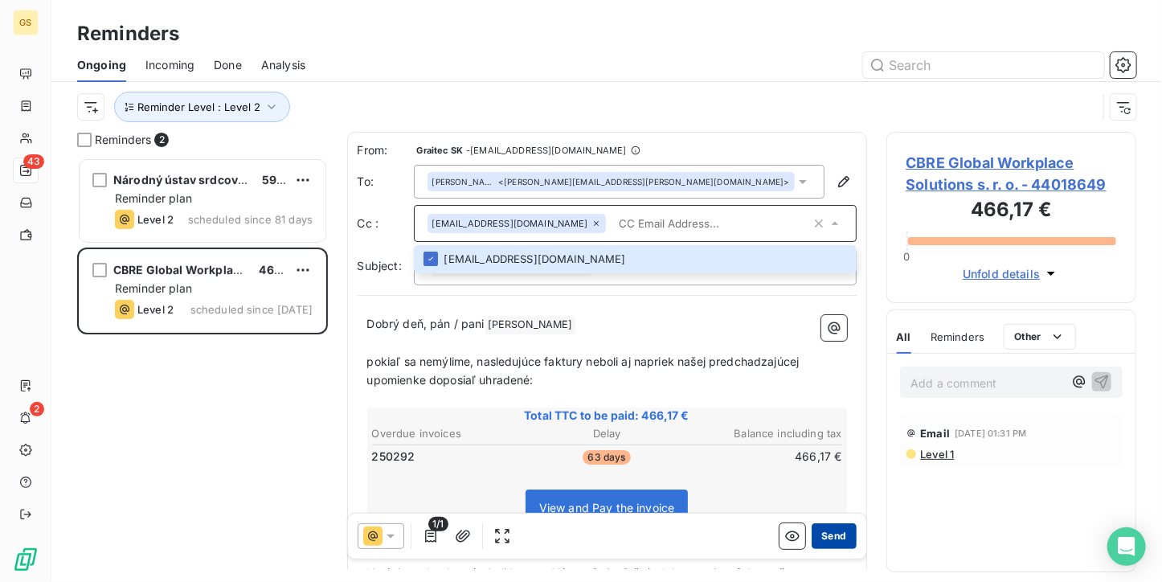
click at [824, 543] on button "Send" at bounding box center [833, 536] width 44 height 26
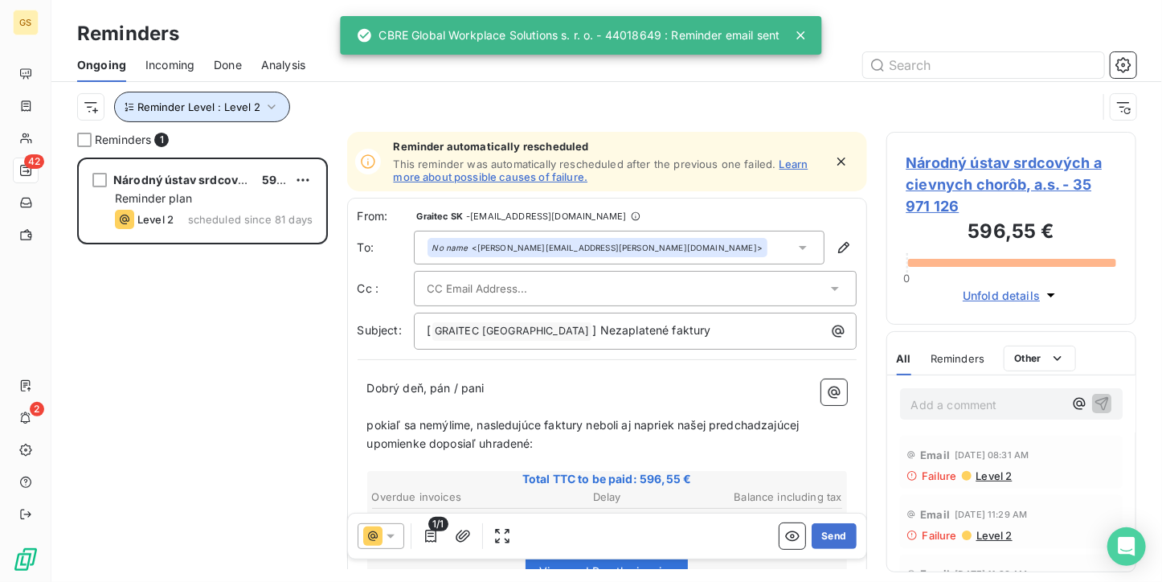
click at [258, 104] on button "Reminder Level : Level 2" at bounding box center [202, 107] width 176 height 31
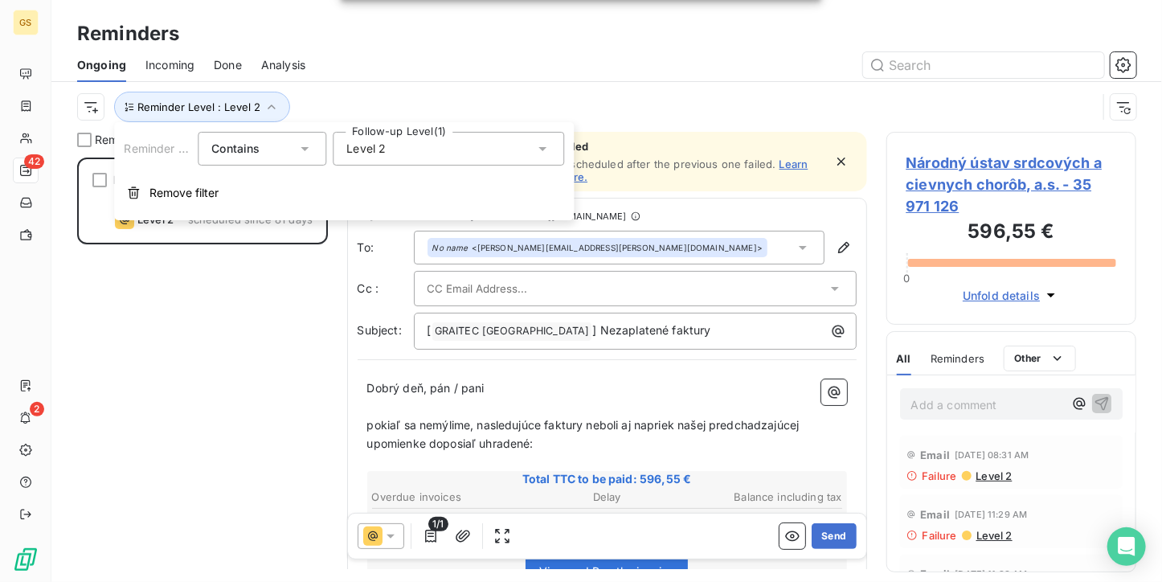
click at [389, 147] on div "Level 2" at bounding box center [448, 149] width 231 height 34
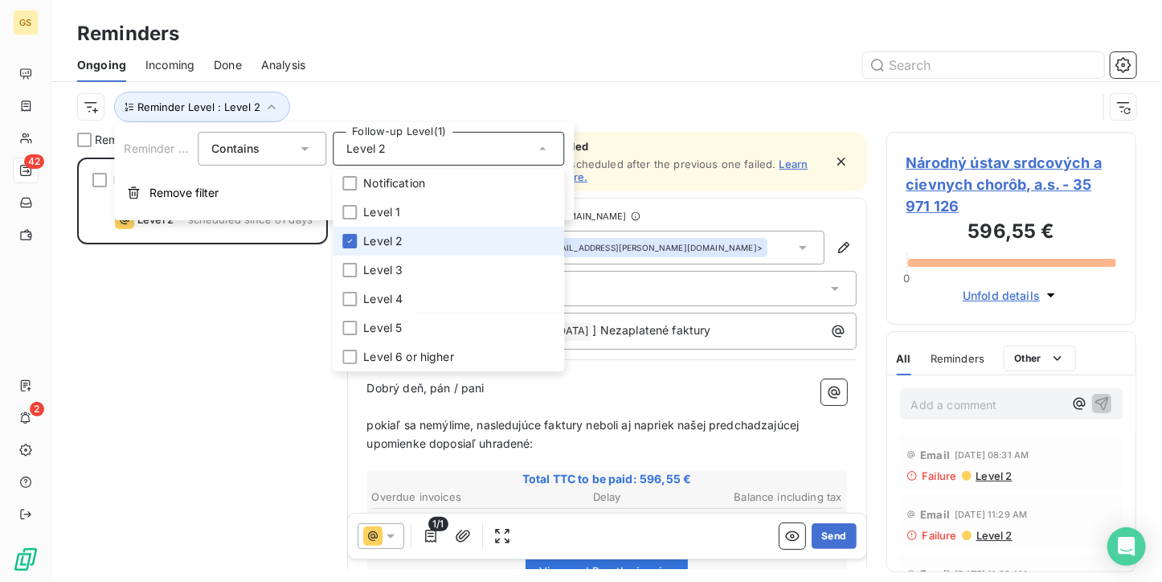
click at [386, 240] on span "Level 2" at bounding box center [382, 241] width 39 height 16
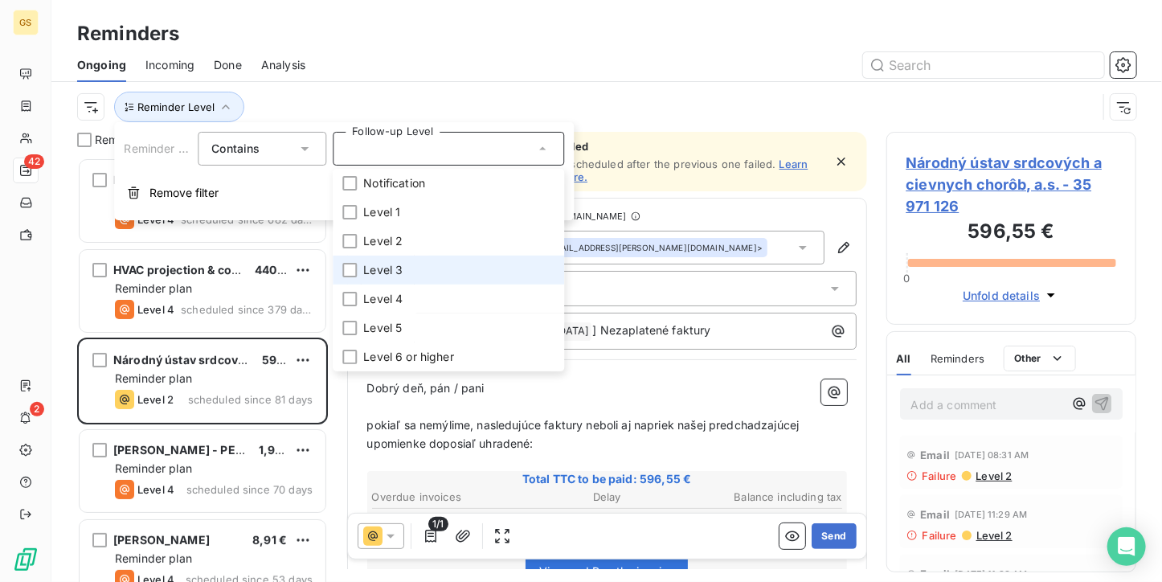
click at [374, 269] on span "Level 3" at bounding box center [382, 270] width 39 height 16
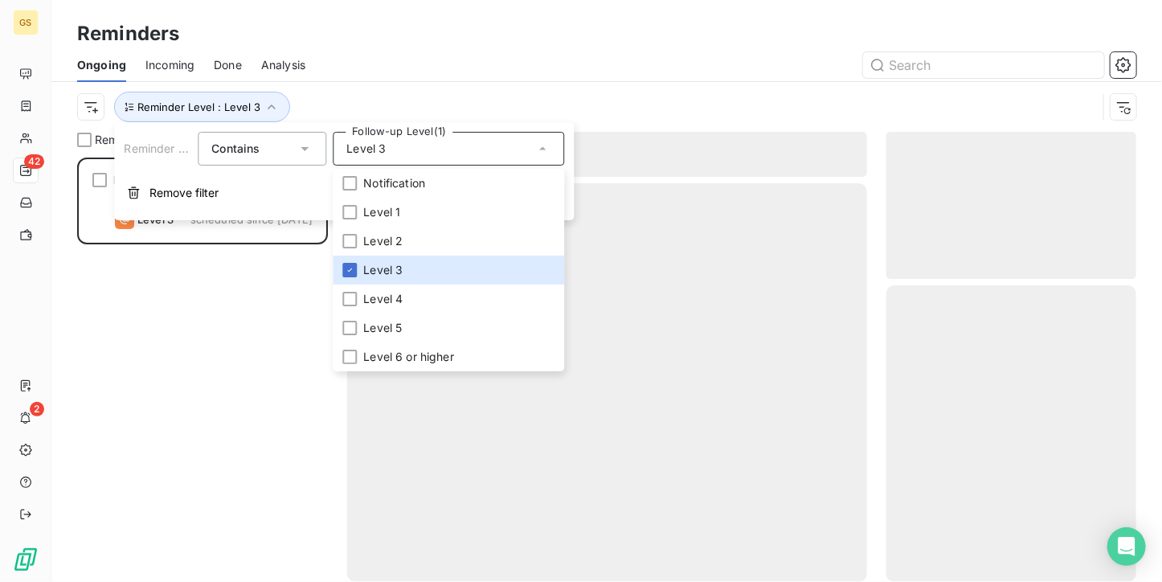
scroll to position [411, 238]
click at [392, 52] on div at bounding box center [730, 65] width 811 height 26
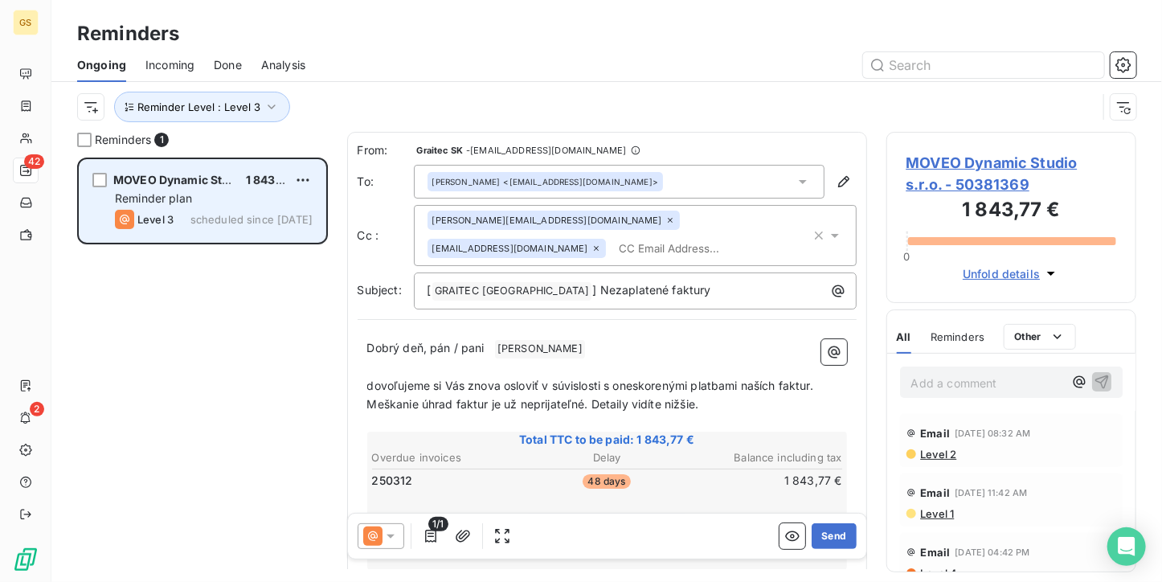
click at [242, 218] on span "scheduled since [DATE]" at bounding box center [251, 219] width 122 height 13
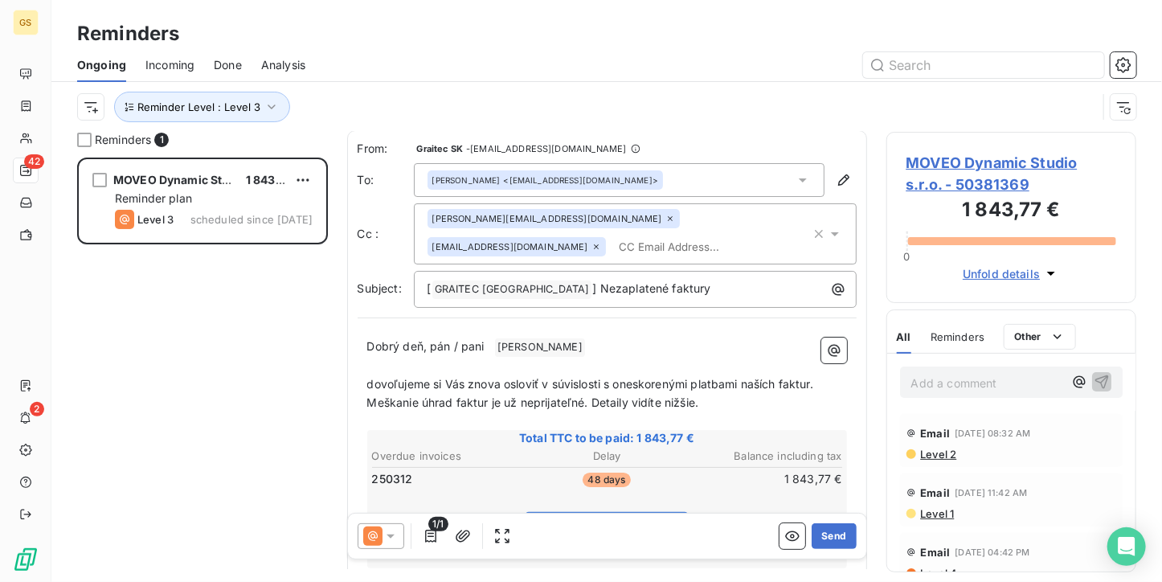
scroll to position [0, 0]
click at [833, 535] on button "Send" at bounding box center [833, 536] width 44 height 26
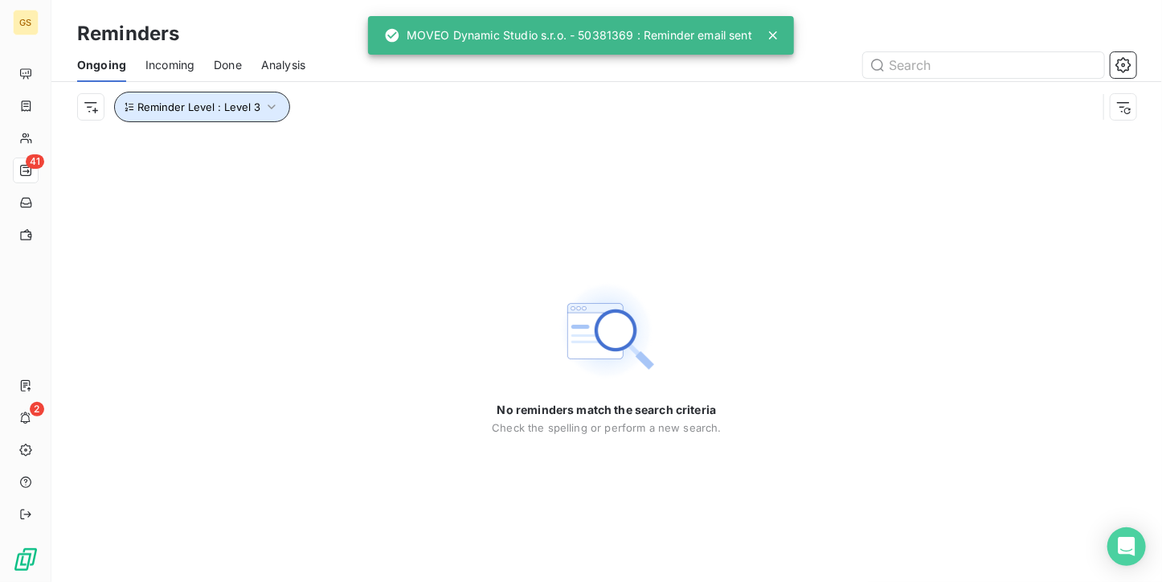
click at [268, 104] on icon "button" at bounding box center [272, 107] width 16 height 16
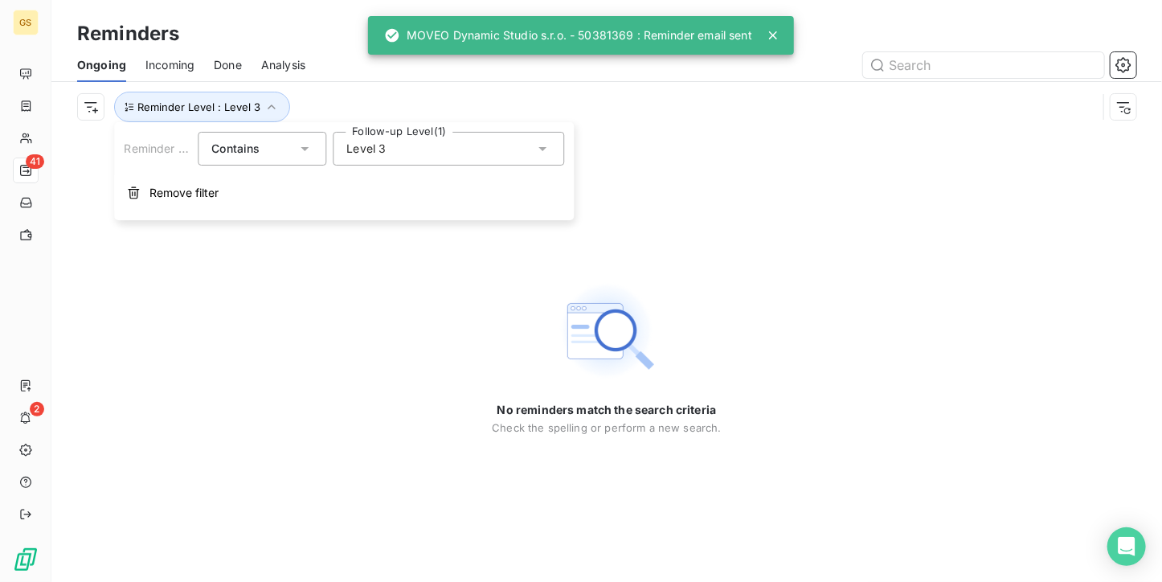
click at [392, 161] on div "Level 3" at bounding box center [448, 149] width 231 height 34
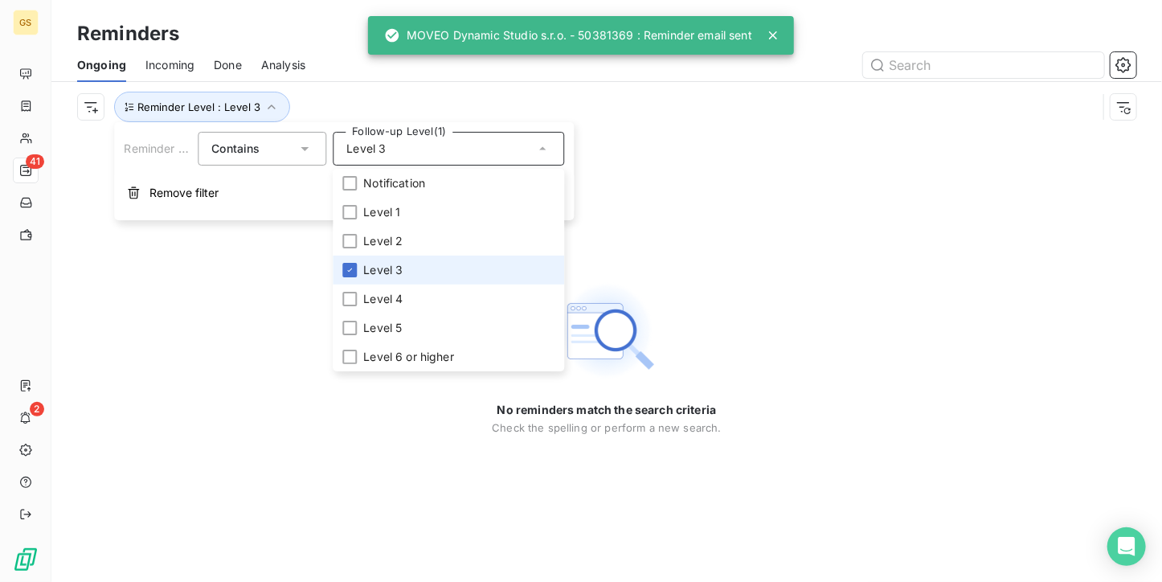
click at [387, 264] on span "Level 3" at bounding box center [382, 270] width 39 height 16
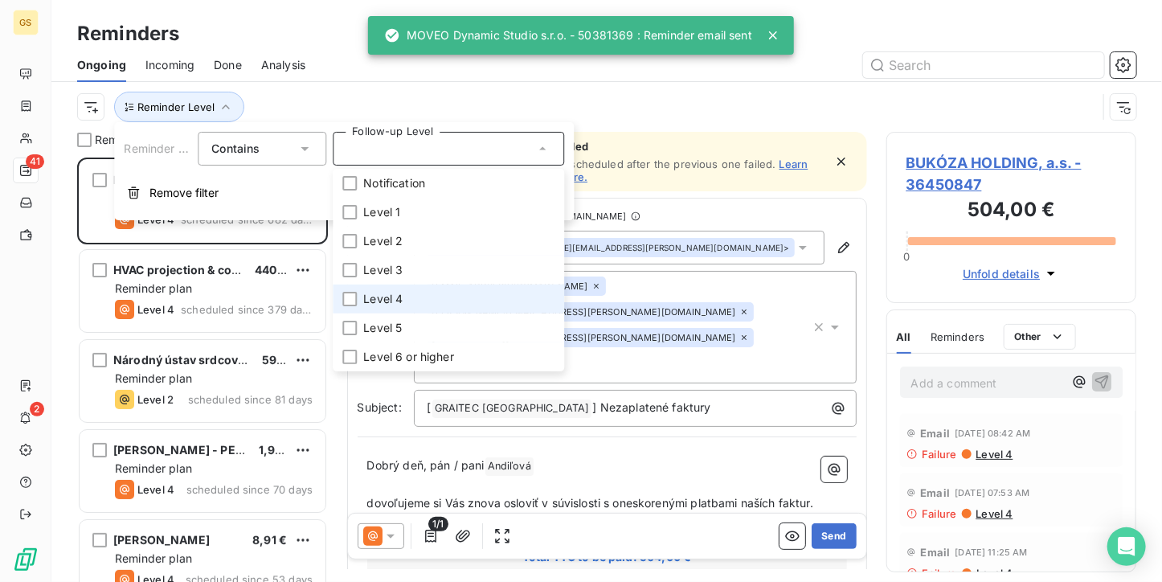
scroll to position [411, 238]
click at [376, 304] on span "Level 4" at bounding box center [382, 299] width 39 height 16
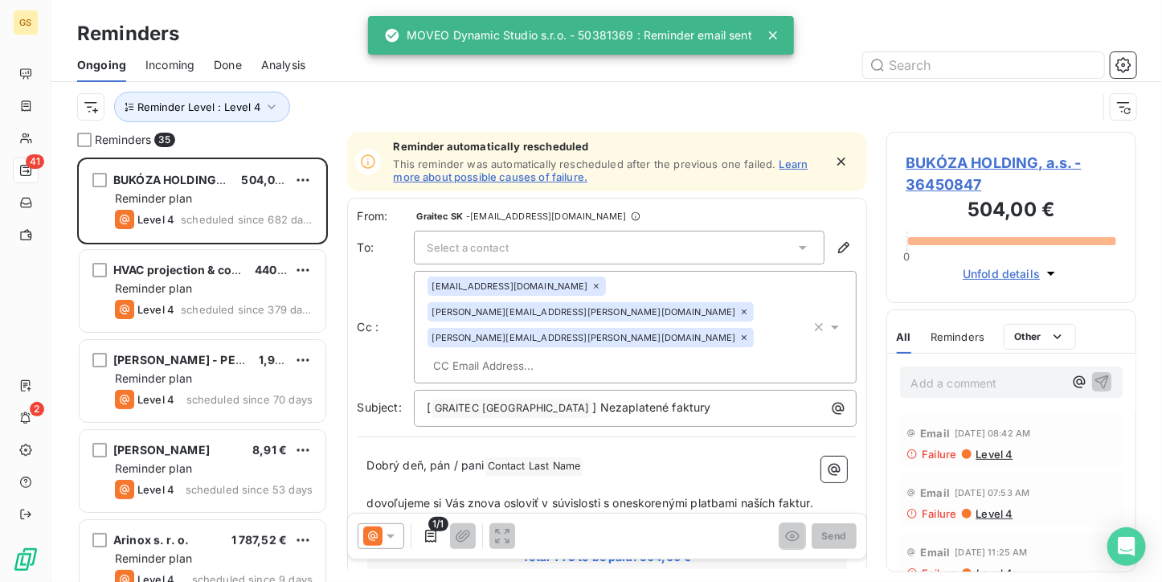
click at [309, 60] on div "Ongoing Incoming Done Analysis" at bounding box center [606, 65] width 1110 height 34
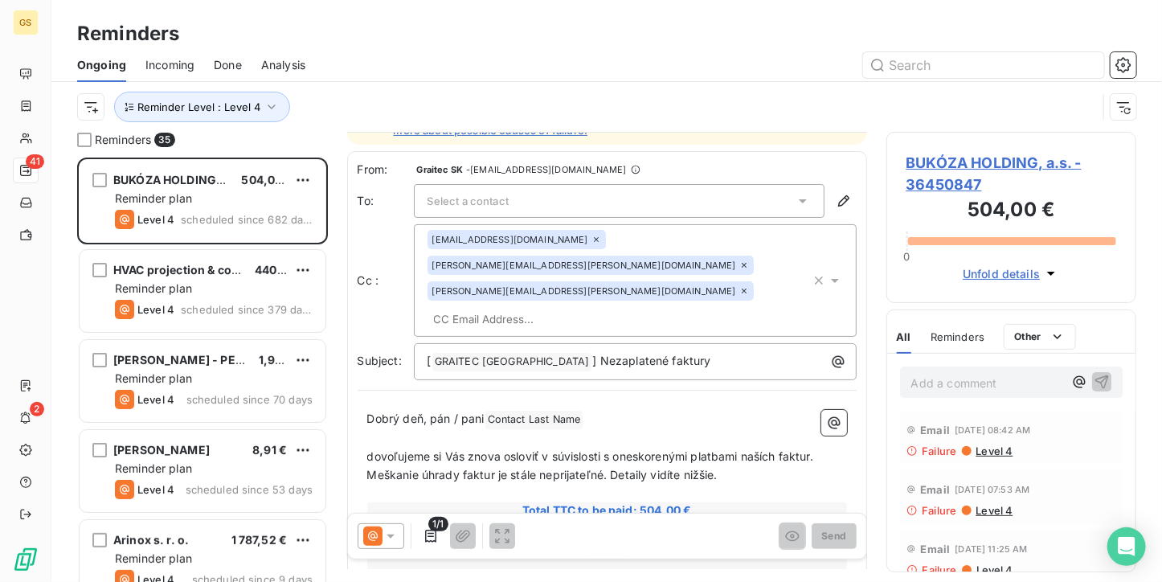
scroll to position [0, 0]
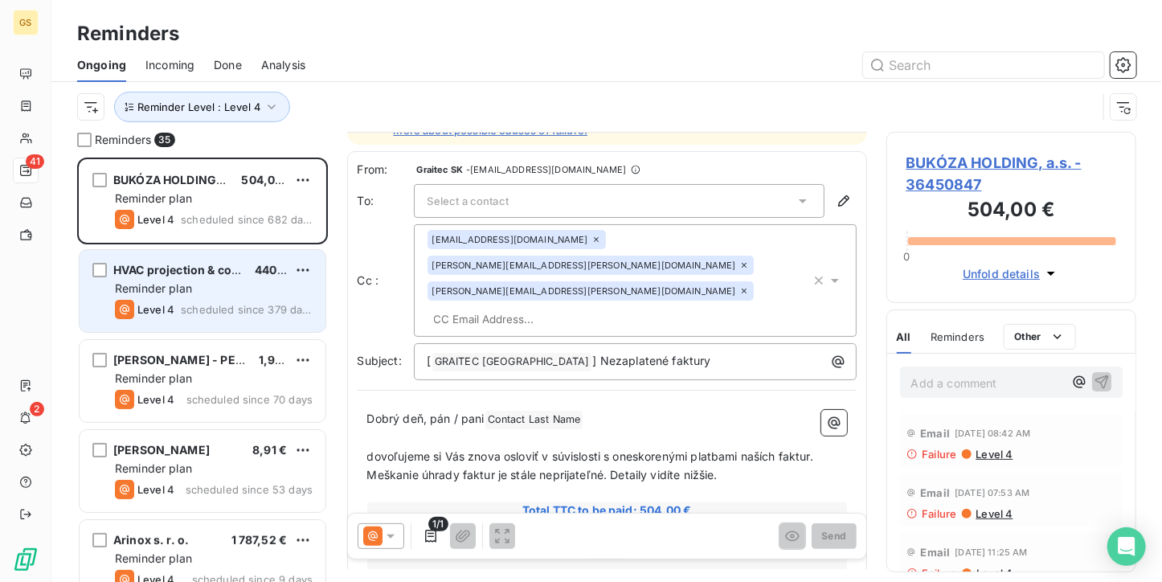
click at [193, 279] on div "HVAC projection & consulting, s. r. o. 440,64 € Reminder plan Level 4 scheduled…" at bounding box center [203, 291] width 246 height 82
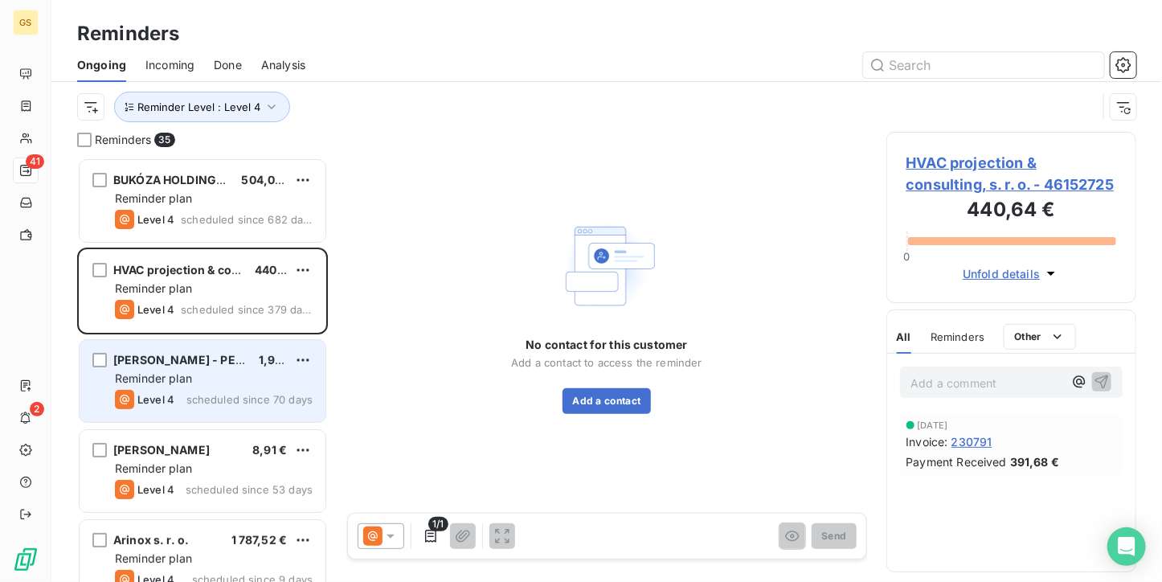
click at [206, 403] on span "scheduled since 70 days" at bounding box center [249, 399] width 126 height 13
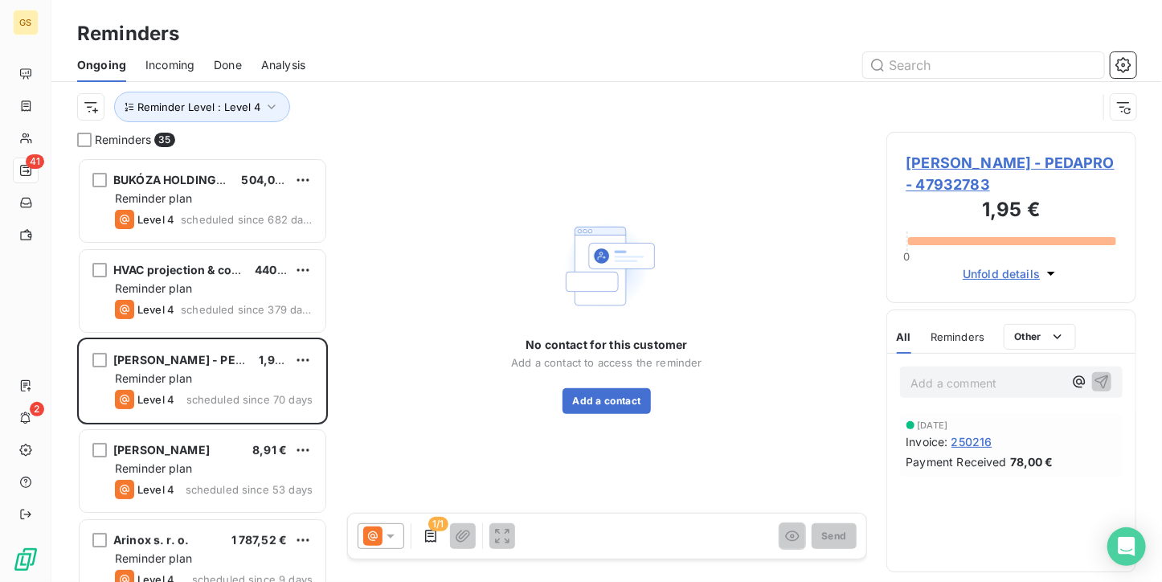
click at [206, 425] on div "[PERSON_NAME] - PEDAPRO 1,95 € Reminder plan Level 4 scheduled since 70 days" at bounding box center [202, 382] width 251 height 90
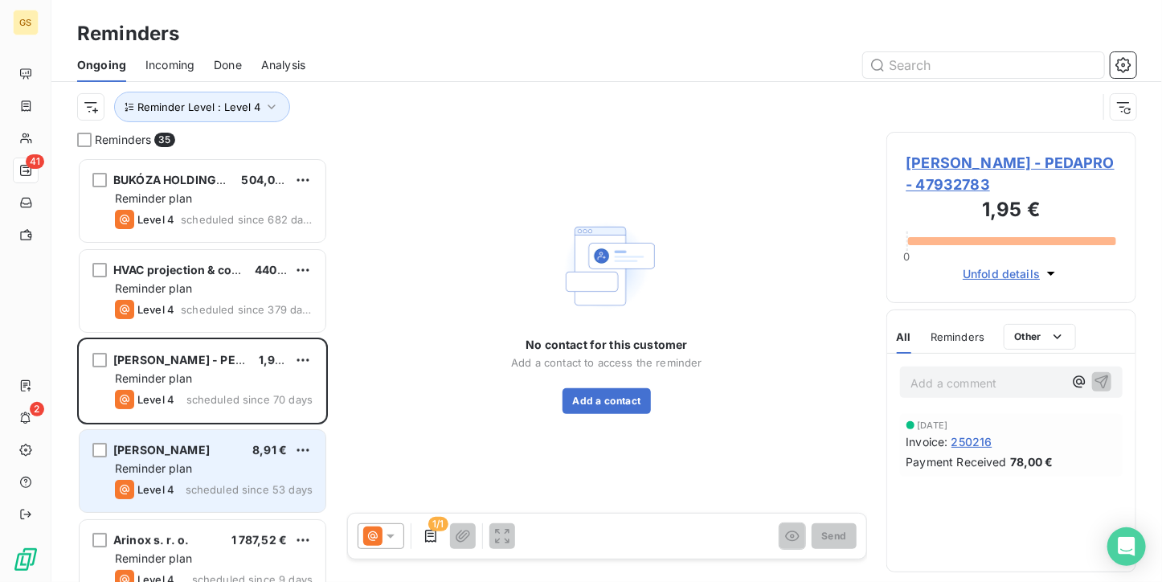
click at [210, 456] on div "[PERSON_NAME] 8,91 €" at bounding box center [214, 450] width 198 height 14
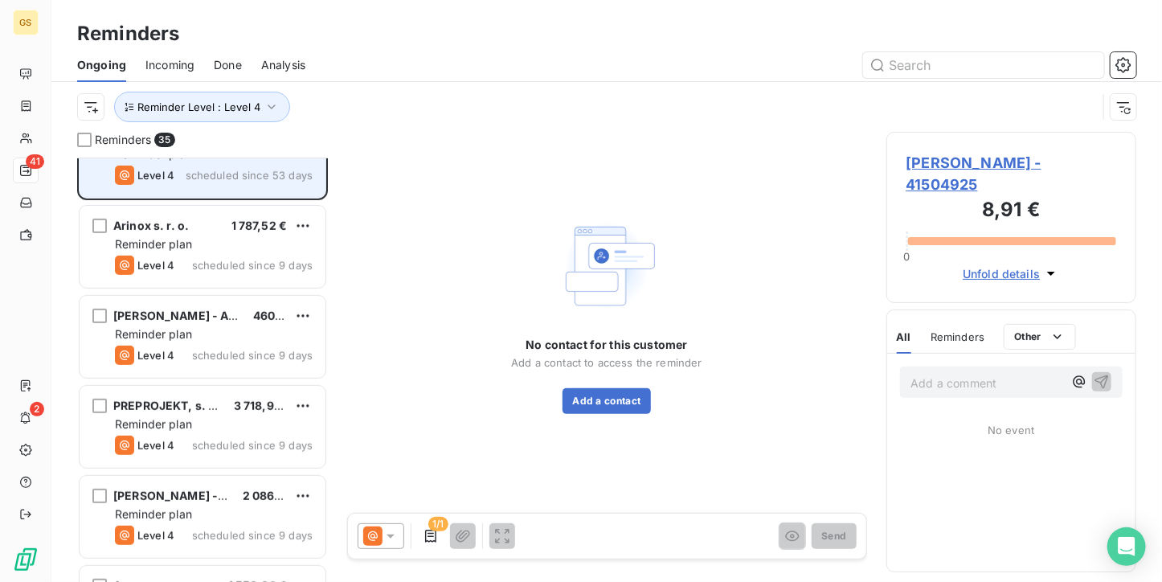
scroll to position [321, 0]
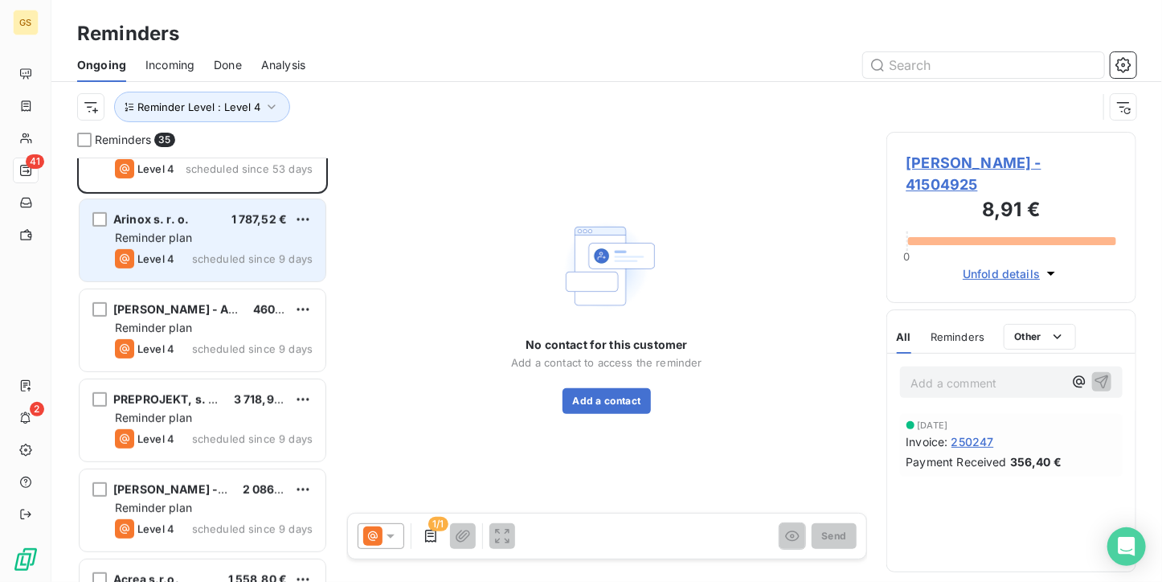
click at [223, 266] on div "Level 4 scheduled since 9 days" at bounding box center [214, 258] width 198 height 19
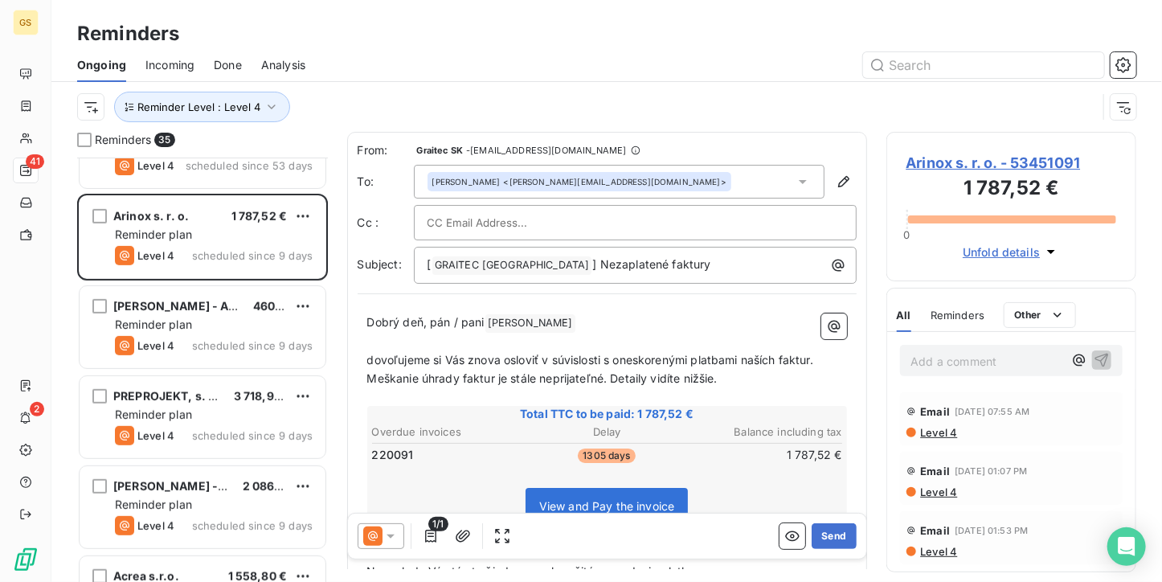
scroll to position [321, 0]
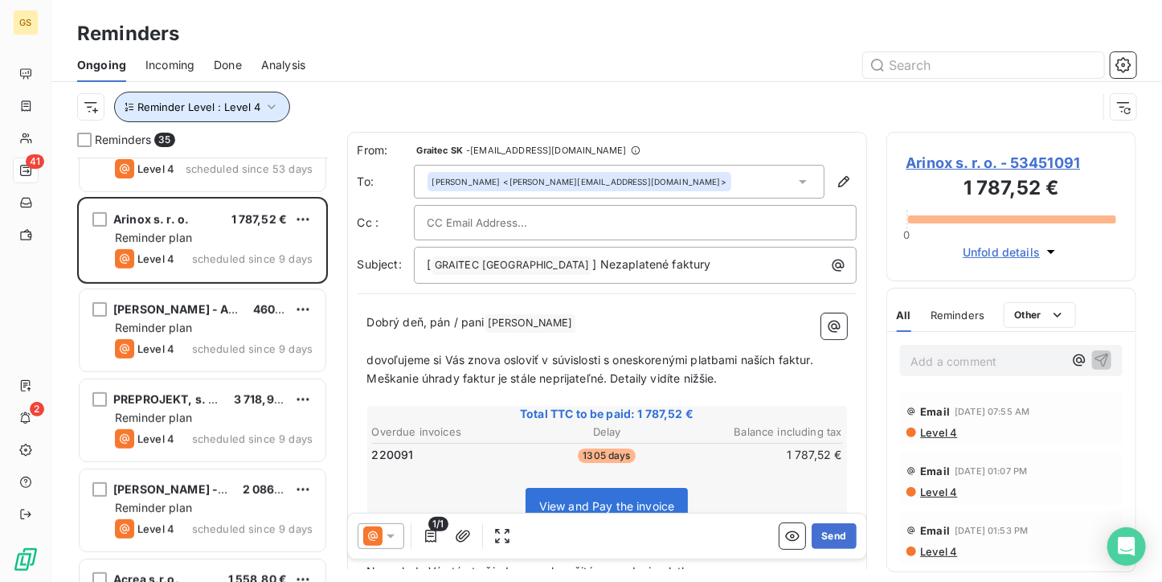
click at [264, 110] on icon "button" at bounding box center [272, 107] width 16 height 16
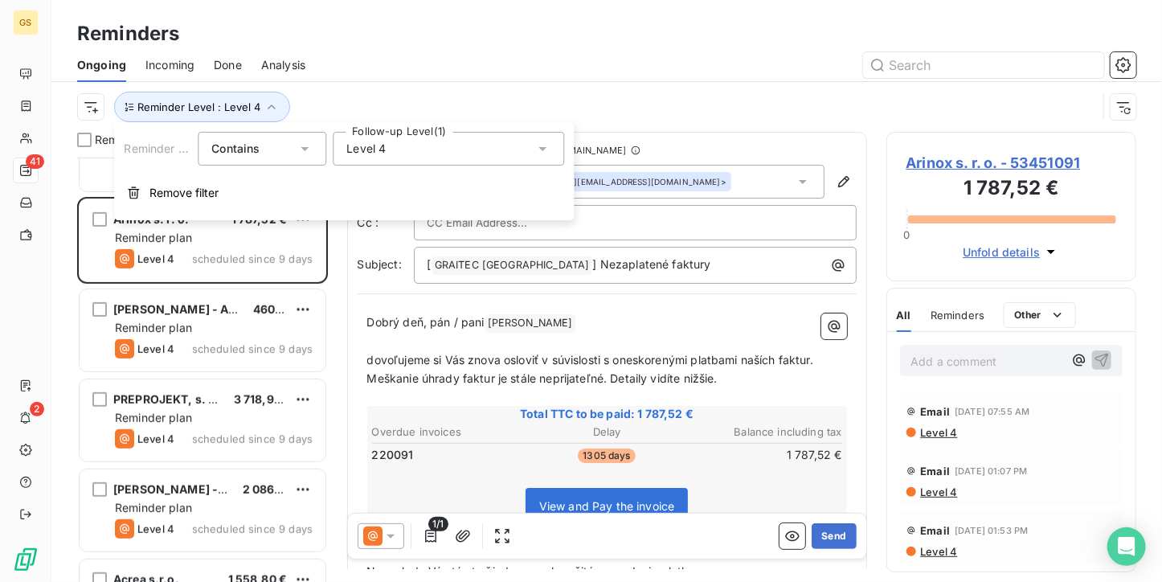
click at [469, 161] on div "Level 4" at bounding box center [448, 149] width 231 height 34
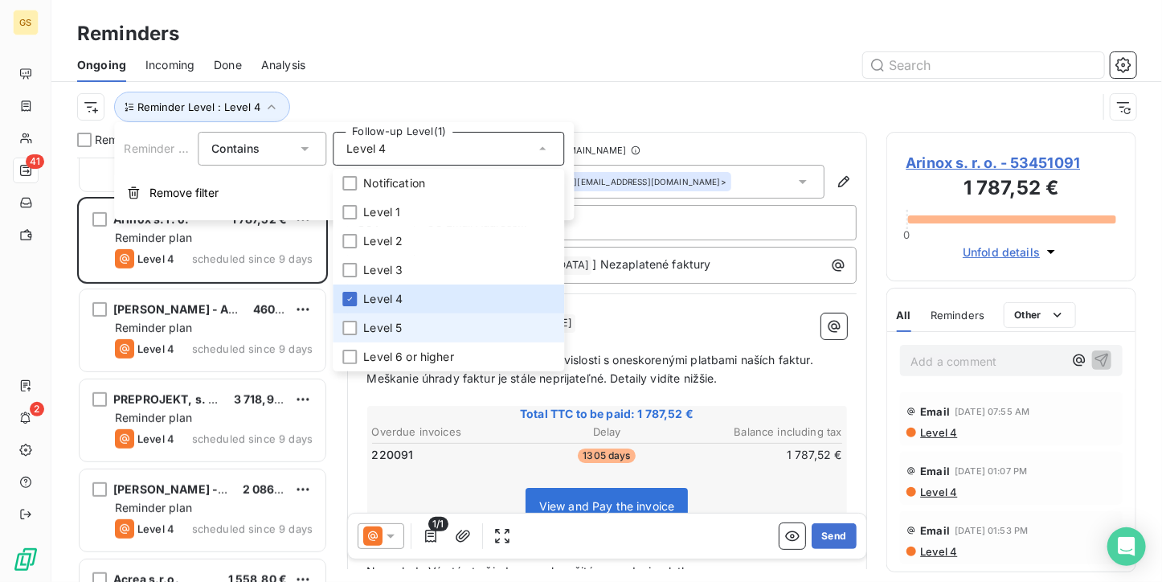
click at [391, 324] on span "Level 5" at bounding box center [382, 328] width 39 height 16
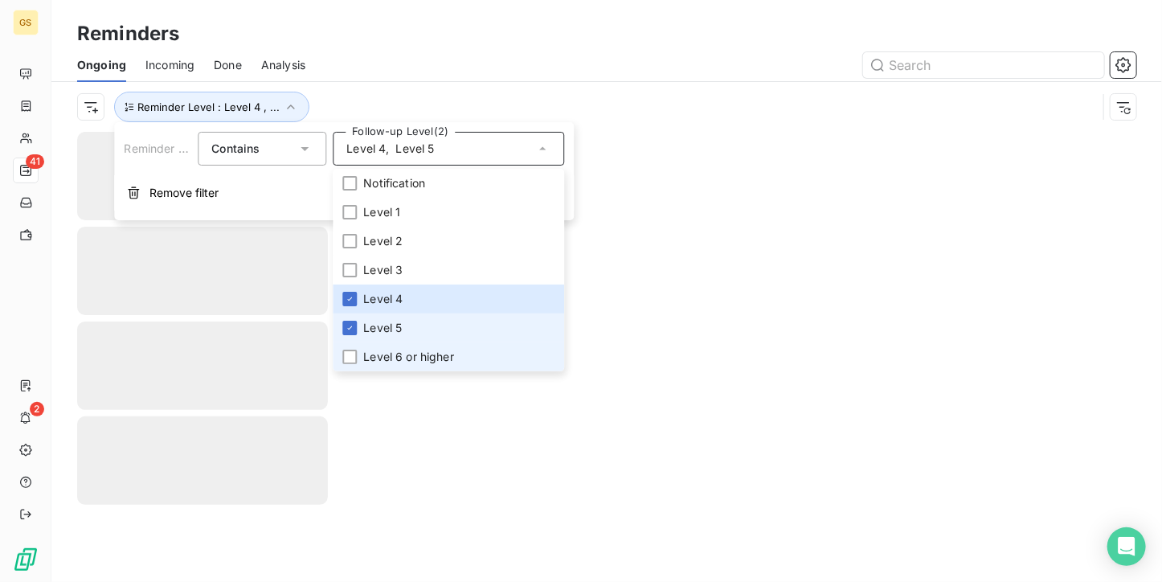
click at [387, 355] on span "Level 6 or higher" at bounding box center [408, 357] width 91 height 16
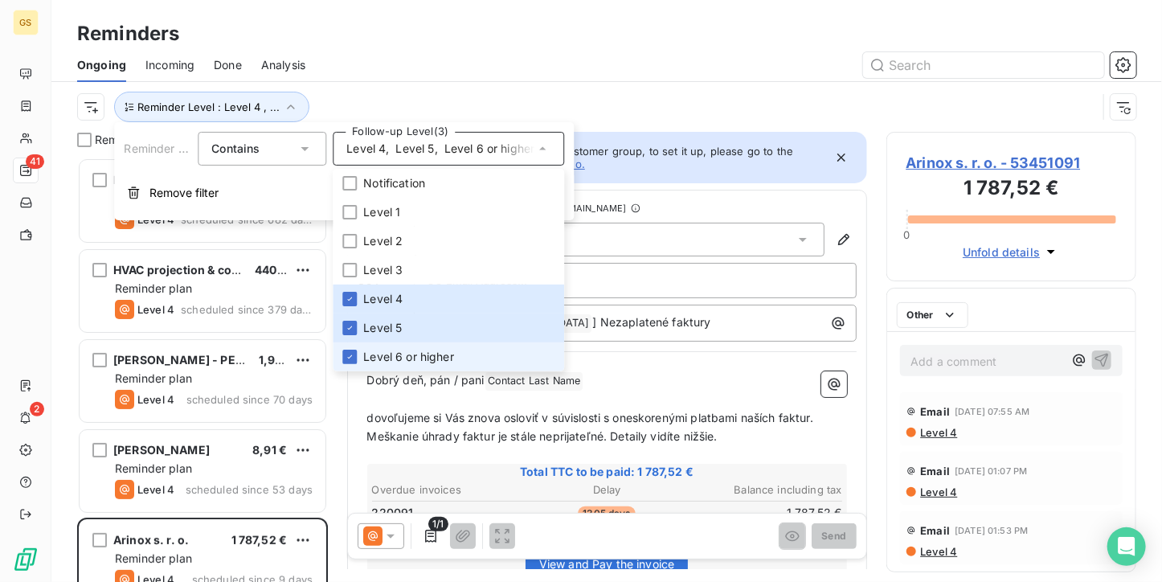
scroll to position [411, 238]
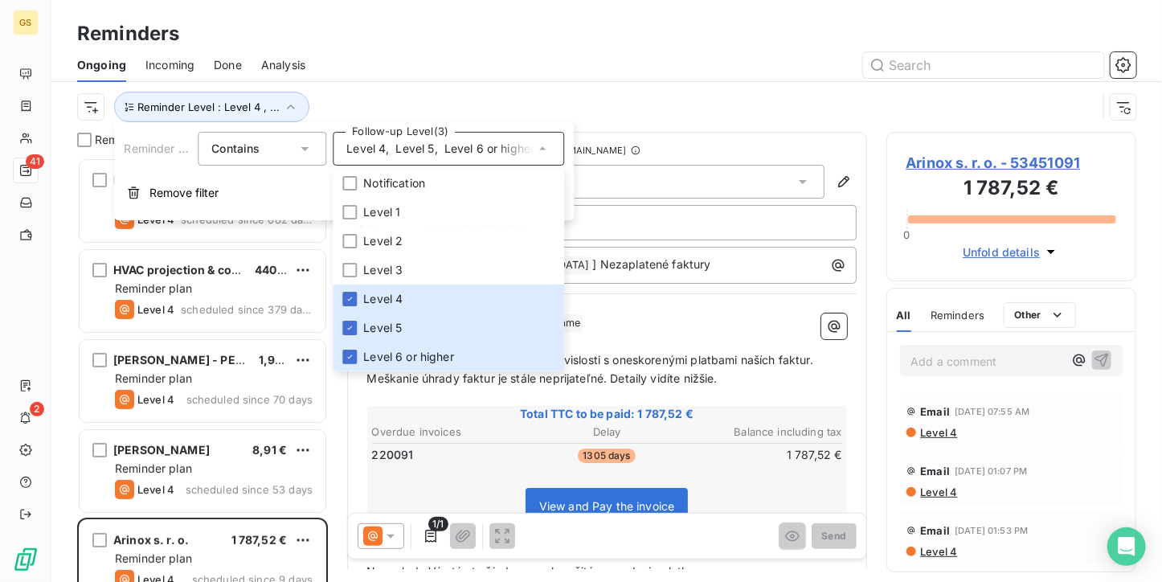
click at [392, 80] on div "Ongoing Incoming Done Analysis" at bounding box center [606, 65] width 1110 height 34
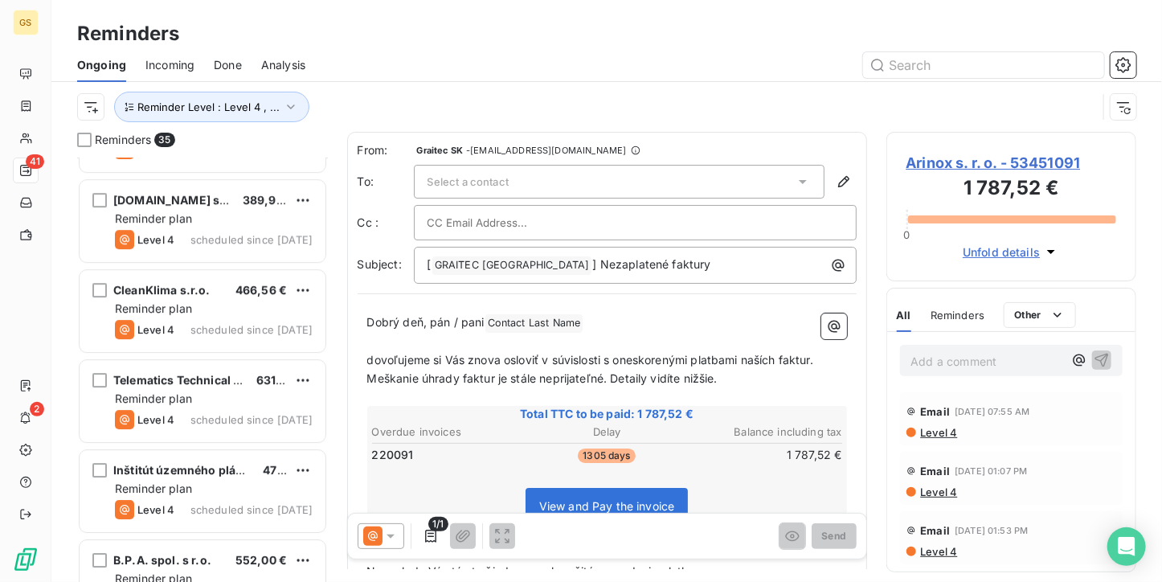
scroll to position [2725, 0]
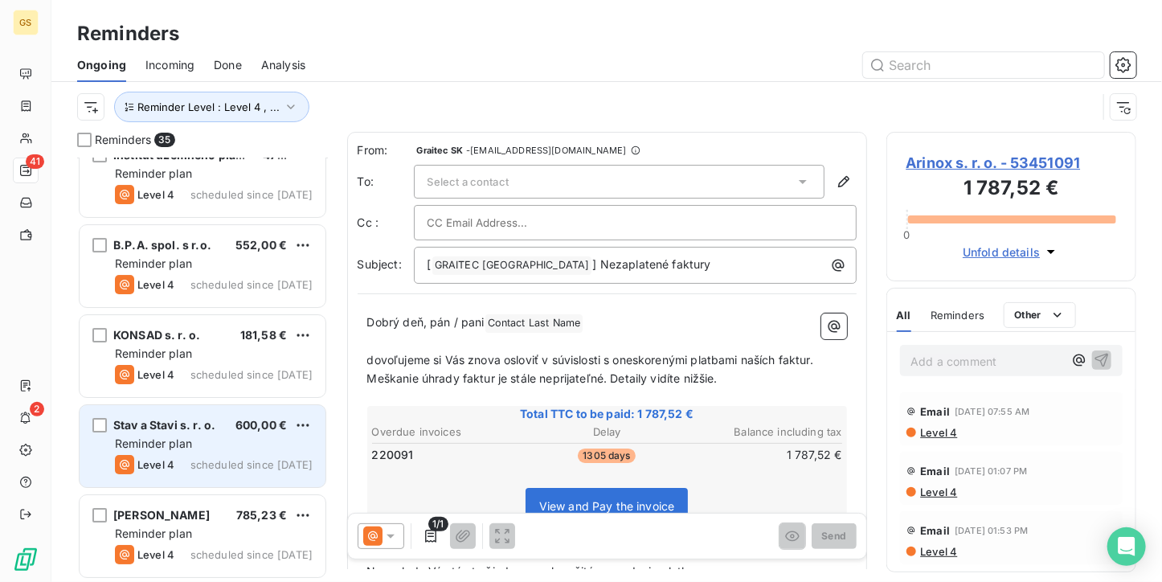
click at [260, 417] on div "600,00 €" at bounding box center [260, 425] width 51 height 16
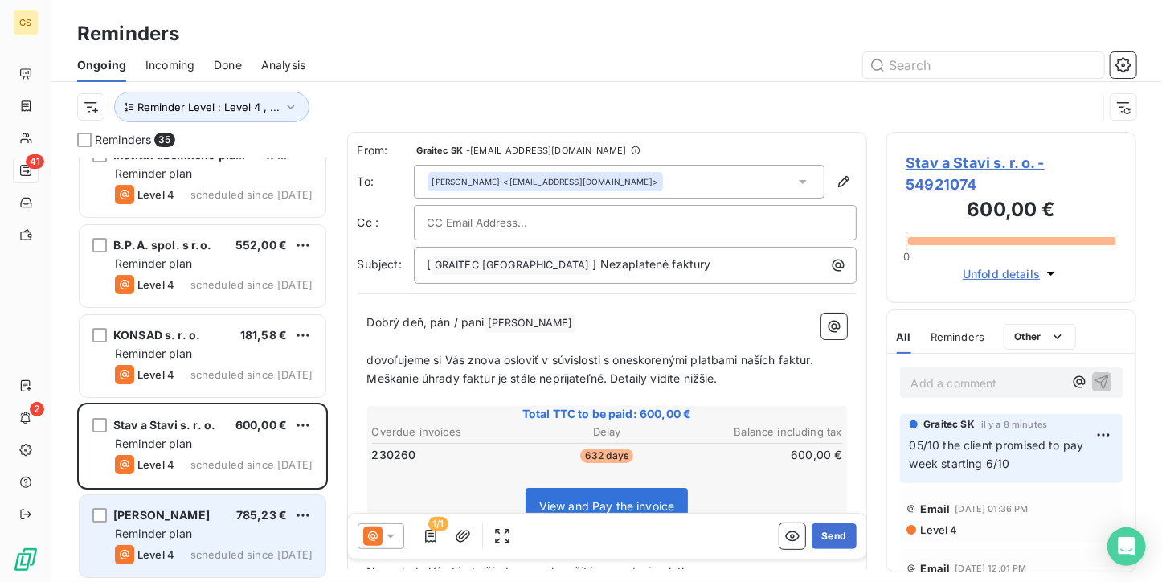
click at [249, 533] on div "Reminder plan" at bounding box center [214, 533] width 198 height 16
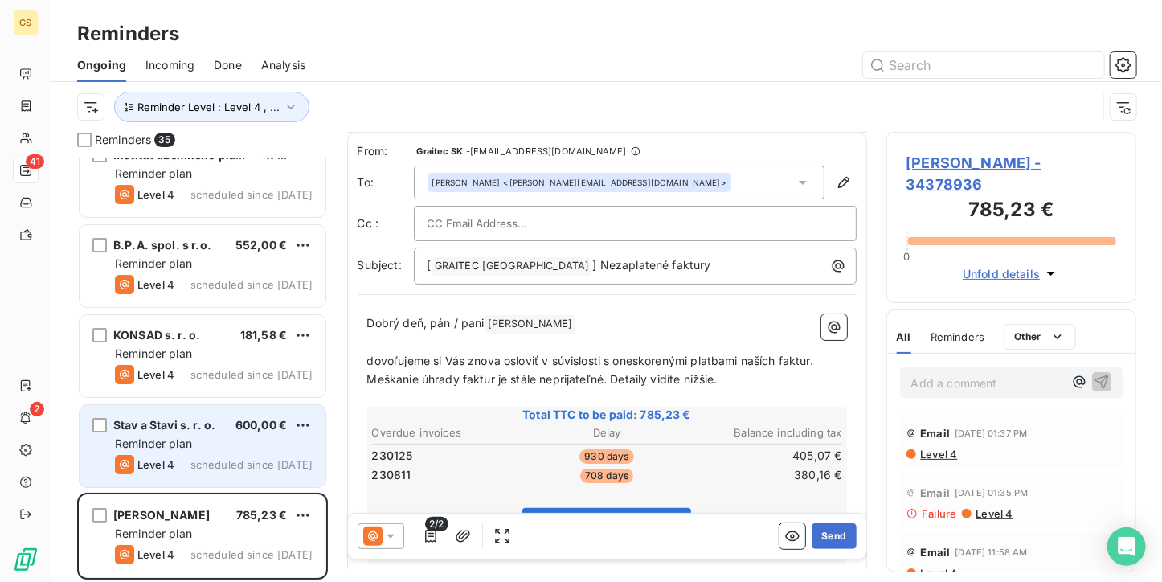
click at [155, 420] on span "Stav a Stavi s. r. o." at bounding box center [164, 425] width 102 height 14
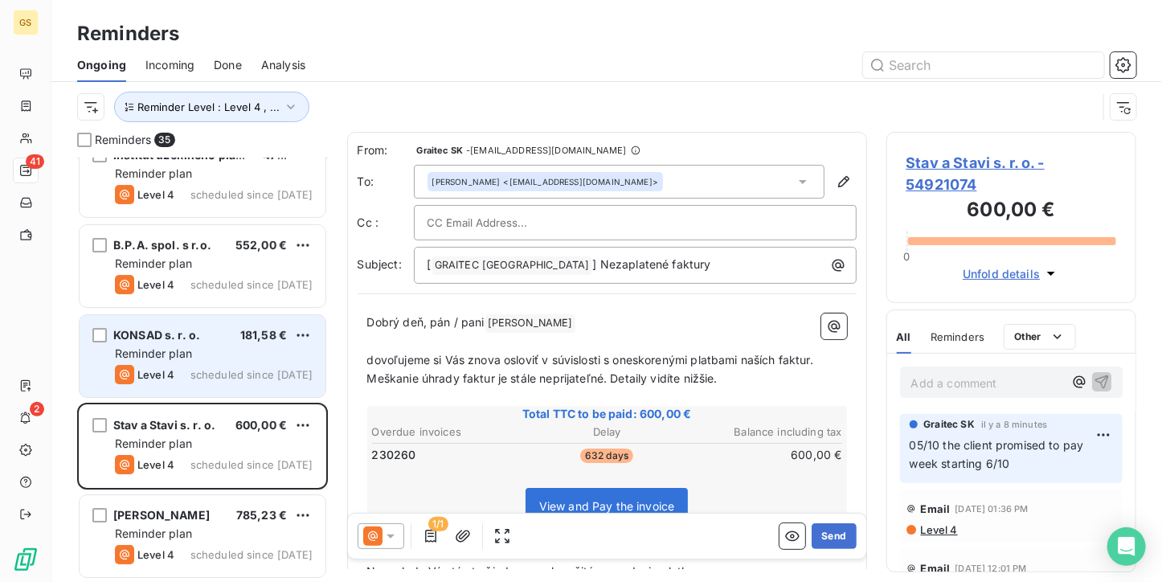
click at [166, 365] on div "Level 4" at bounding box center [144, 374] width 59 height 19
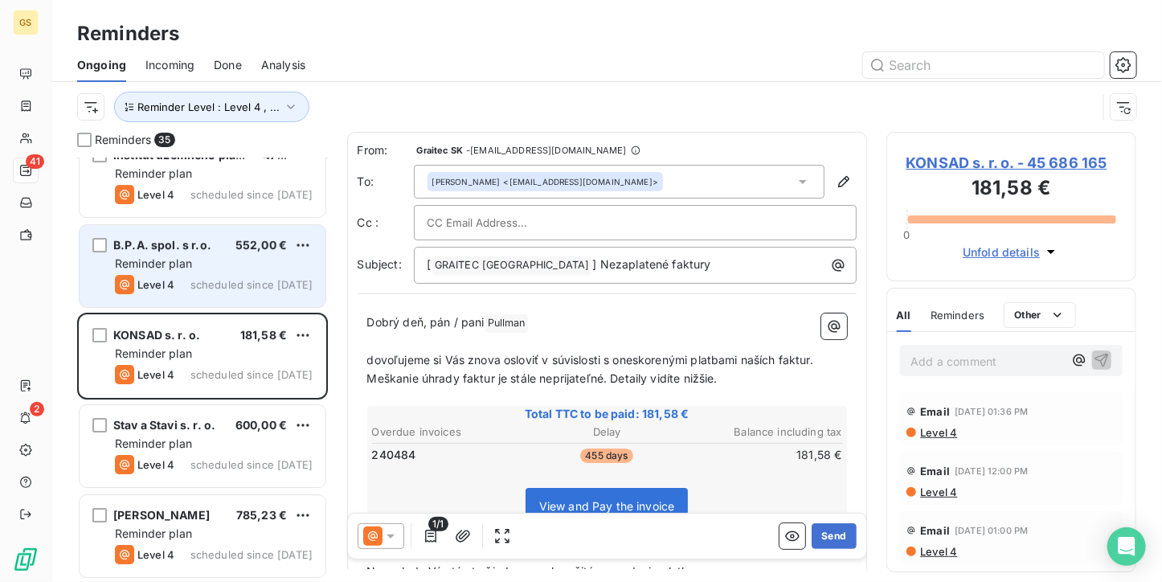
click at [182, 260] on span "Reminder plan" at bounding box center [153, 263] width 77 height 14
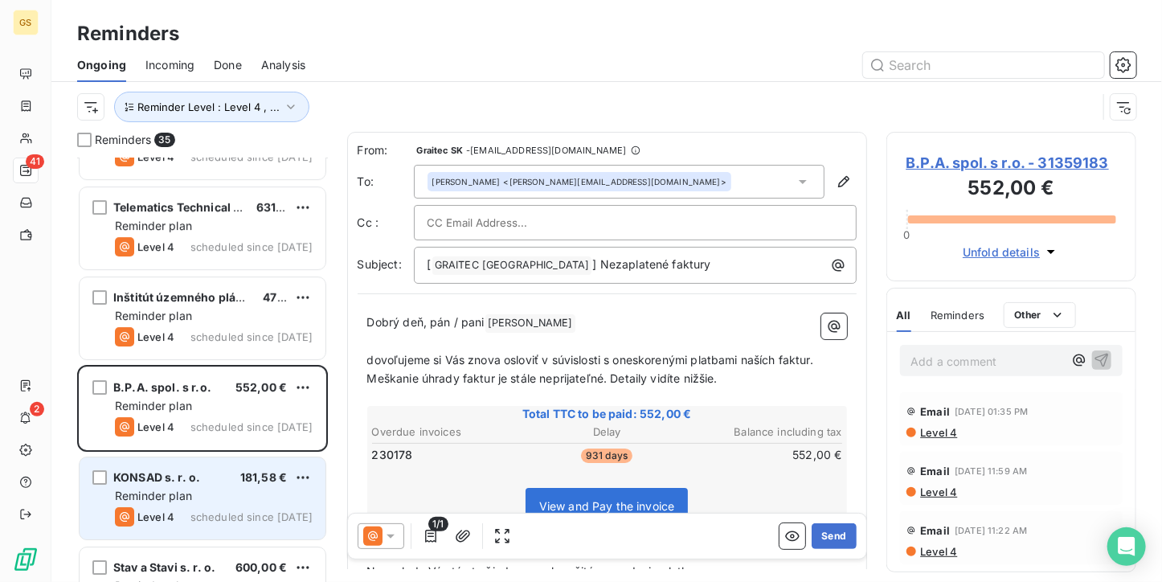
scroll to position [2565, 0]
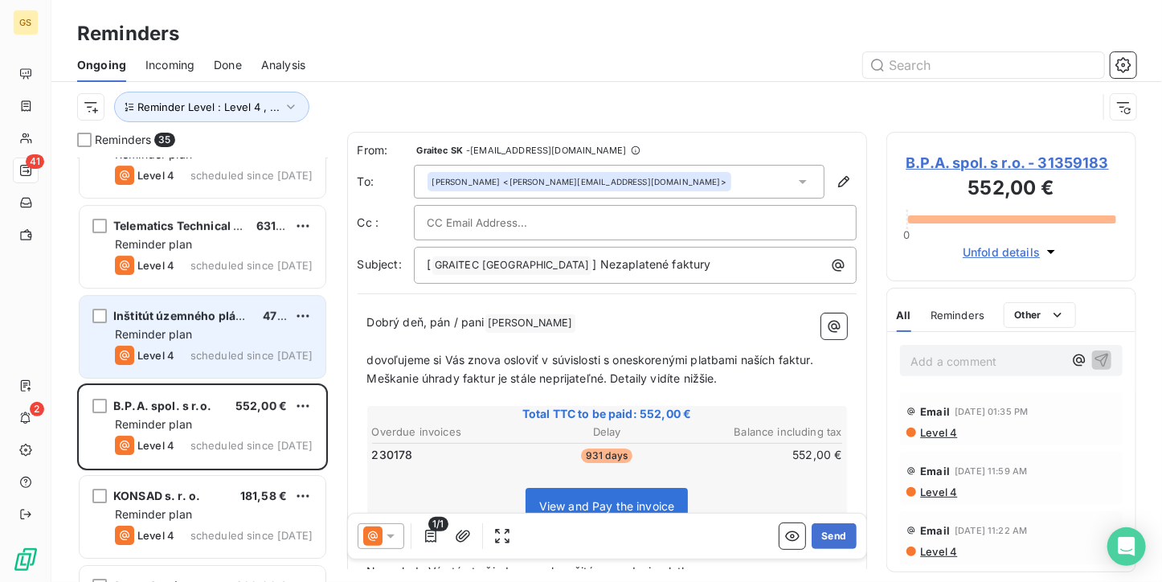
click at [194, 349] on span "scheduled since [DATE]" at bounding box center [251, 355] width 122 height 13
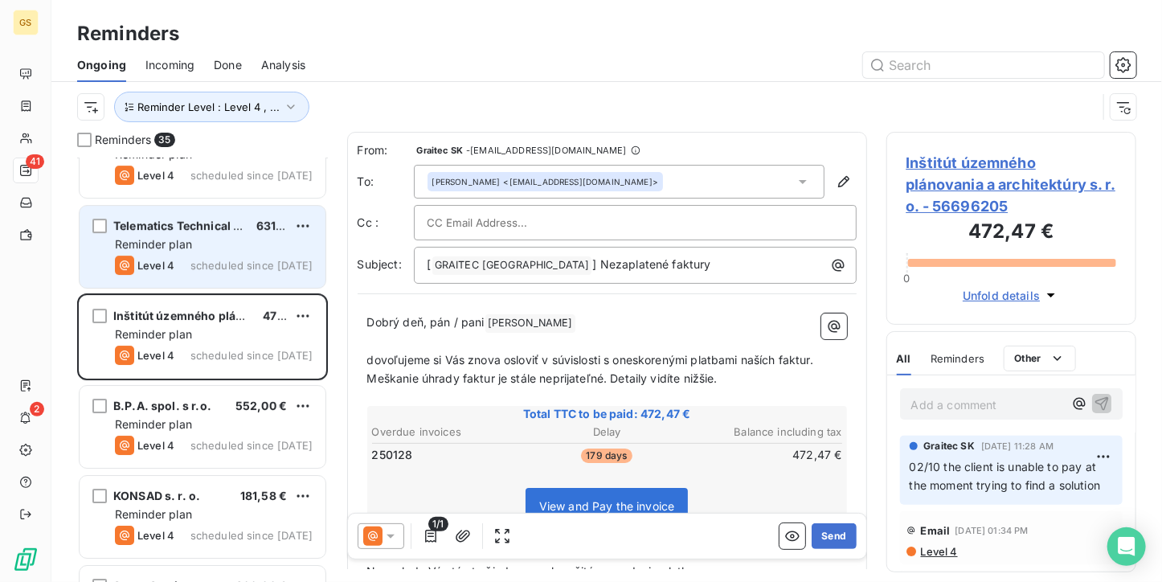
click at [198, 236] on div "Reminder plan" at bounding box center [214, 244] width 198 height 16
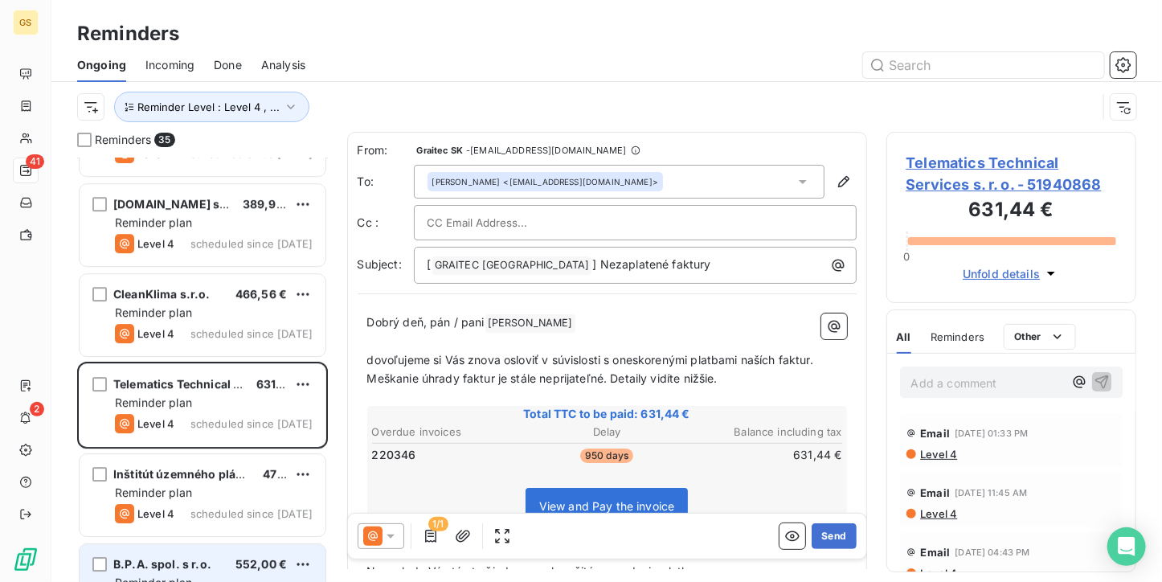
scroll to position [2404, 0]
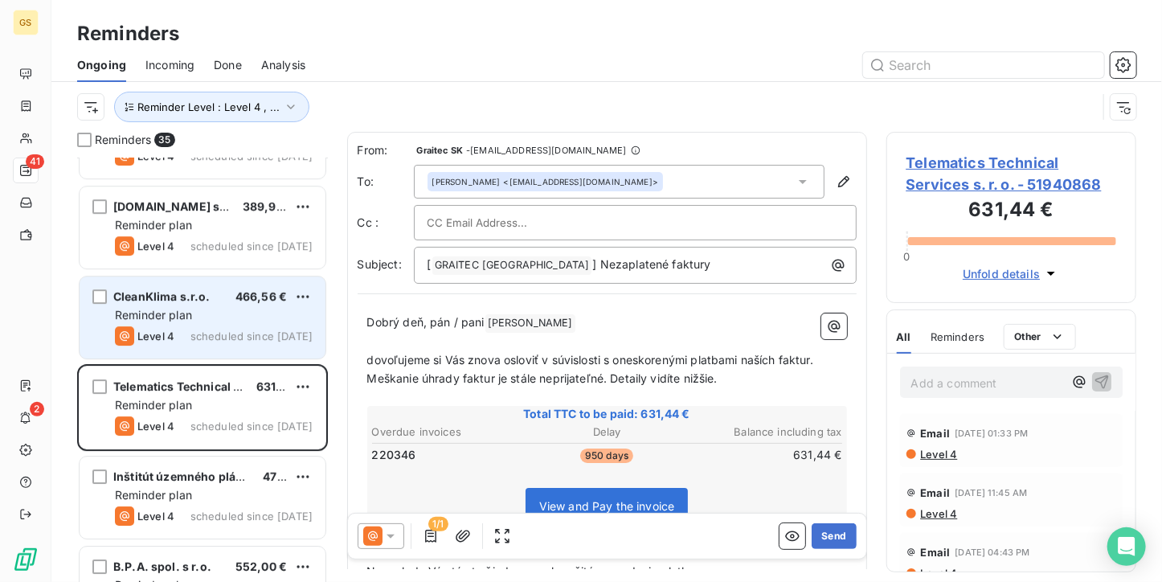
click at [207, 313] on div "Reminder plan" at bounding box center [214, 315] width 198 height 16
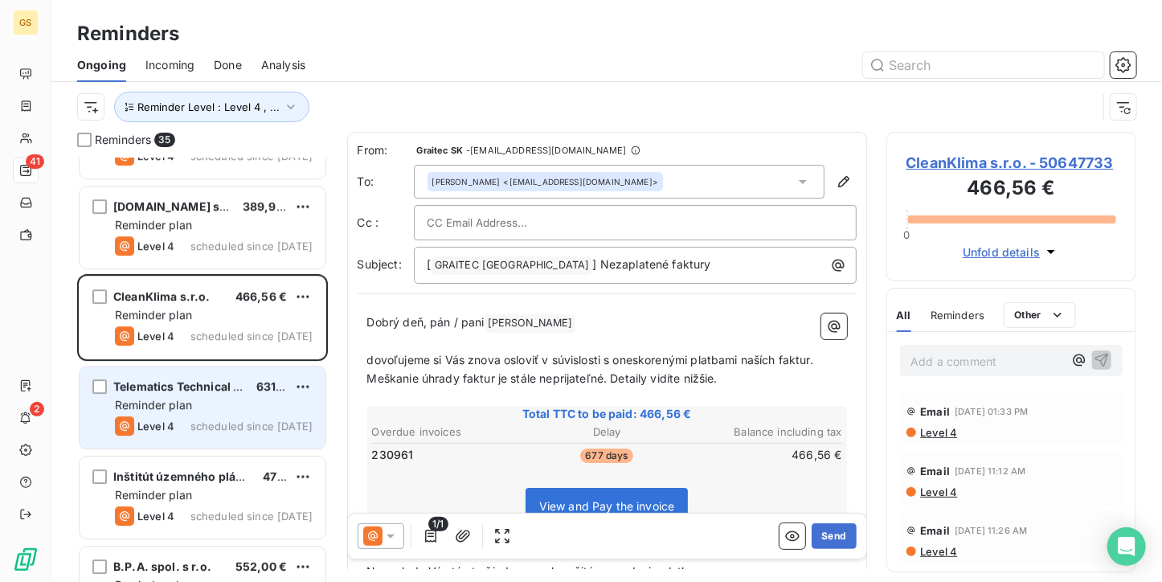
scroll to position [2324, 0]
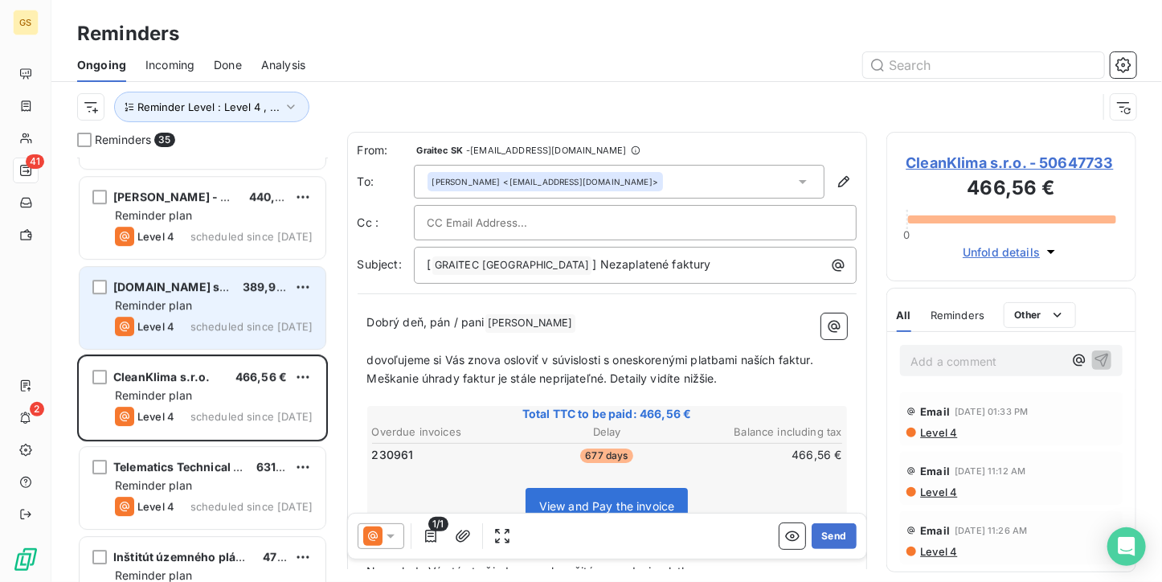
click at [222, 325] on span "scheduled since [DATE]" at bounding box center [251, 326] width 122 height 13
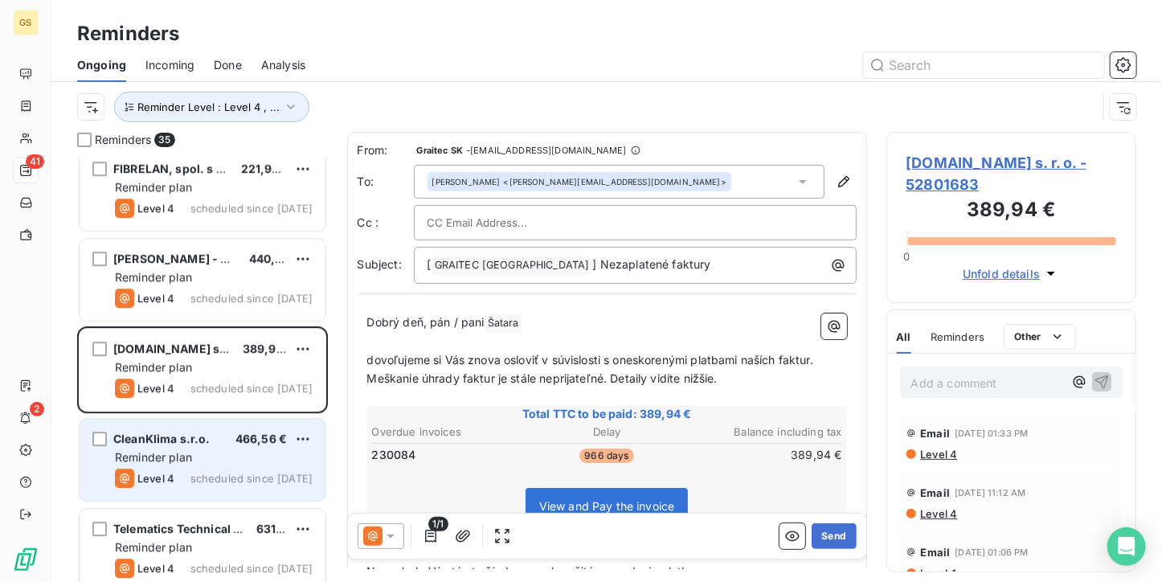
scroll to position [2243, 0]
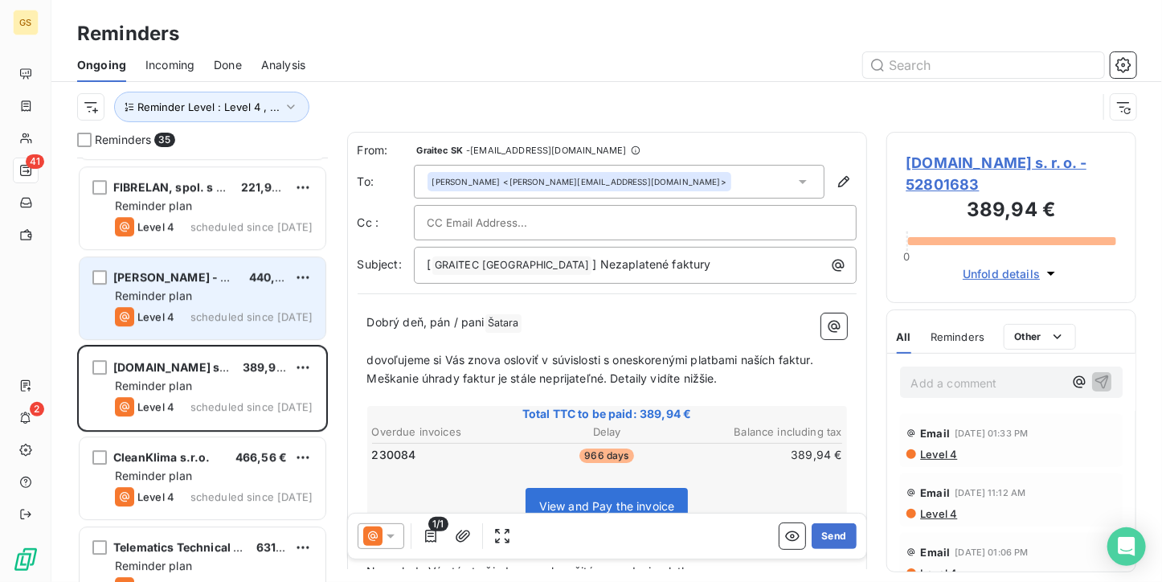
click at [247, 285] on div "[PERSON_NAME] - ELEC - MK 440,40 € Reminder plan Level 4 scheduled since [DATE]" at bounding box center [203, 298] width 246 height 82
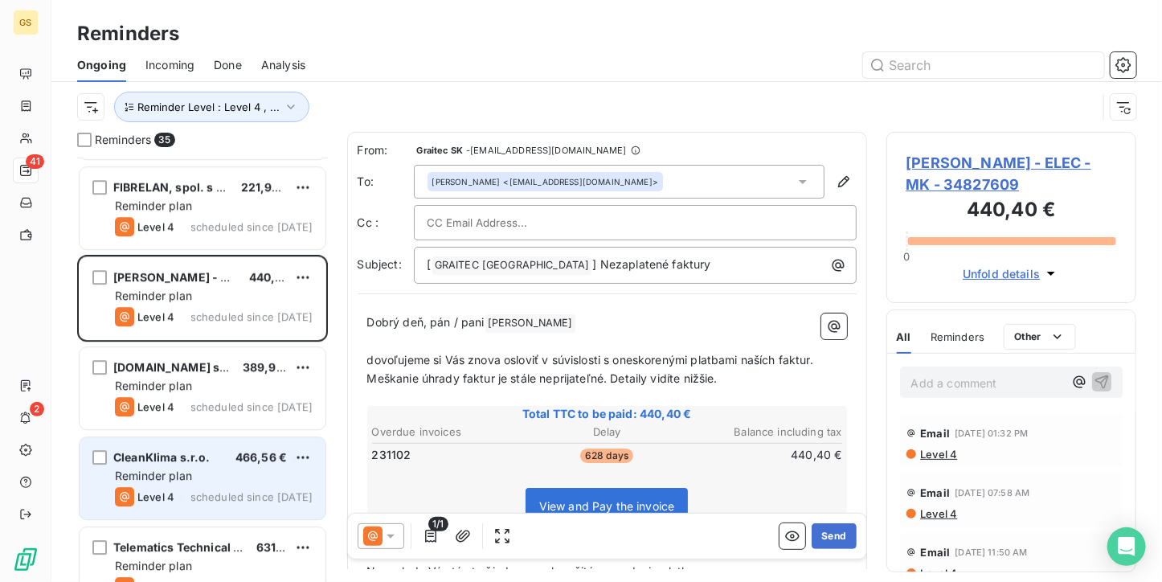
scroll to position [2082, 0]
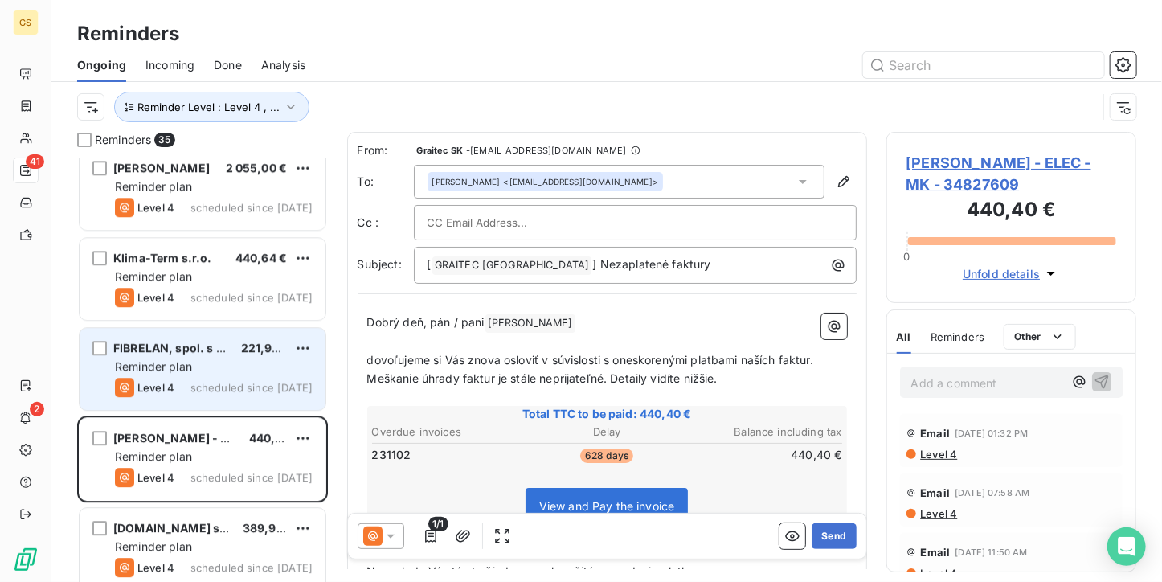
click at [265, 356] on div "FIBRELAN, spol. s r.o. 221,92 € Reminder plan Level 4 scheduled since [DATE]" at bounding box center [203, 369] width 246 height 82
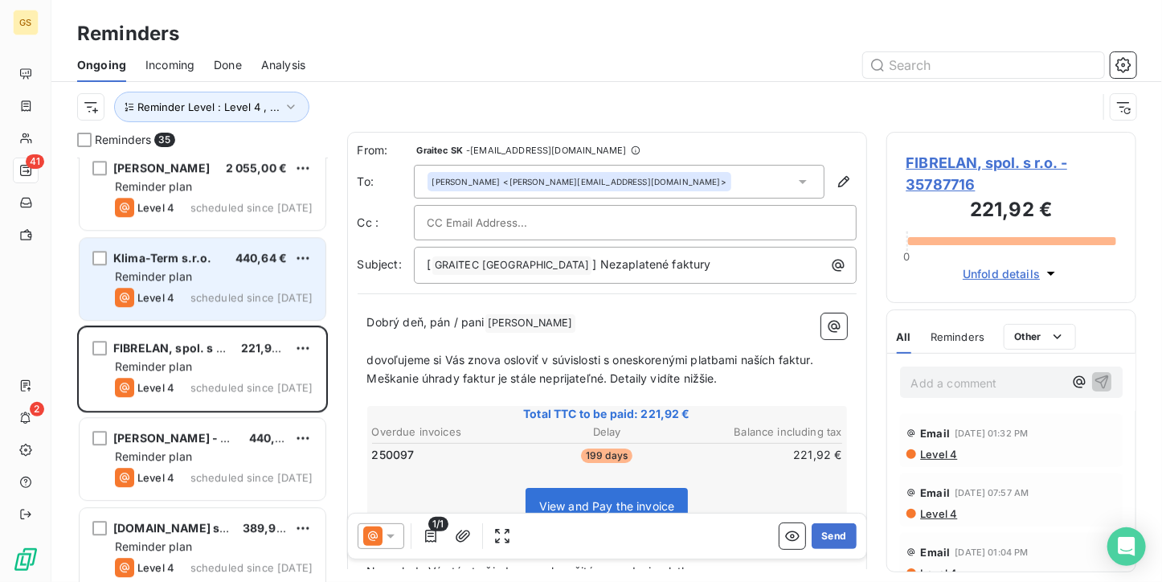
click at [260, 282] on div "Reminder plan" at bounding box center [214, 276] width 198 height 16
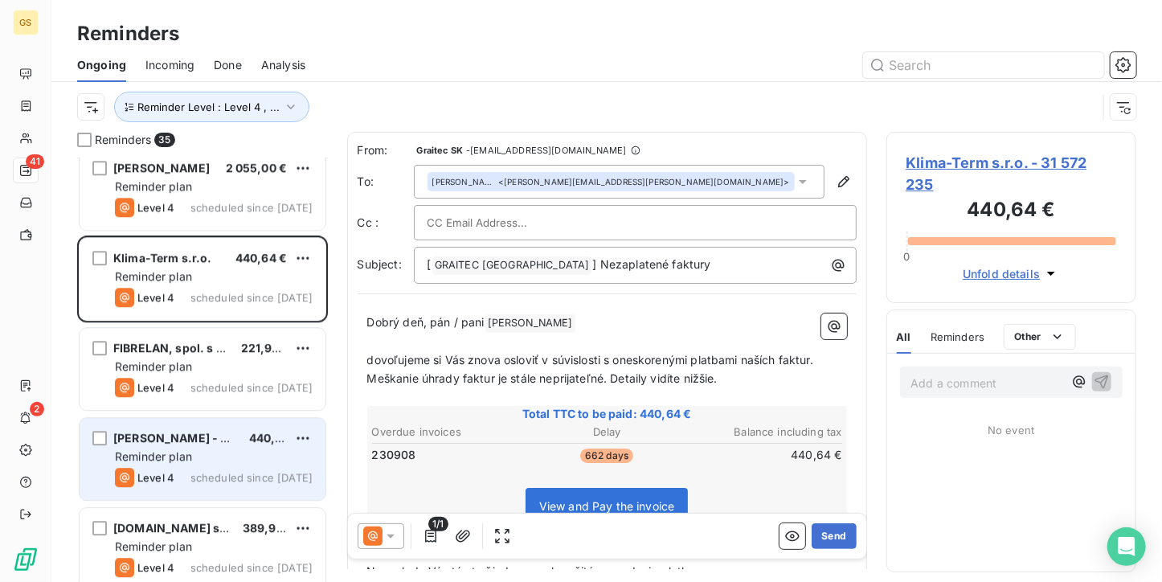
scroll to position [1922, 0]
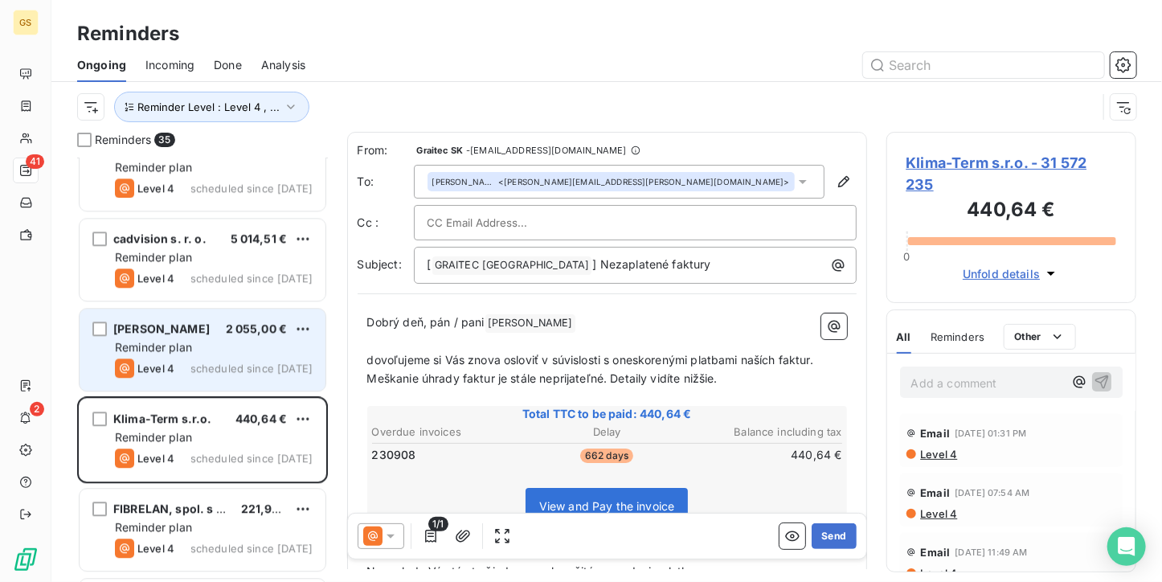
click at [248, 358] on div "Level 4 scheduled since [DATE]" at bounding box center [214, 367] width 198 height 19
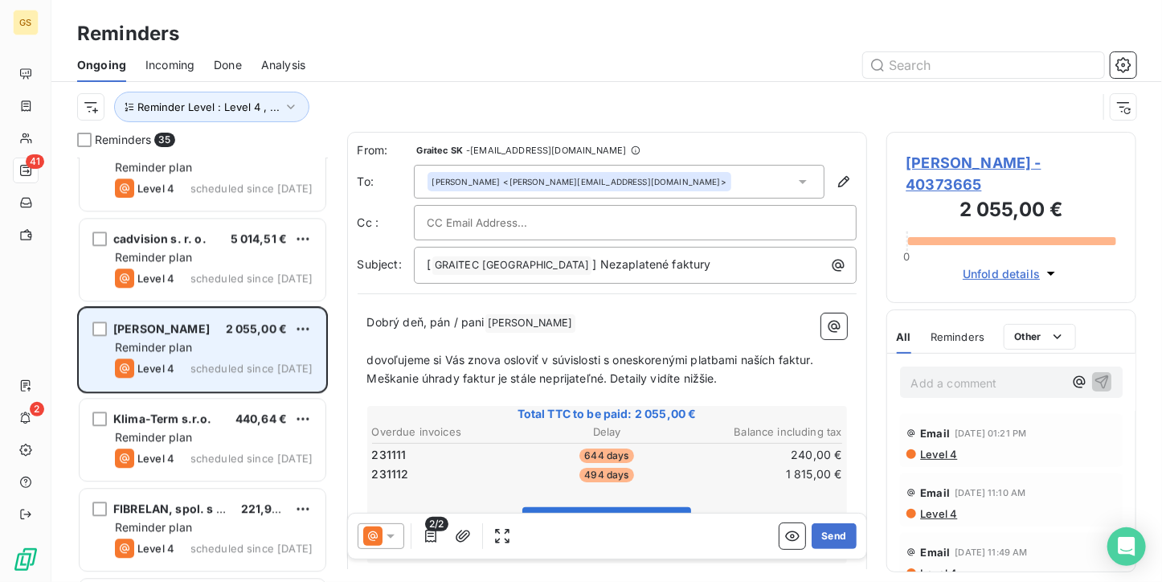
scroll to position [1841, 0]
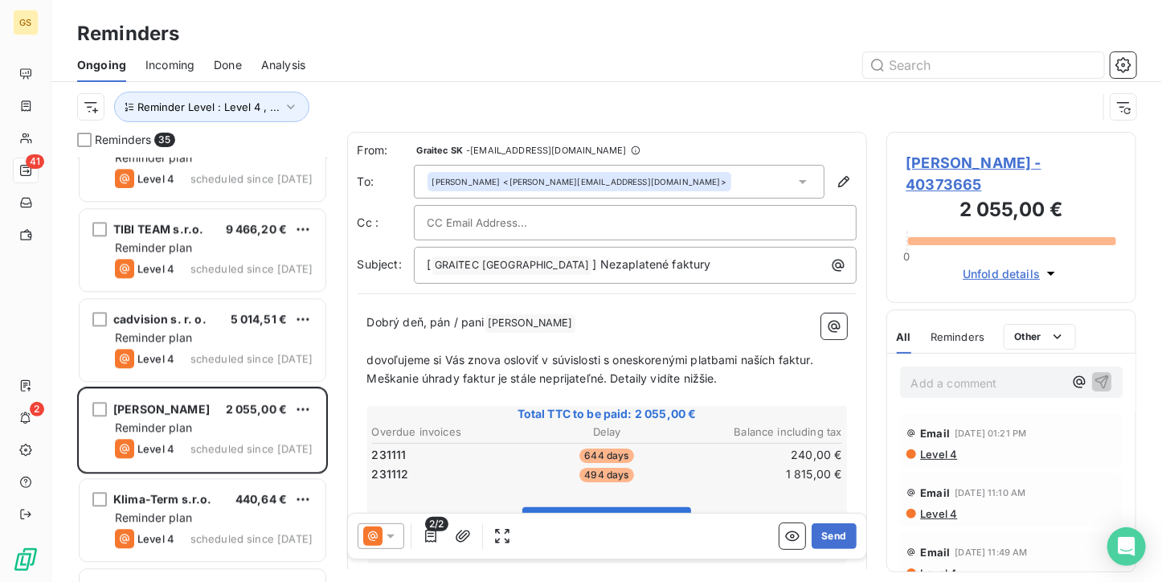
click at [938, 184] on span "[PERSON_NAME] - 40373665" at bounding box center [1011, 173] width 210 height 43
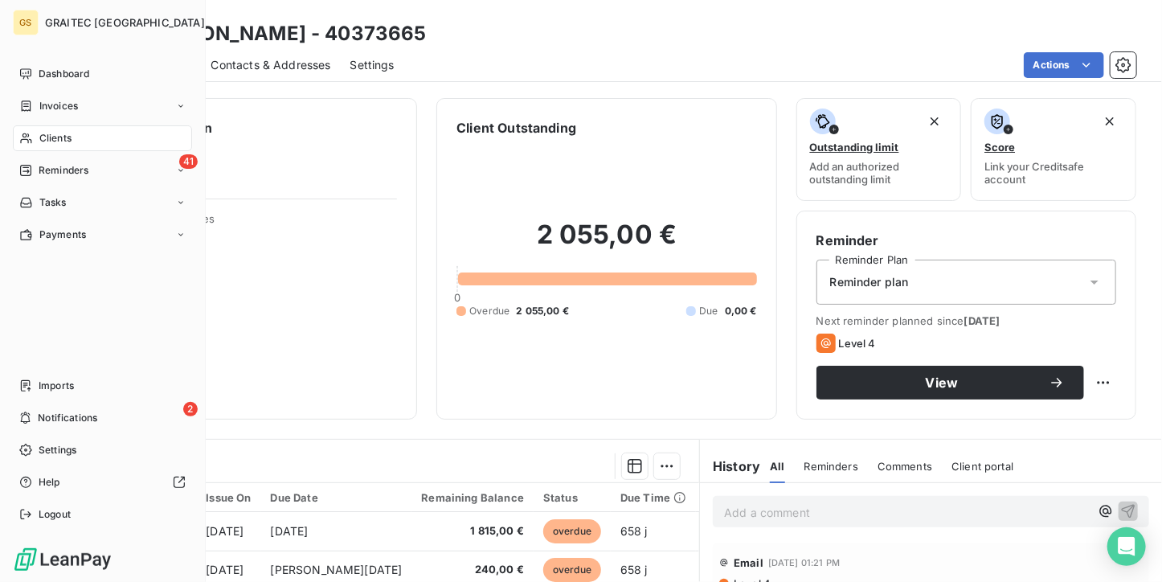
click at [47, 170] on span "Reminders" at bounding box center [64, 170] width 50 height 14
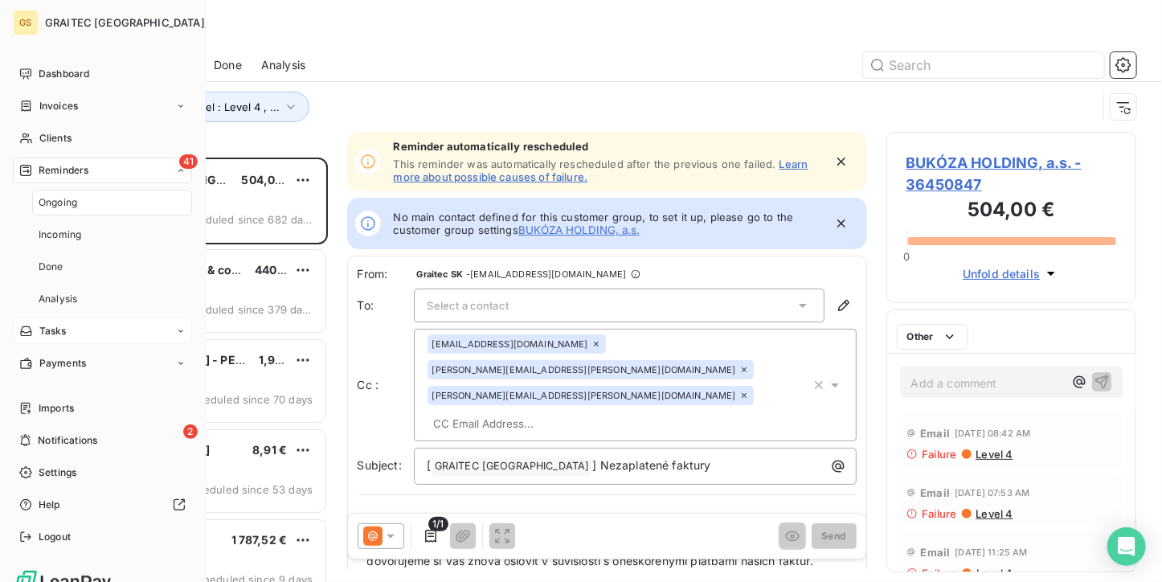
scroll to position [411, 238]
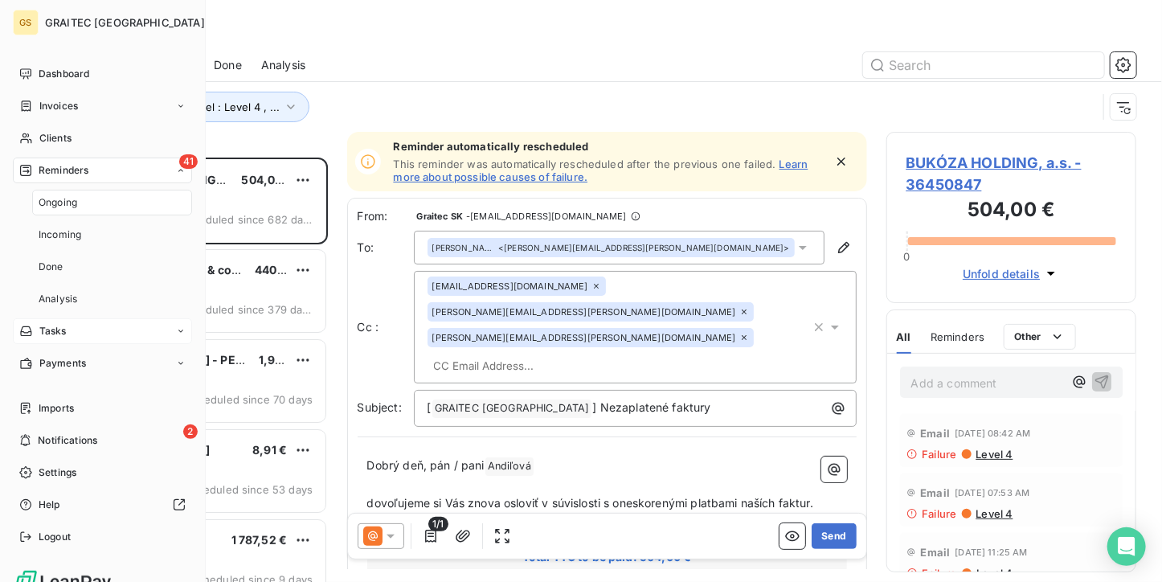
click at [65, 208] on span "Ongoing" at bounding box center [58, 202] width 39 height 14
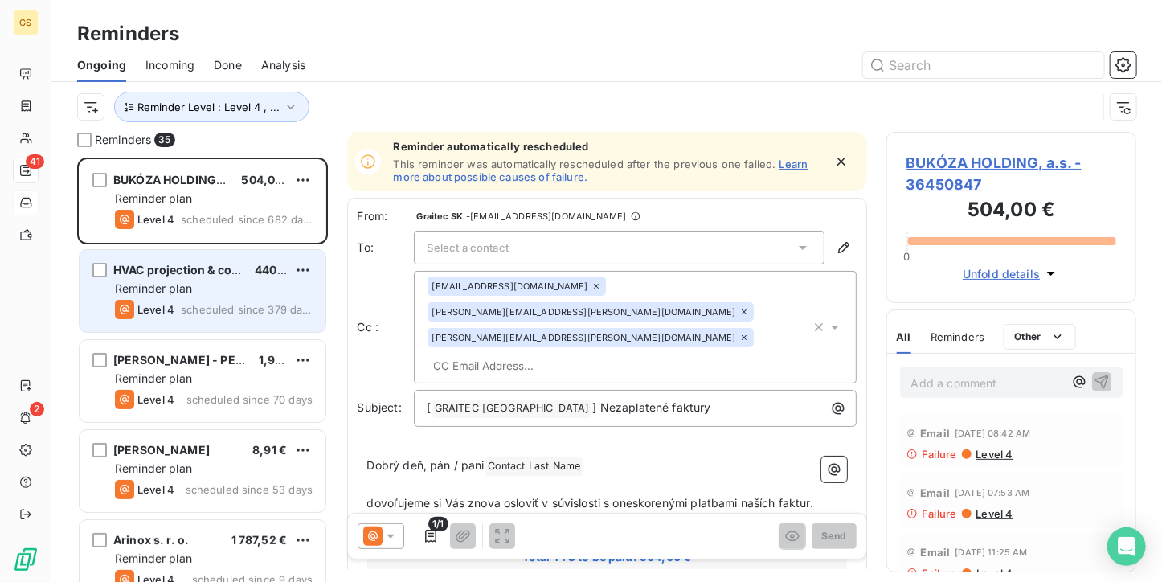
click at [201, 320] on div "HVAC projection & consulting, s. r. o. 440,64 € Reminder plan Level 4 scheduled…" at bounding box center [203, 291] width 246 height 82
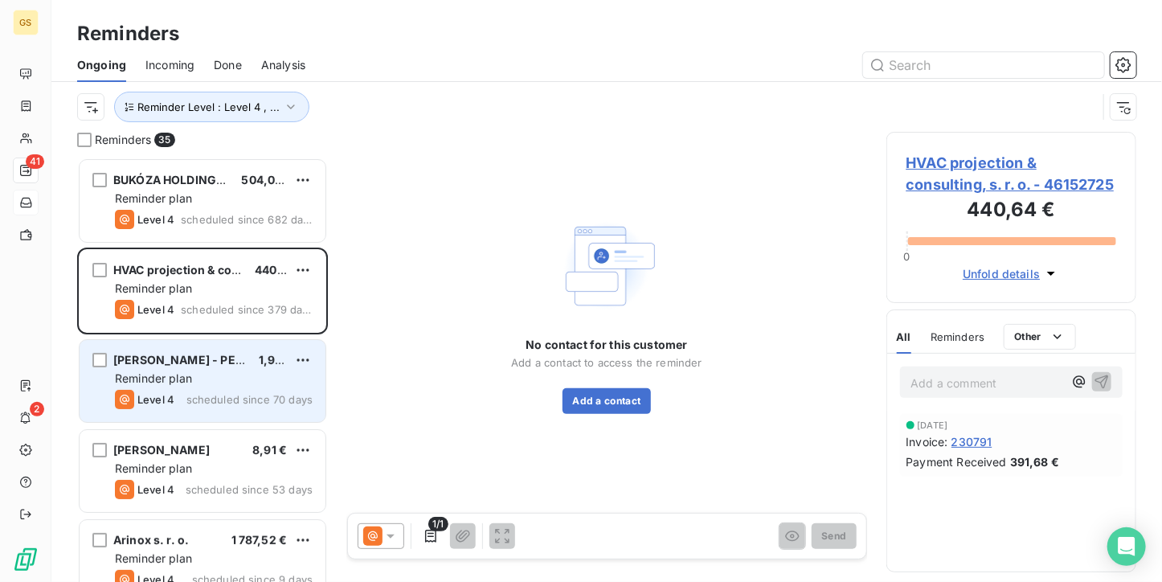
click at [201, 366] on div "[PERSON_NAME] - PEDAPRO" at bounding box center [179, 360] width 133 height 16
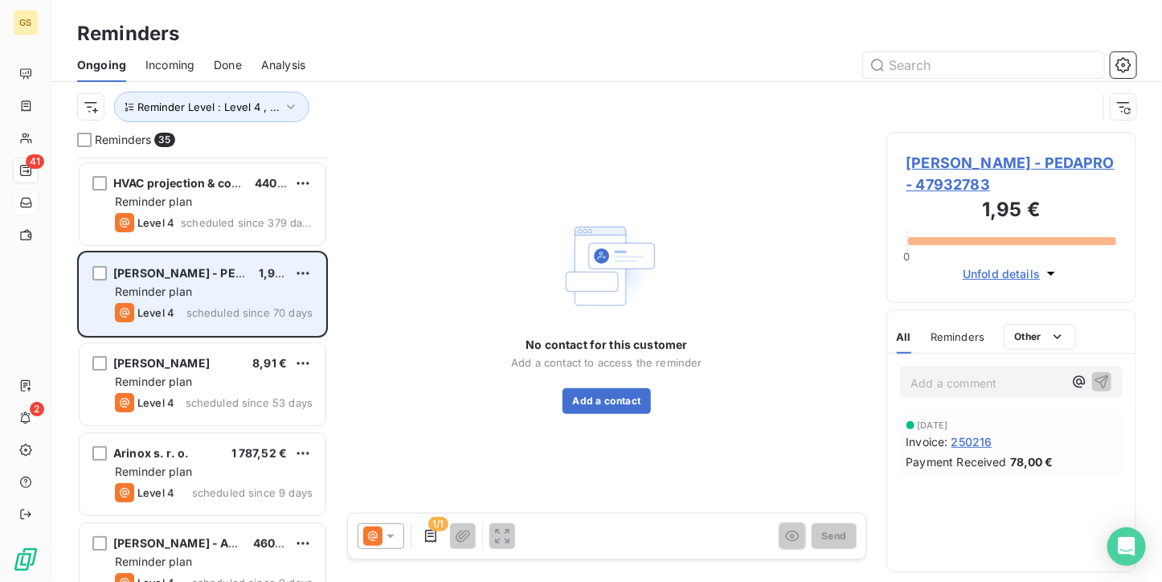
scroll to position [161, 0]
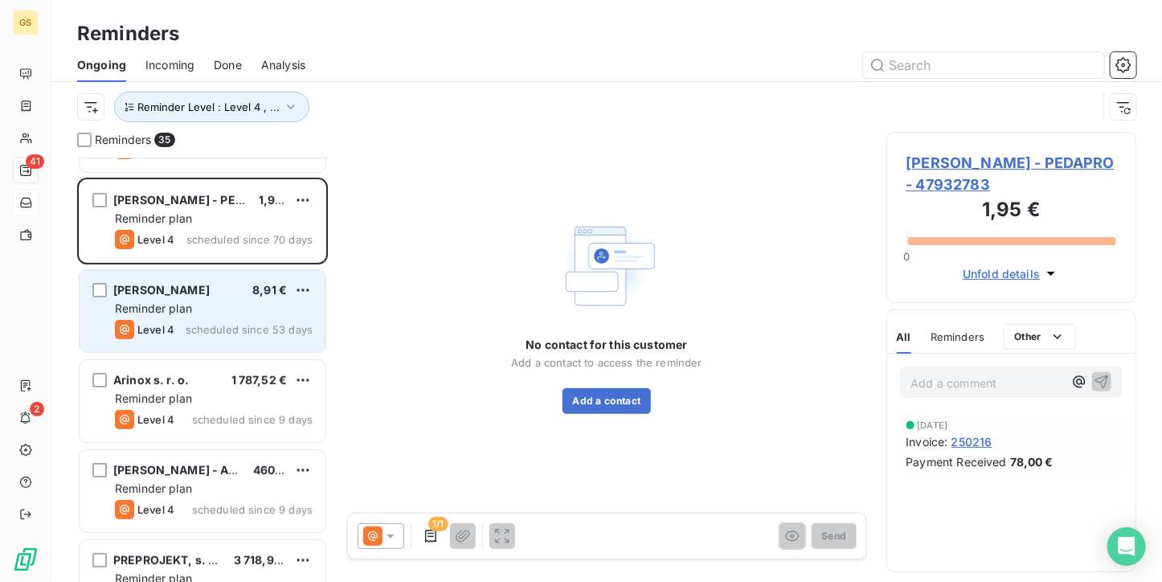
click at [196, 345] on div "[PERSON_NAME] 8,91 € Reminder plan Level 4 scheduled since 53 days" at bounding box center [203, 311] width 246 height 82
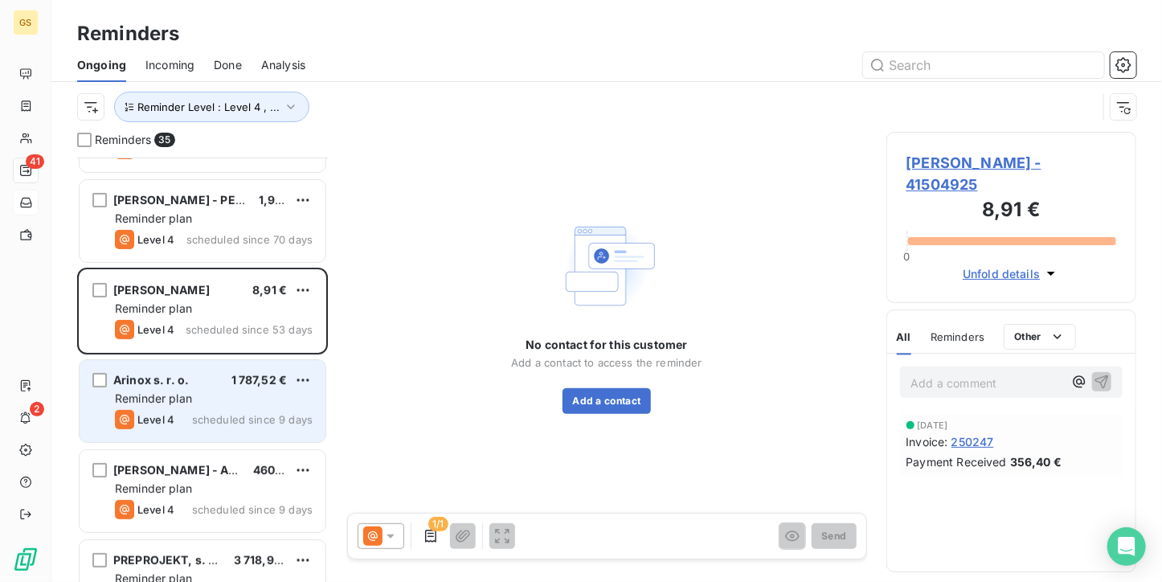
click at [196, 378] on div "Arinox s. r. o. 1 787,52 €" at bounding box center [214, 380] width 198 height 14
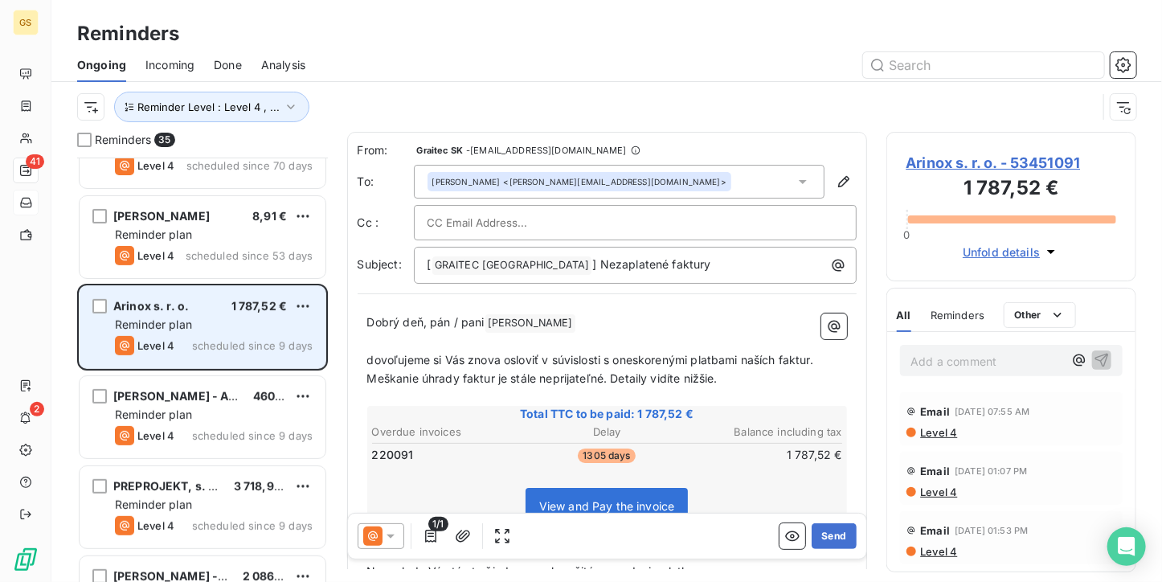
scroll to position [321, 0]
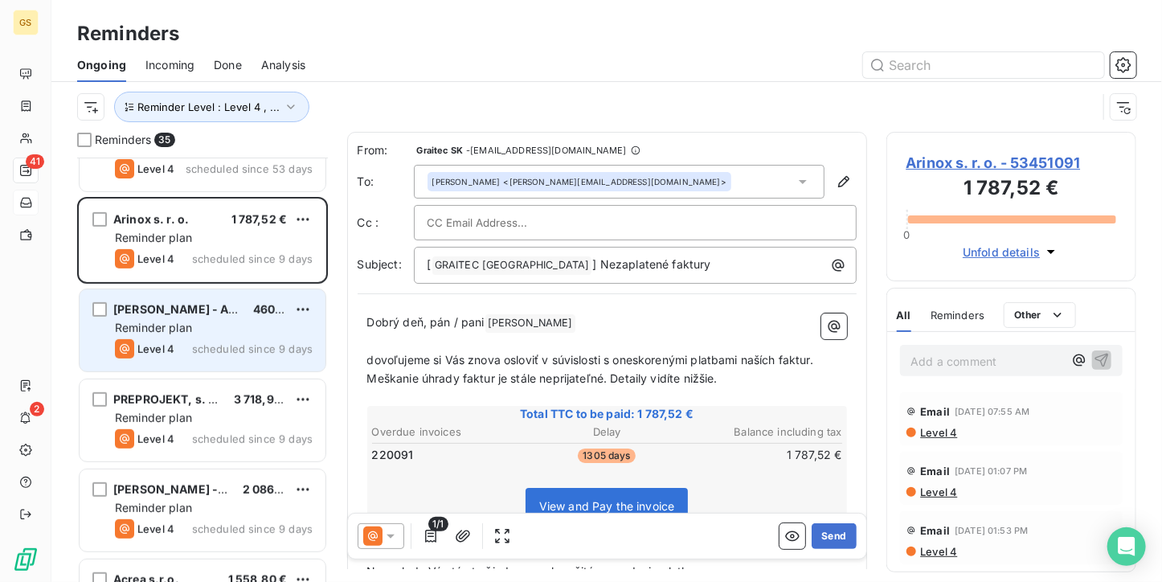
click at [193, 349] on span "scheduled since 9 days" at bounding box center [252, 348] width 121 height 13
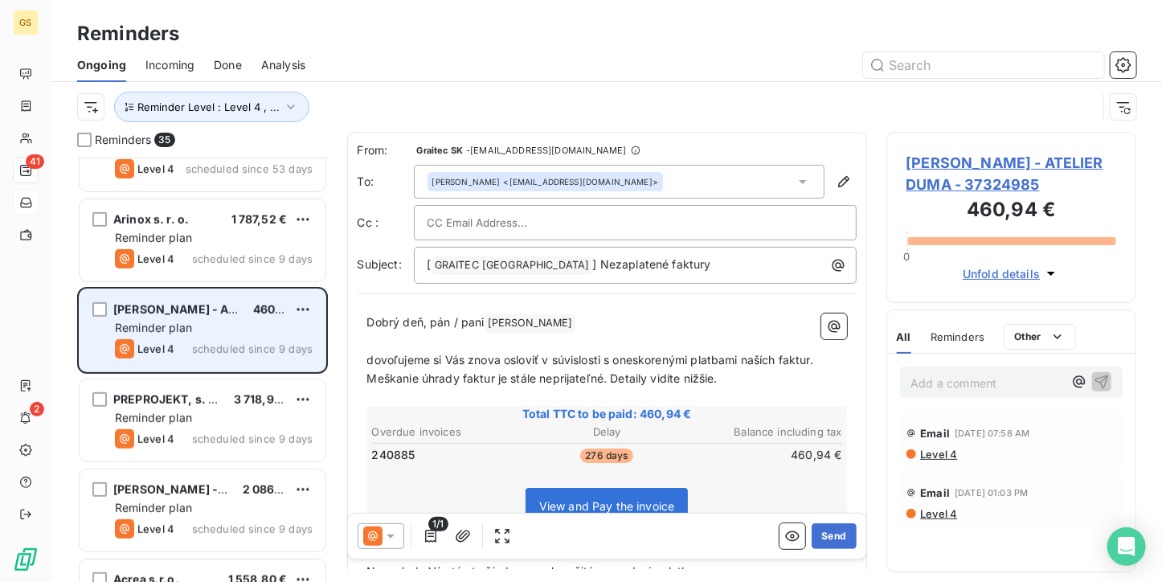
scroll to position [402, 0]
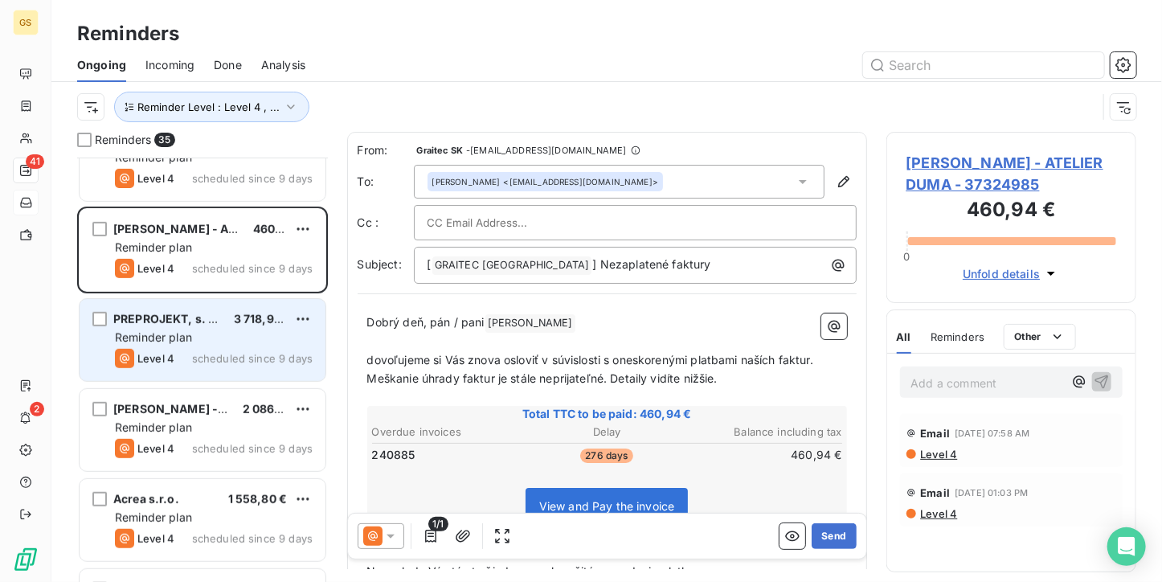
click at [193, 374] on div "PREPROJEKT, s. r. o. 3 718,98 € Reminder plan Level 4 scheduled since 9 days" at bounding box center [203, 340] width 246 height 82
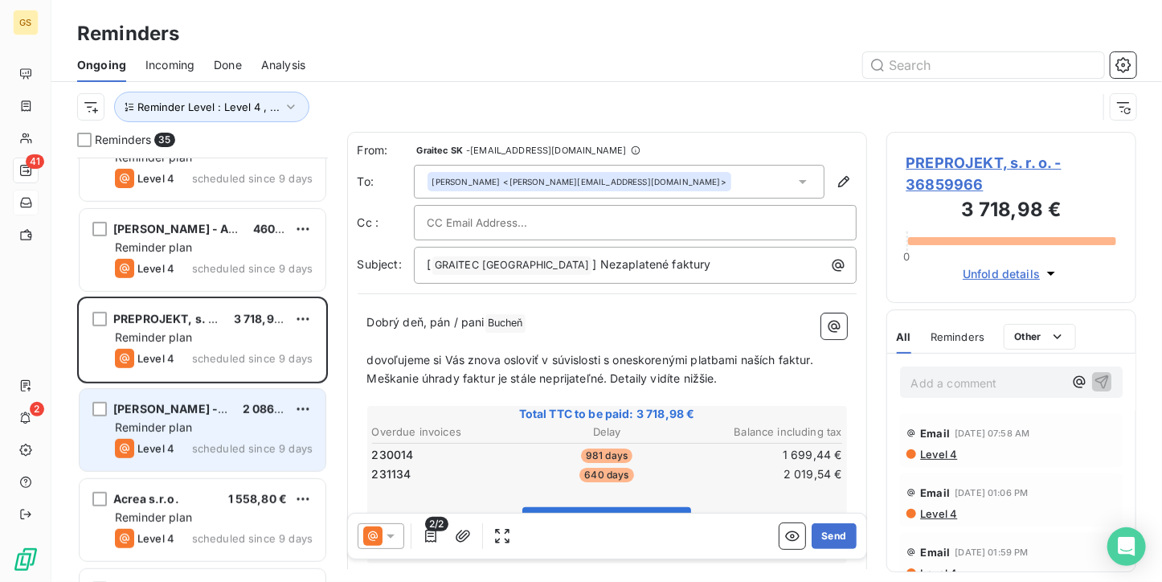
click at [193, 432] on div "Reminder plan" at bounding box center [214, 427] width 198 height 16
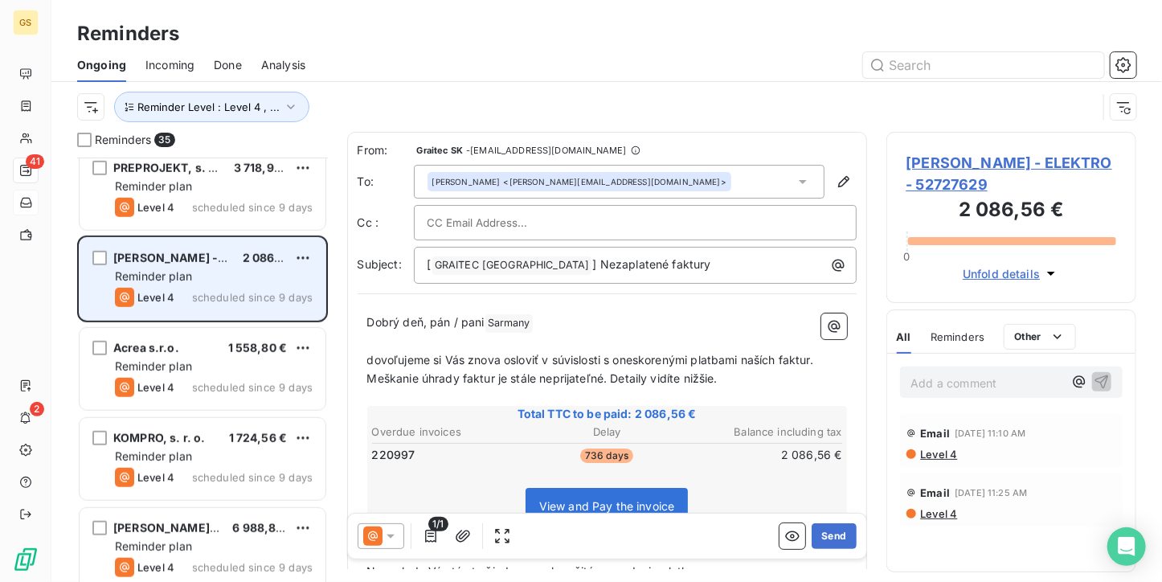
scroll to position [562, 0]
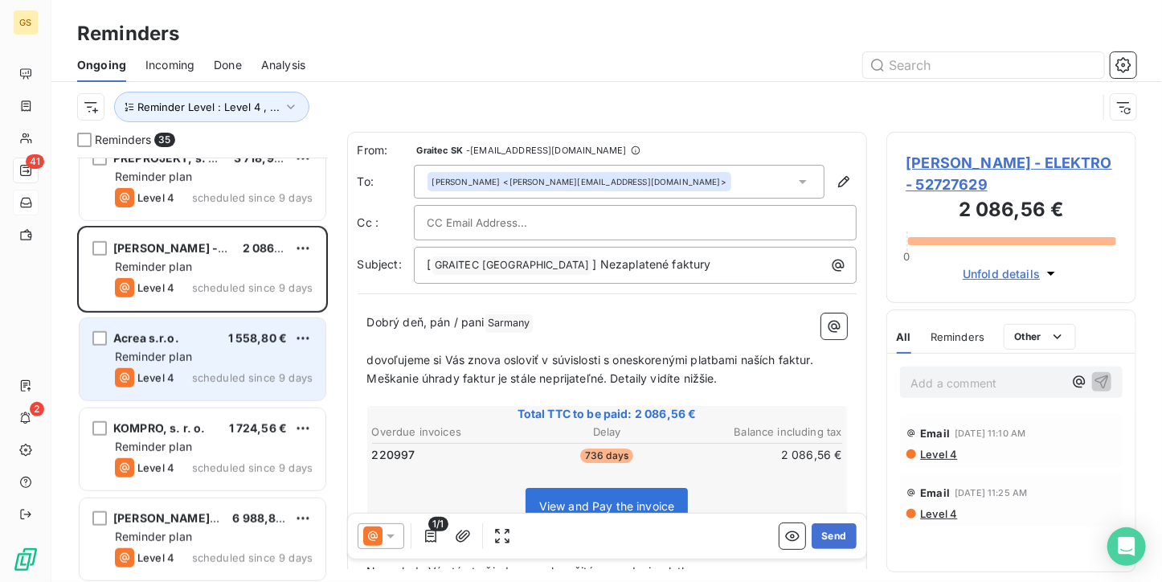
click at [194, 364] on div "Acrea s.r.o. 1 558,80 € Reminder plan Level 4 scheduled since 9 days" at bounding box center [203, 359] width 246 height 82
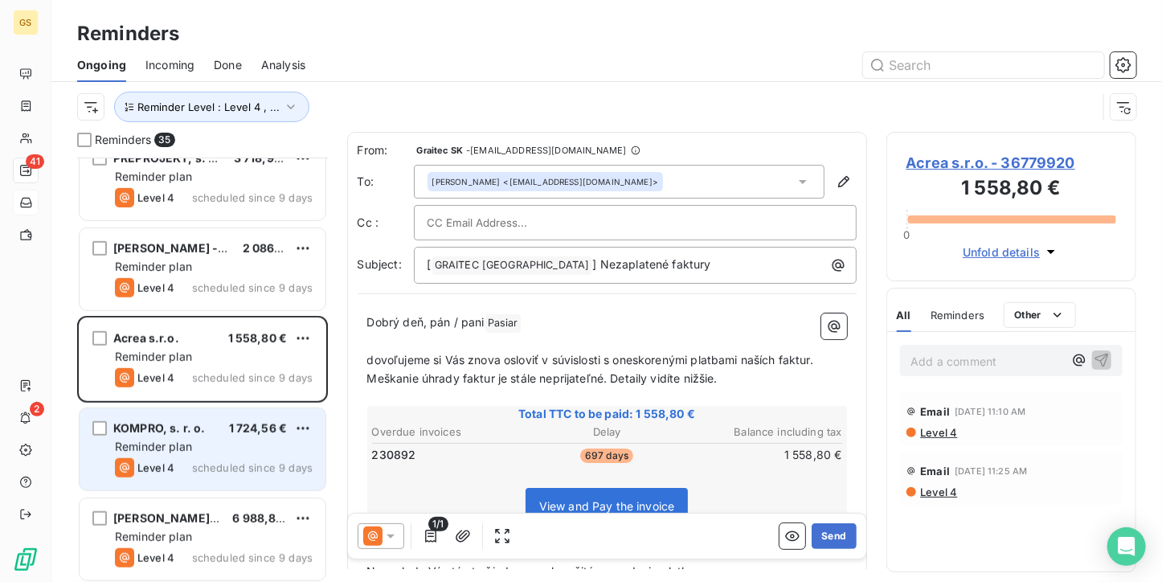
scroll to position [723, 0]
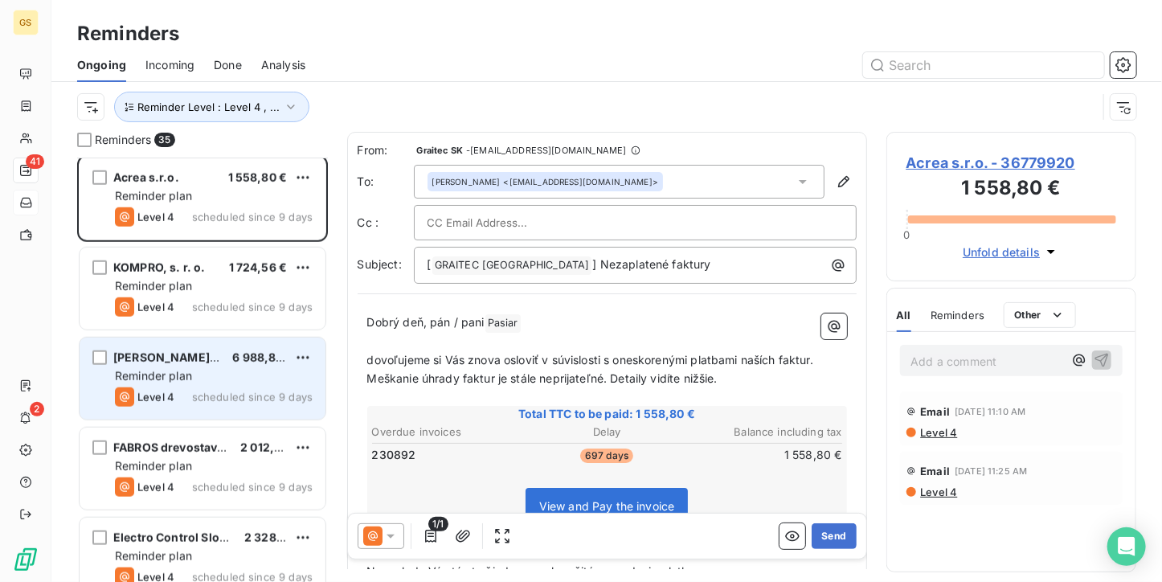
click at [262, 413] on div "[PERSON_NAME] a.s. 6 988,80 € Reminder plan Level 4 scheduled since 9 days" at bounding box center [203, 378] width 246 height 82
